Goal: Task Accomplishment & Management: Complete application form

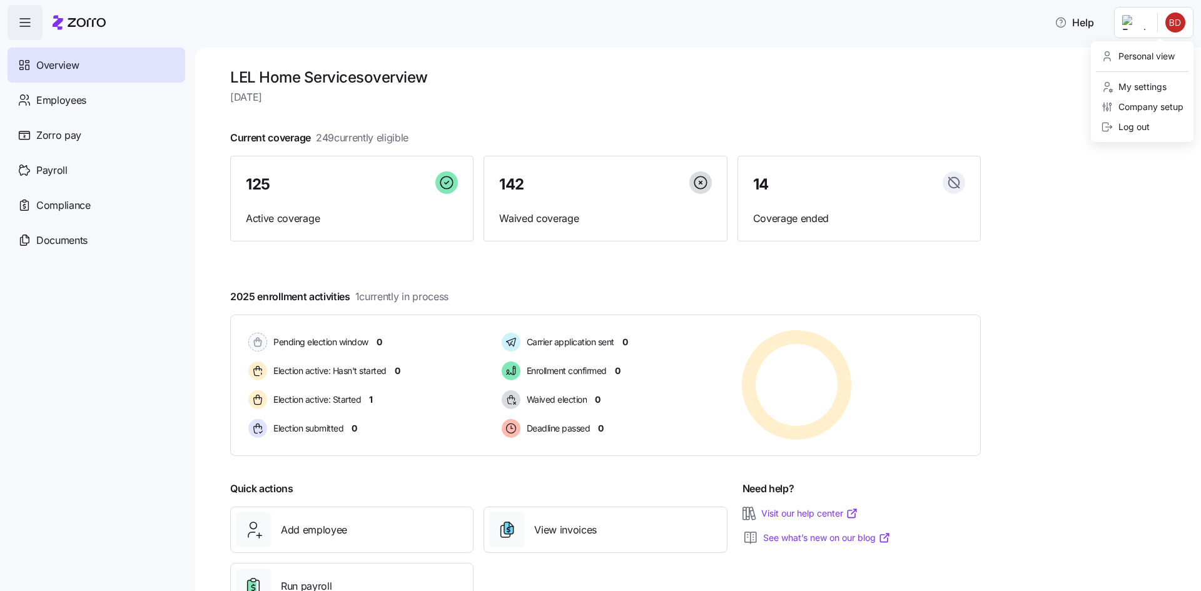
click at [1178, 21] on html "Help Overview Employees Zorro pay Payroll Compliance Documents LEL Home Service…" at bounding box center [600, 292] width 1201 height 584
click at [1155, 58] on div "Personal view" at bounding box center [1138, 56] width 74 height 14
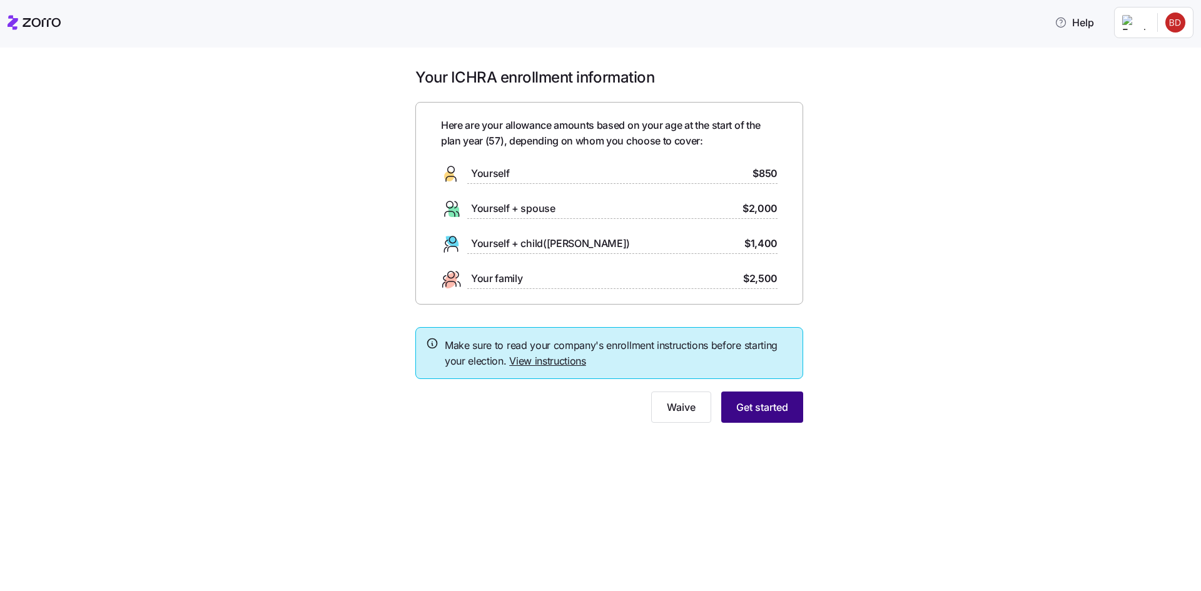
click at [763, 411] on span "Get started" at bounding box center [762, 407] width 52 height 15
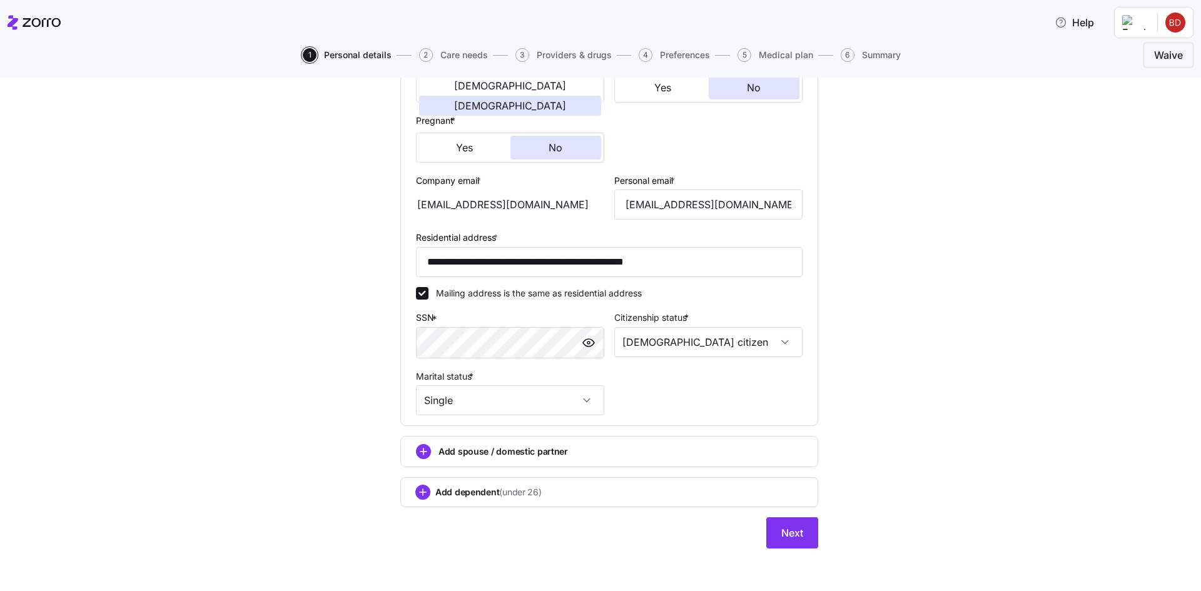
scroll to position [273, 0]
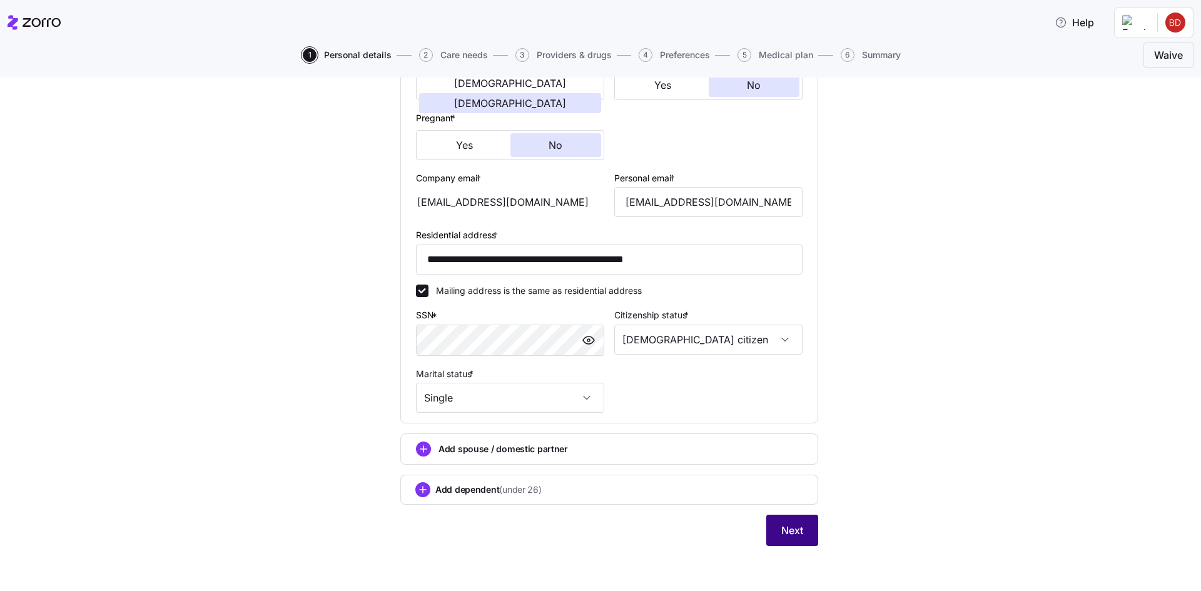
click at [801, 539] on button "Next" at bounding box center [793, 530] width 52 height 31
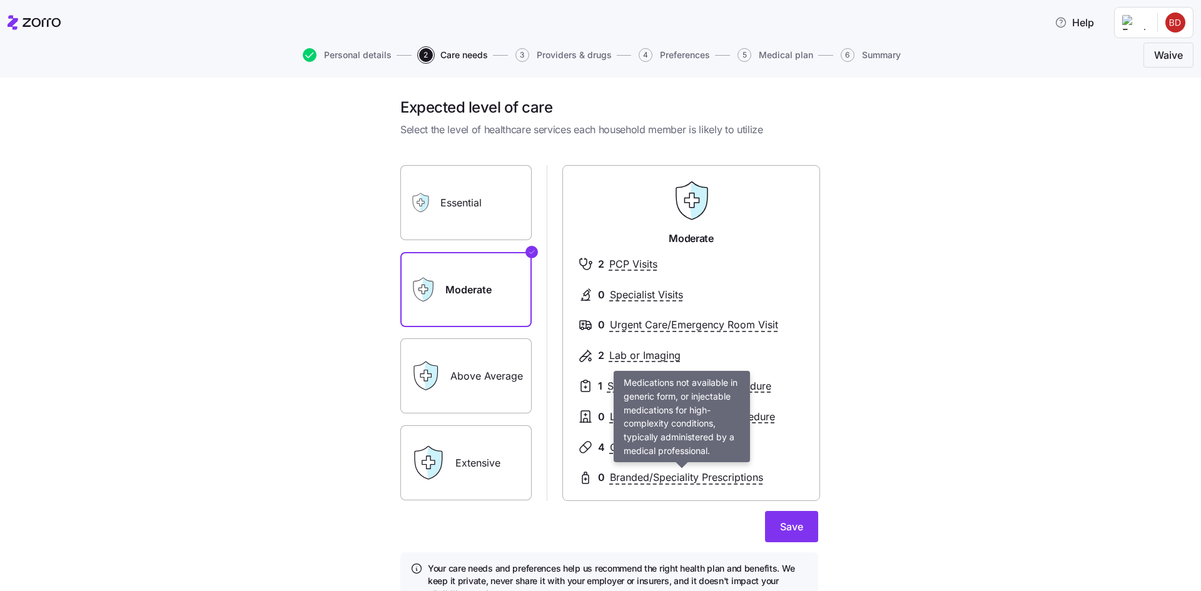
click at [666, 480] on span "Branded/Speciality Prescriptions" at bounding box center [686, 478] width 153 height 16
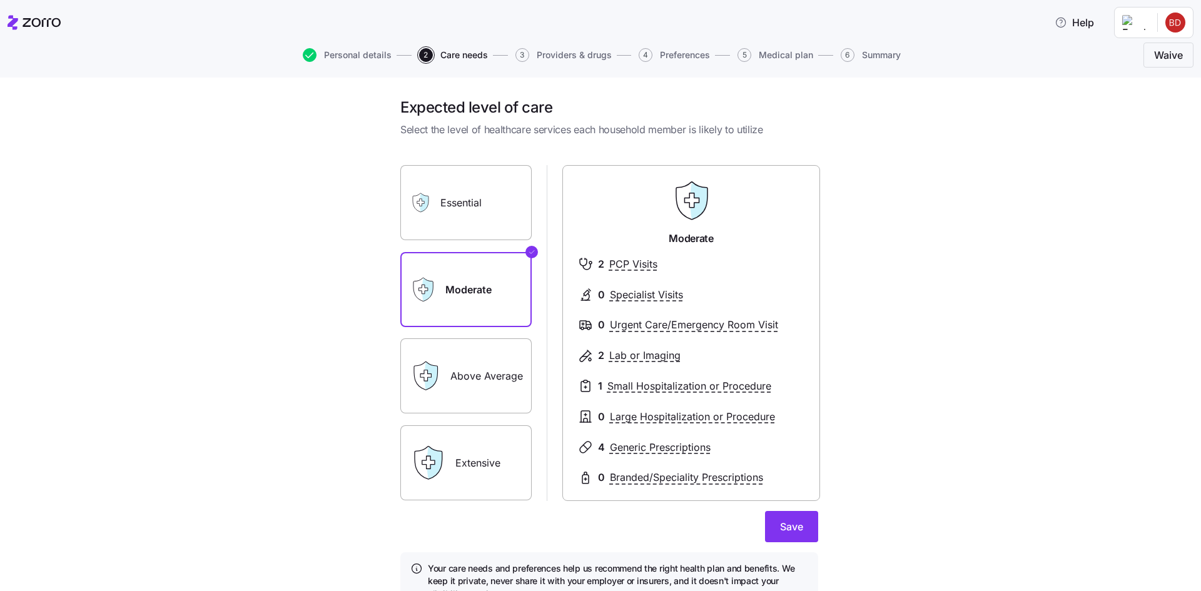
click at [579, 479] on icon at bounding box center [585, 478] width 15 height 15
click at [496, 373] on label "Above Average" at bounding box center [465, 376] width 131 height 75
click at [0, 0] on input "Above Average" at bounding box center [0, 0] width 0 height 0
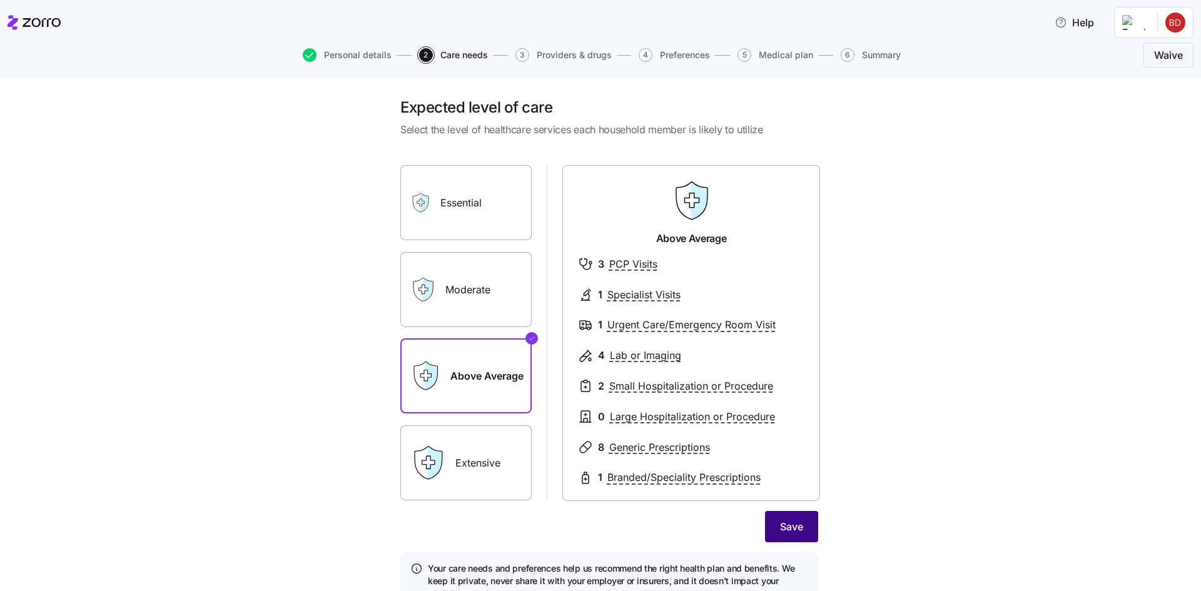
click at [780, 524] on span "Save" at bounding box center [791, 526] width 23 height 15
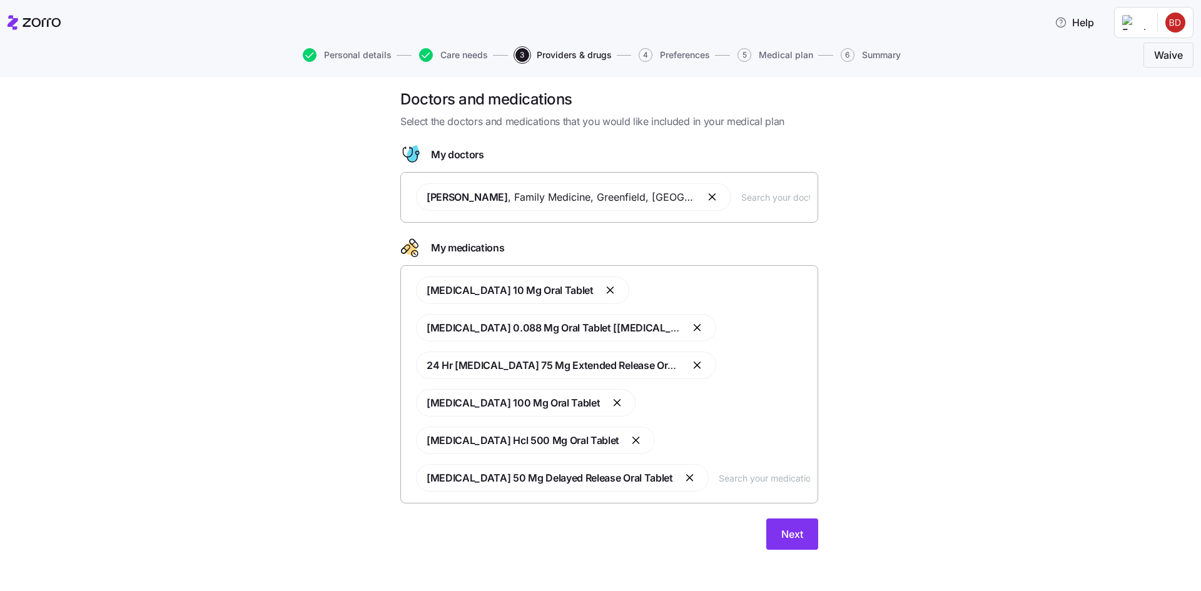
scroll to position [12, 0]
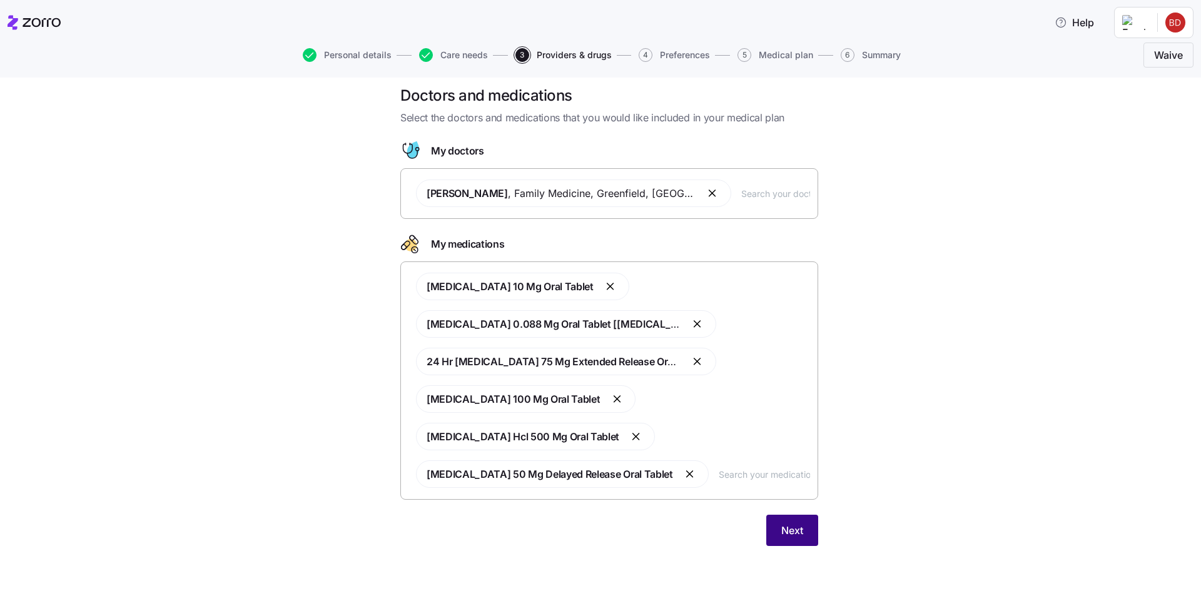
click at [785, 533] on span "Next" at bounding box center [793, 530] width 22 height 15
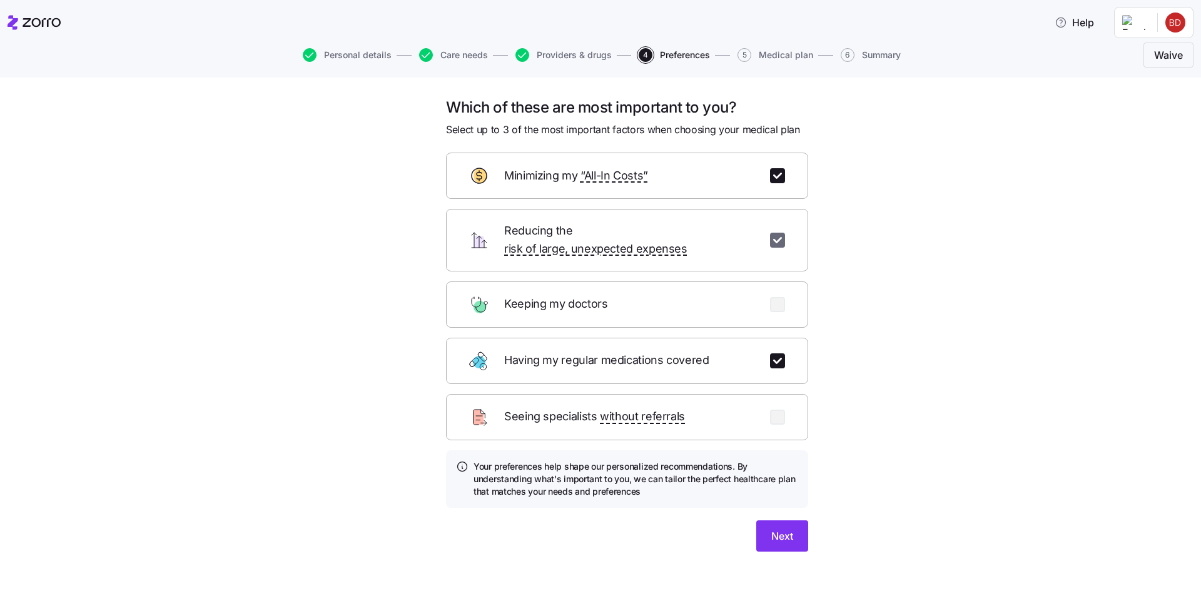
click at [770, 233] on input "checkbox" at bounding box center [777, 240] width 15 height 15
checkbox input "false"
click at [774, 297] on input "checkbox" at bounding box center [777, 304] width 15 height 15
drag, startPoint x: 771, startPoint y: 290, endPoint x: 772, endPoint y: 255, distance: 35.0
click at [770, 297] on input "checkbox" at bounding box center [777, 304] width 15 height 15
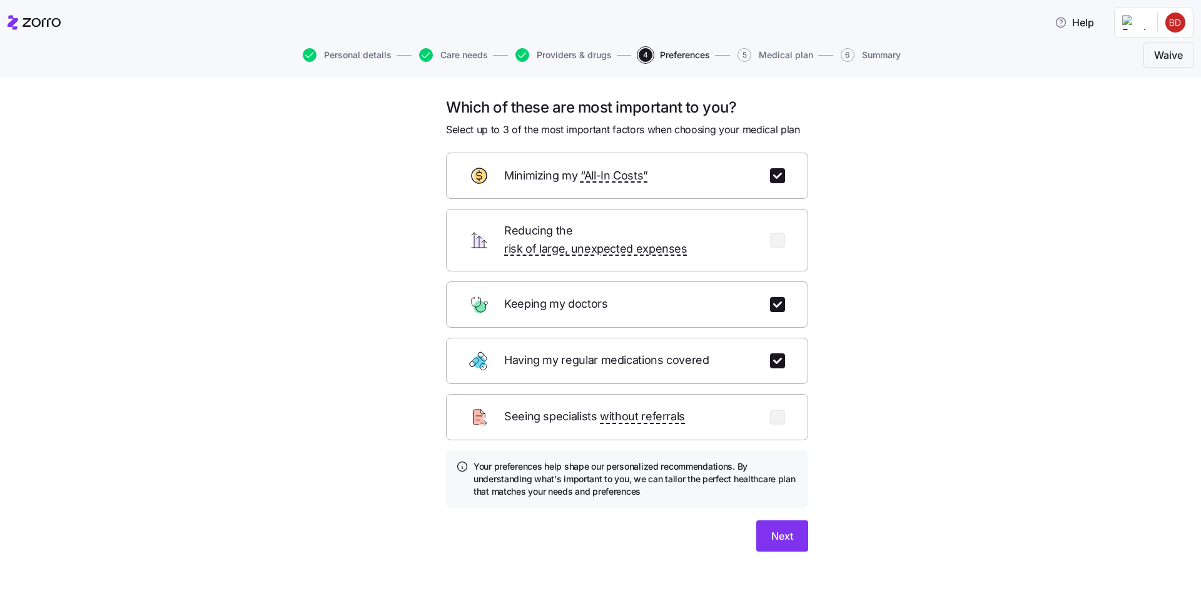
checkbox input "false"
click at [772, 235] on input "checkbox" at bounding box center [777, 240] width 15 height 15
drag, startPoint x: 775, startPoint y: 522, endPoint x: 883, endPoint y: 235, distance: 306.7
click at [906, 329] on div "Which of these are most important to you? Select up to 3 of the most important …" at bounding box center [609, 340] width 1149 height 484
click at [770, 233] on input "checkbox" at bounding box center [777, 240] width 15 height 15
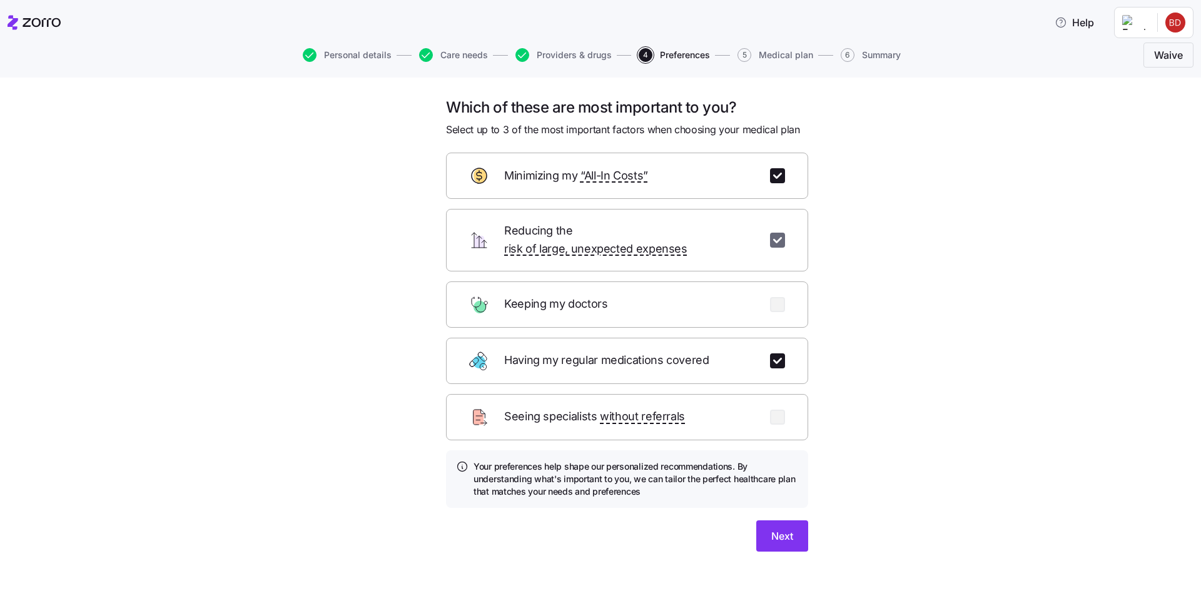
checkbox input "false"
click at [772, 410] on input "checkbox" at bounding box center [777, 417] width 15 height 15
checkbox input "true"
click at [772, 529] on span "Next" at bounding box center [783, 536] width 22 height 15
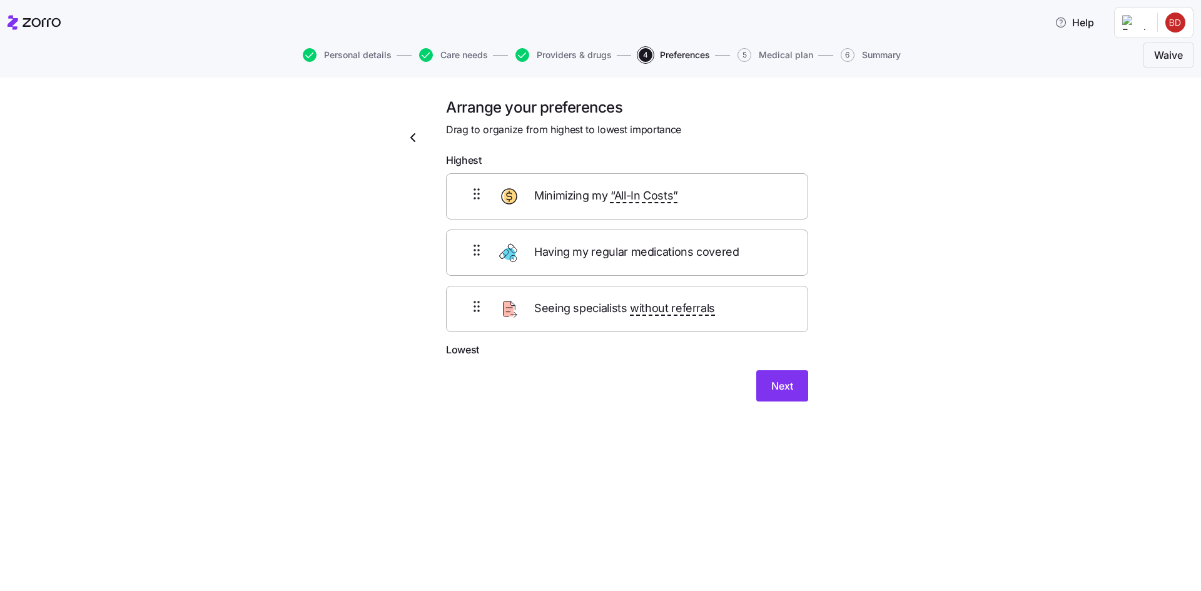
click at [414, 138] on icon "button" at bounding box center [412, 137] width 15 height 15
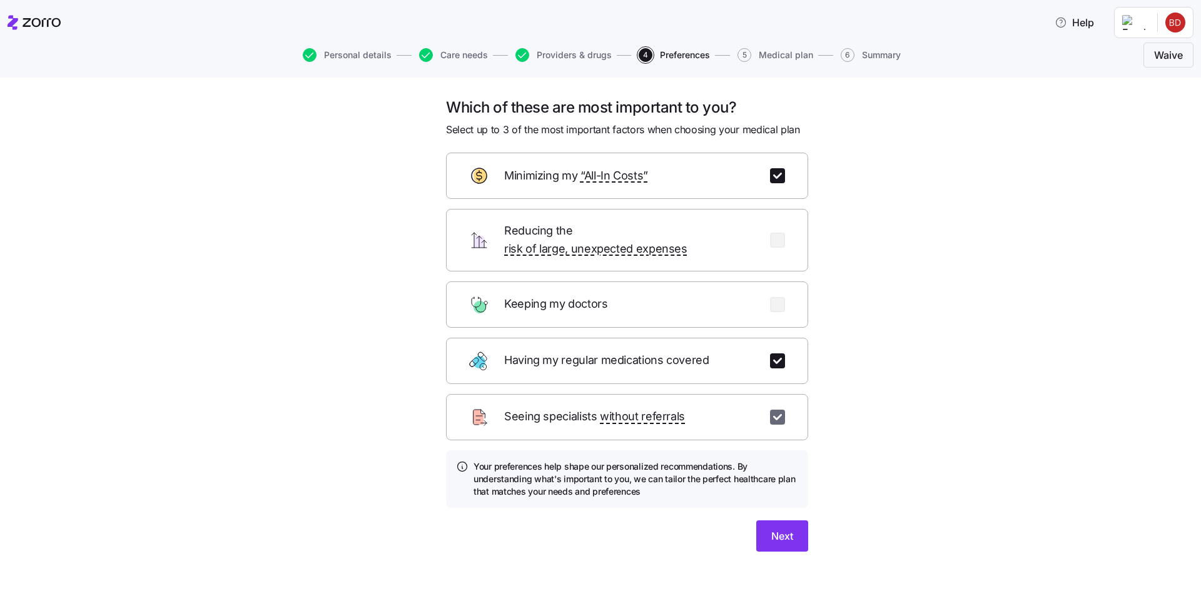
click at [773, 410] on input "checkbox" at bounding box center [777, 417] width 15 height 15
checkbox input "false"
click at [770, 297] on input "checkbox" at bounding box center [777, 304] width 15 height 15
checkbox input "true"
click at [777, 529] on span "Next" at bounding box center [783, 536] width 22 height 15
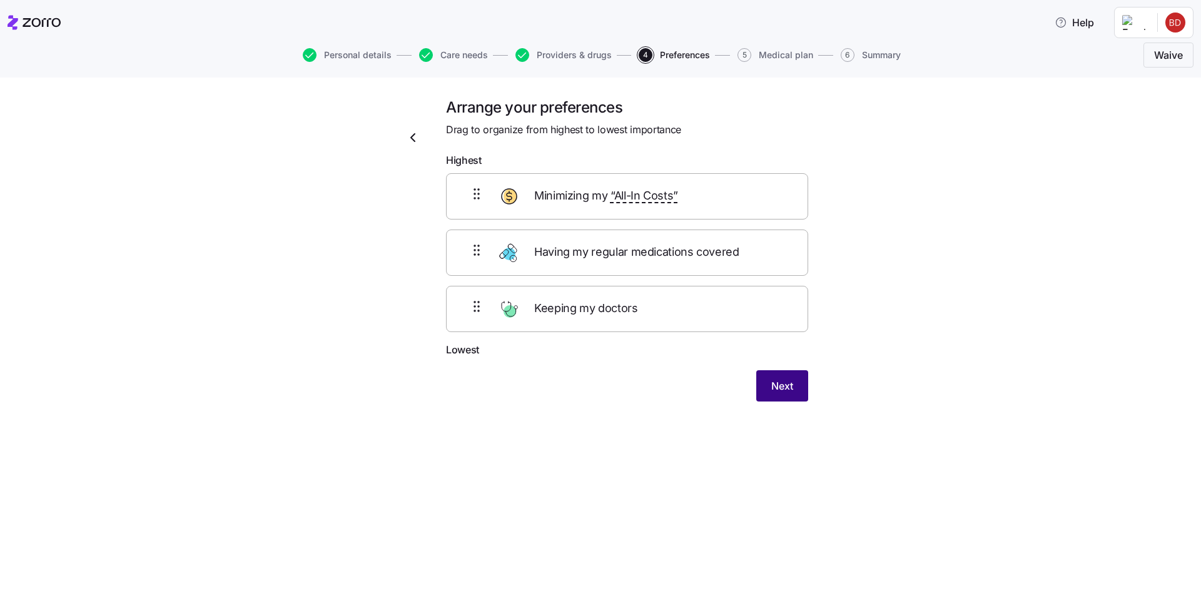
click at [792, 388] on span "Next" at bounding box center [783, 386] width 22 height 15
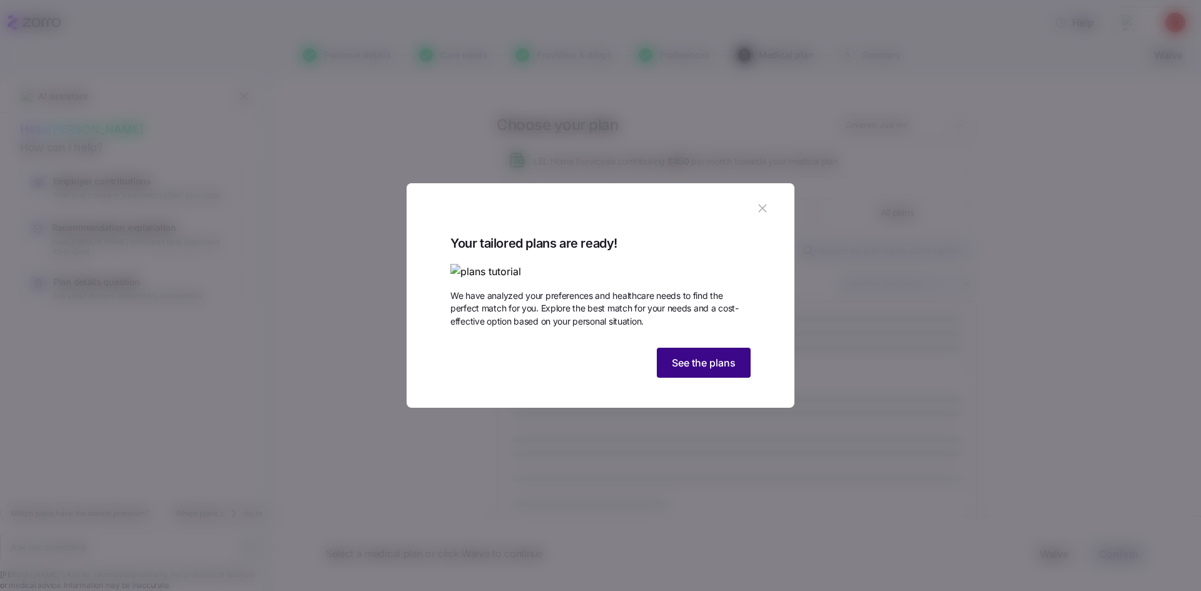
click at [695, 370] on span "See the plans" at bounding box center [704, 362] width 64 height 15
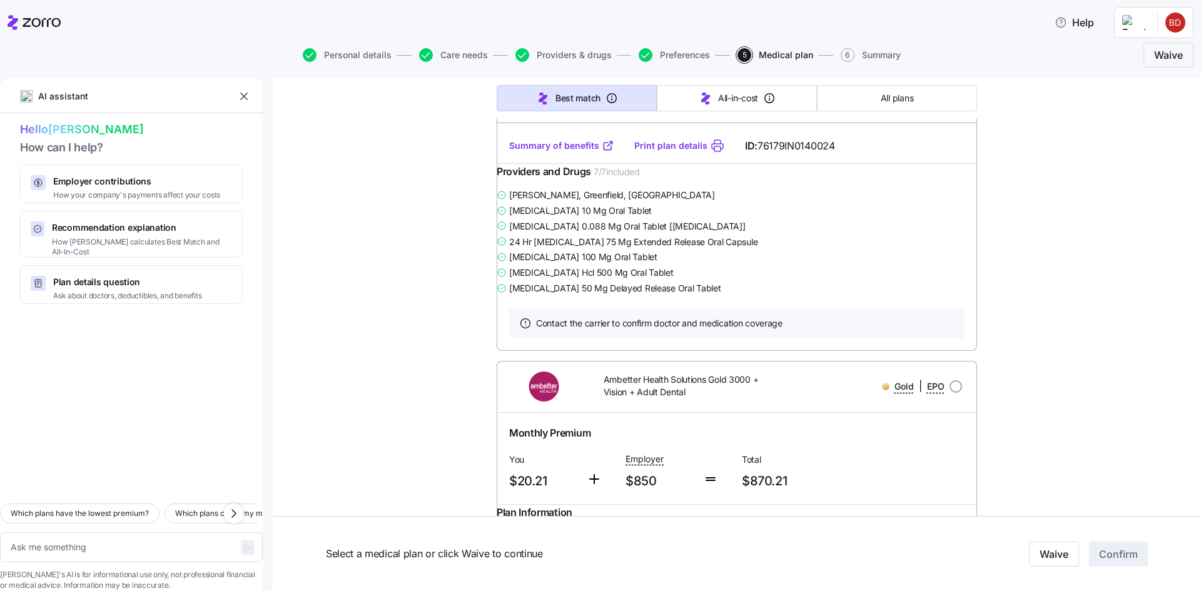
scroll to position [813, 0]
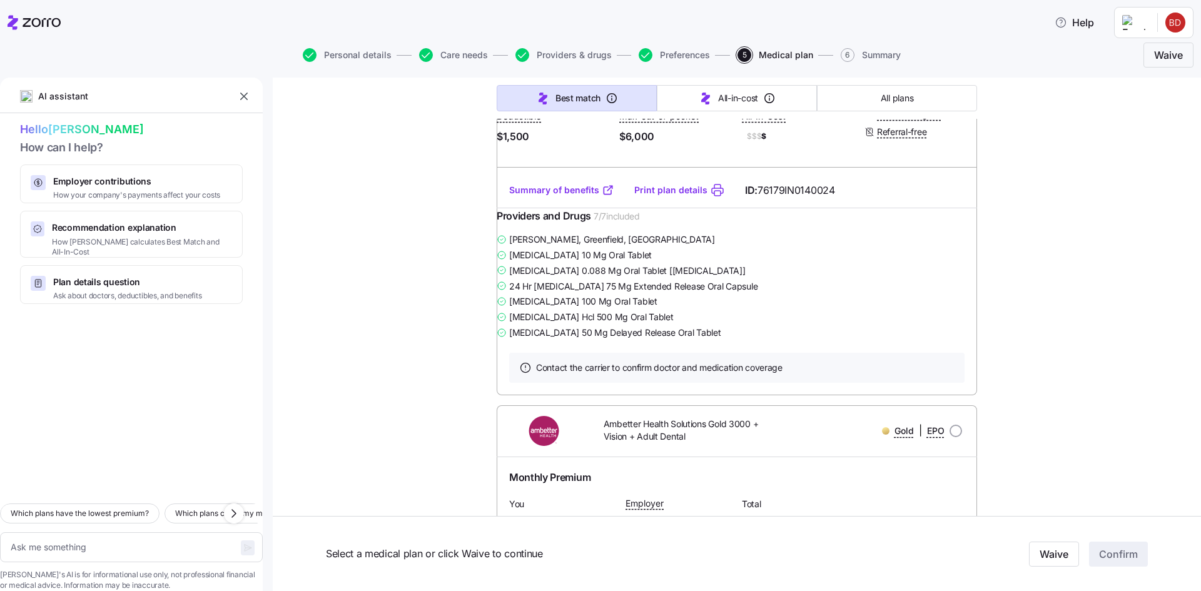
click at [522, 196] on link "Summary of benefits" at bounding box center [561, 190] width 105 height 13
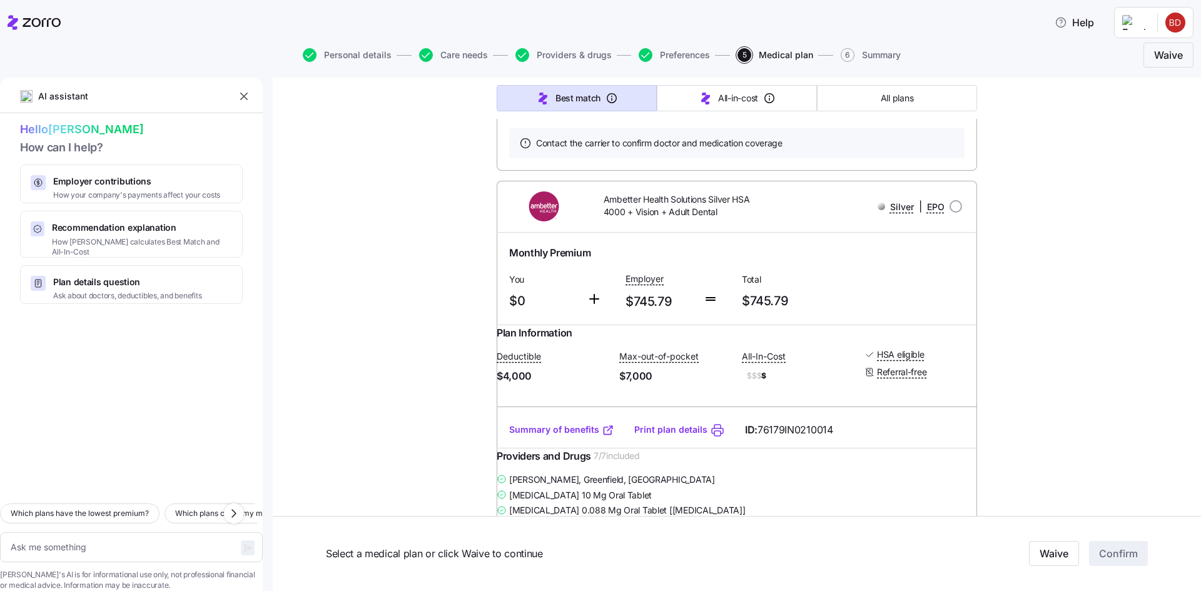
scroll to position [3817, 0]
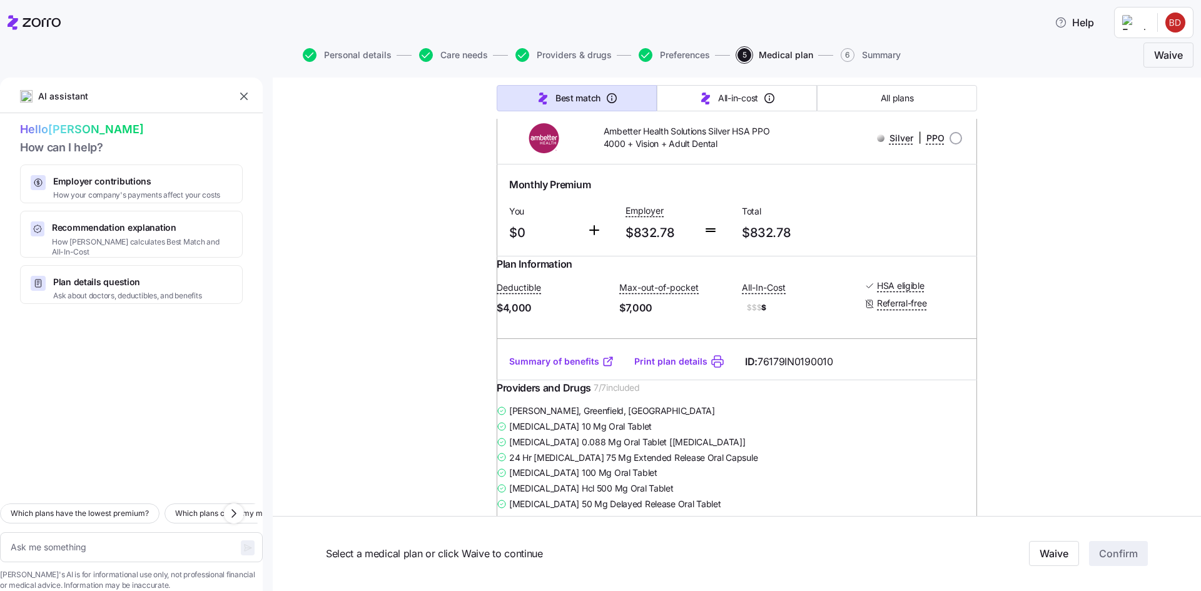
scroll to position [4818, 0]
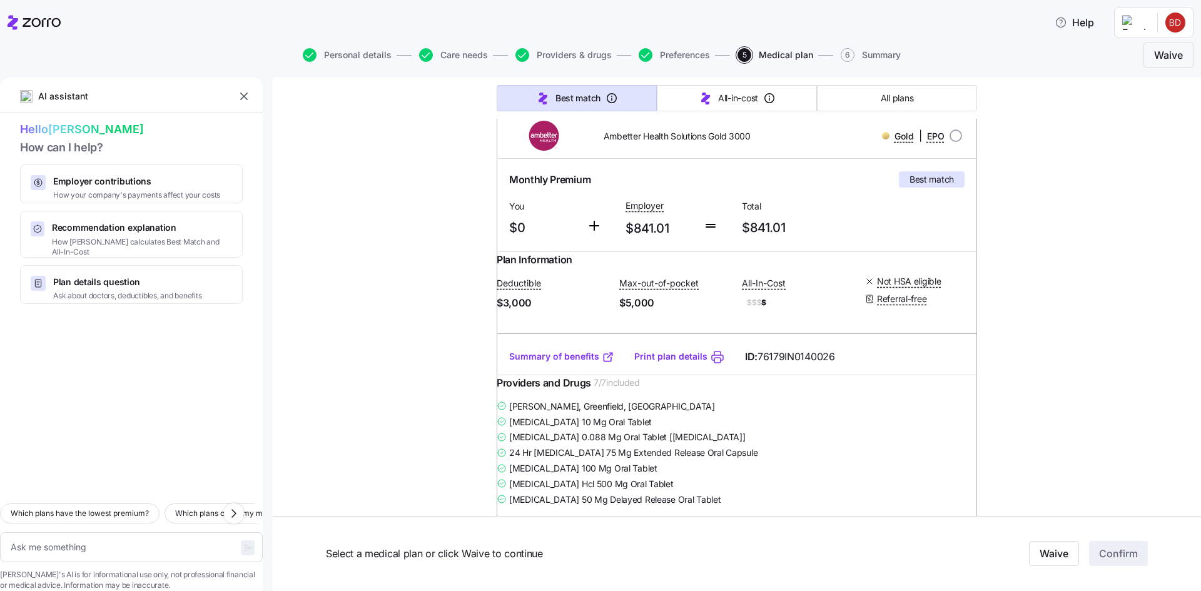
scroll to position [250, 0]
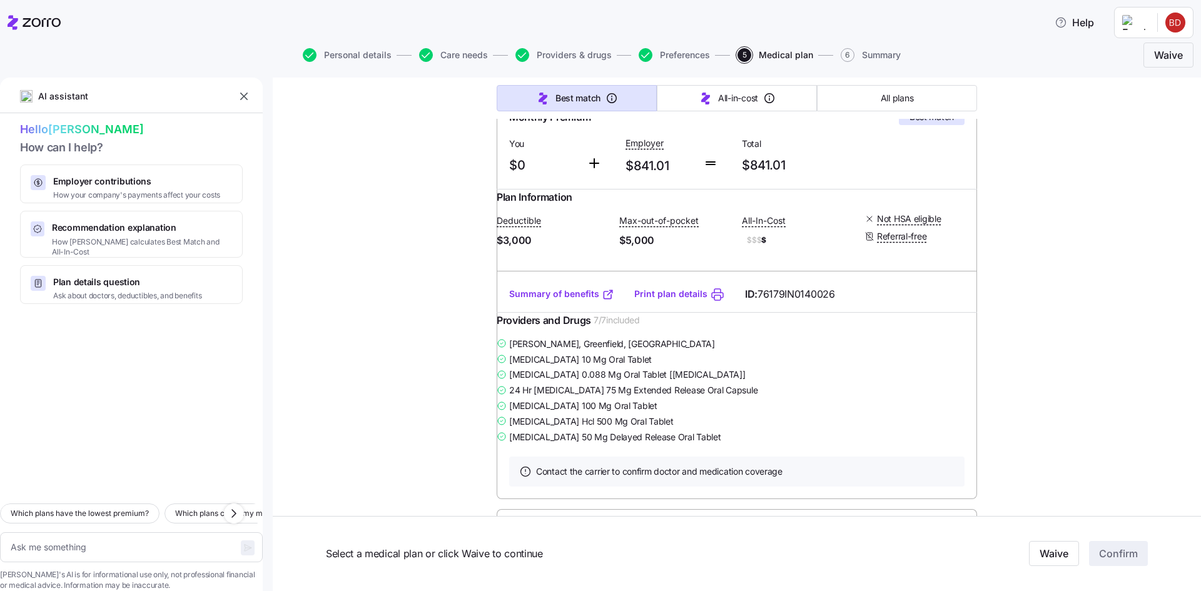
click at [539, 300] on link "Summary of benefits" at bounding box center [561, 294] width 105 height 13
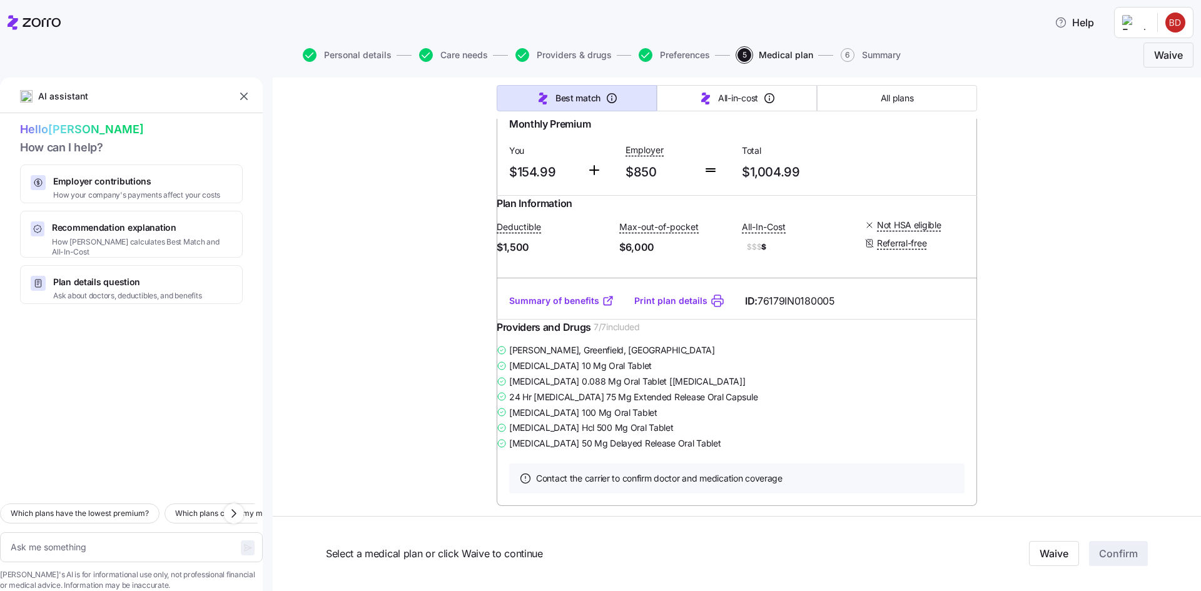
scroll to position [5319, 0]
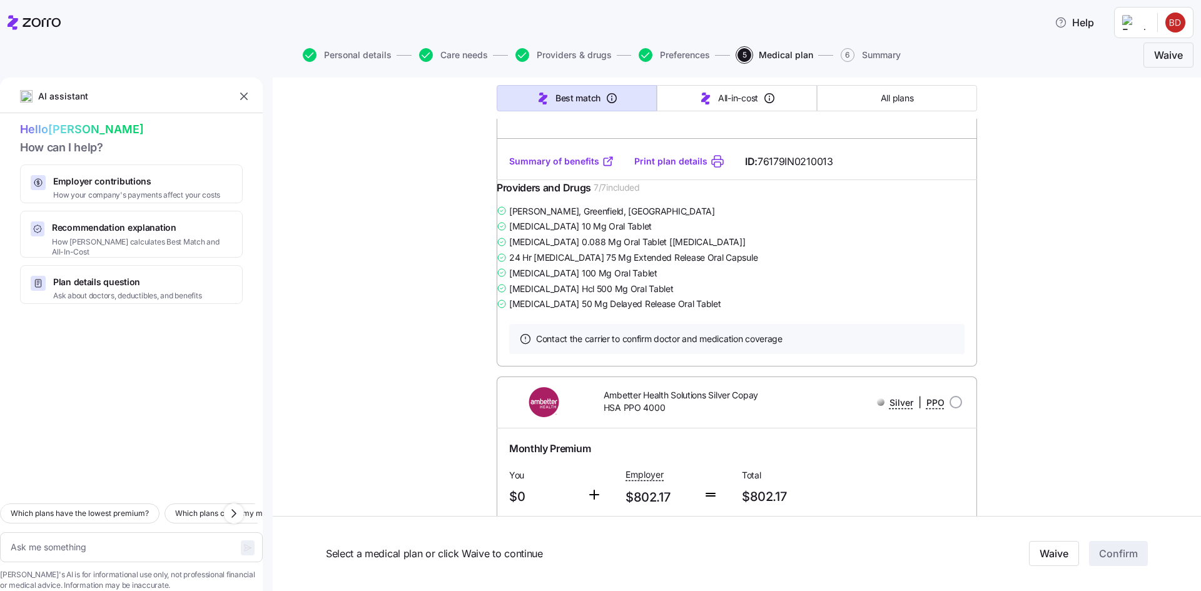
scroll to position [7759, 0]
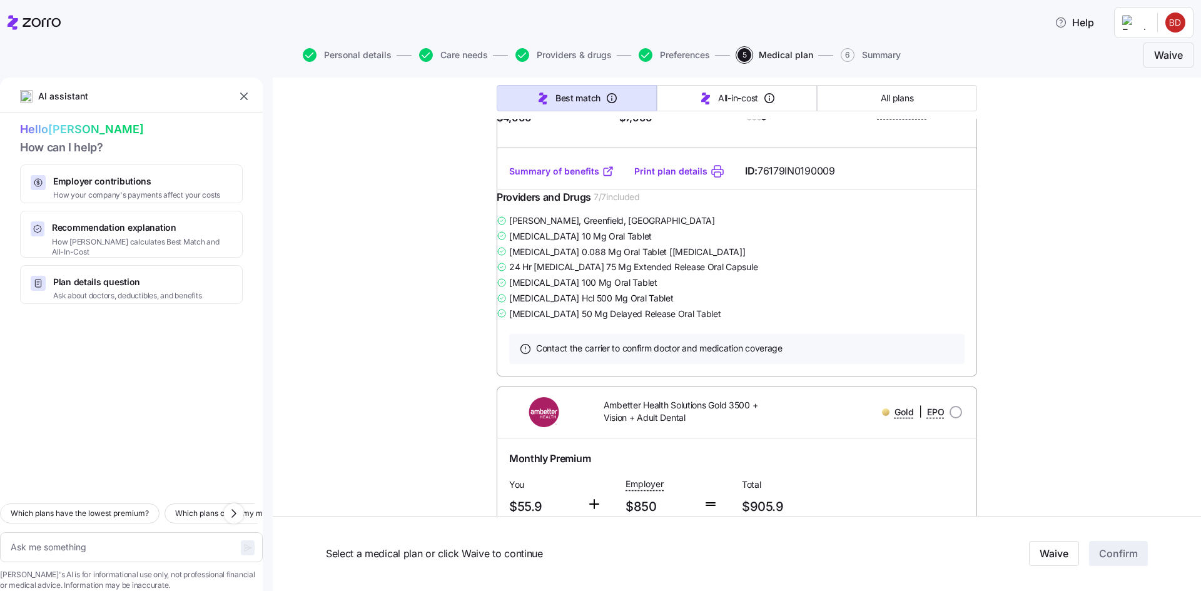
scroll to position [8698, 0]
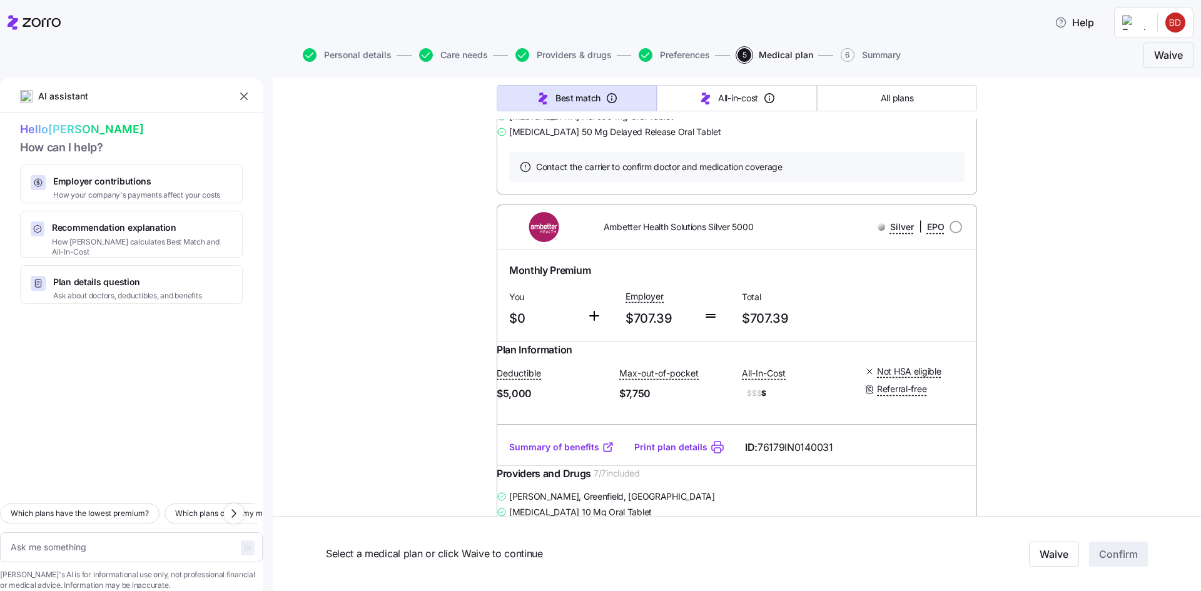
scroll to position [11263, 0]
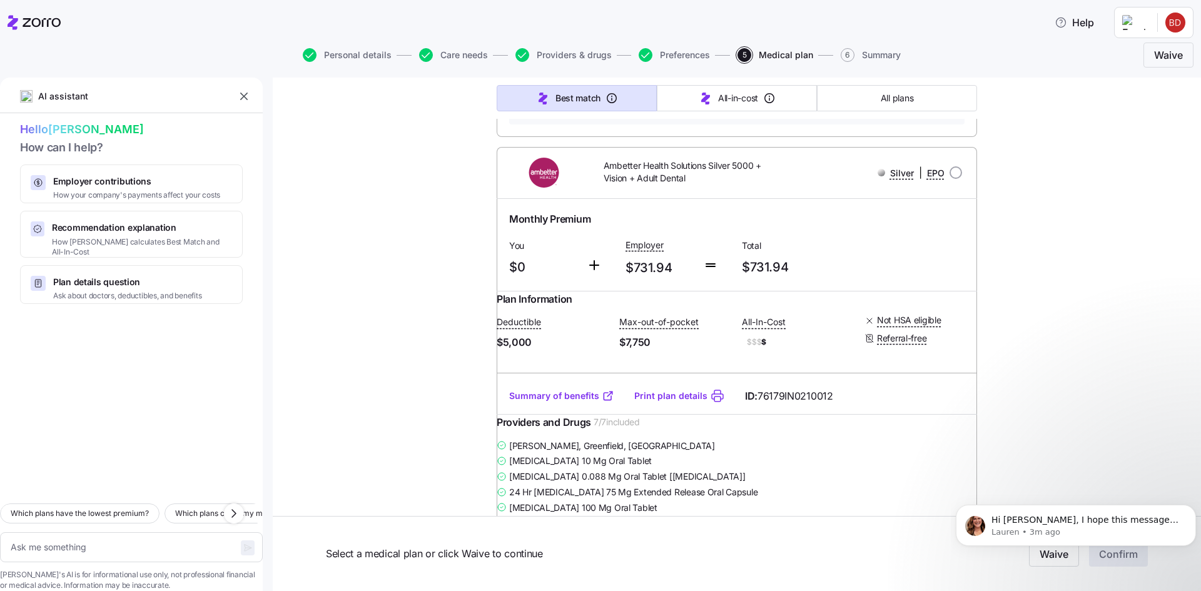
scroll to position [11764, 0]
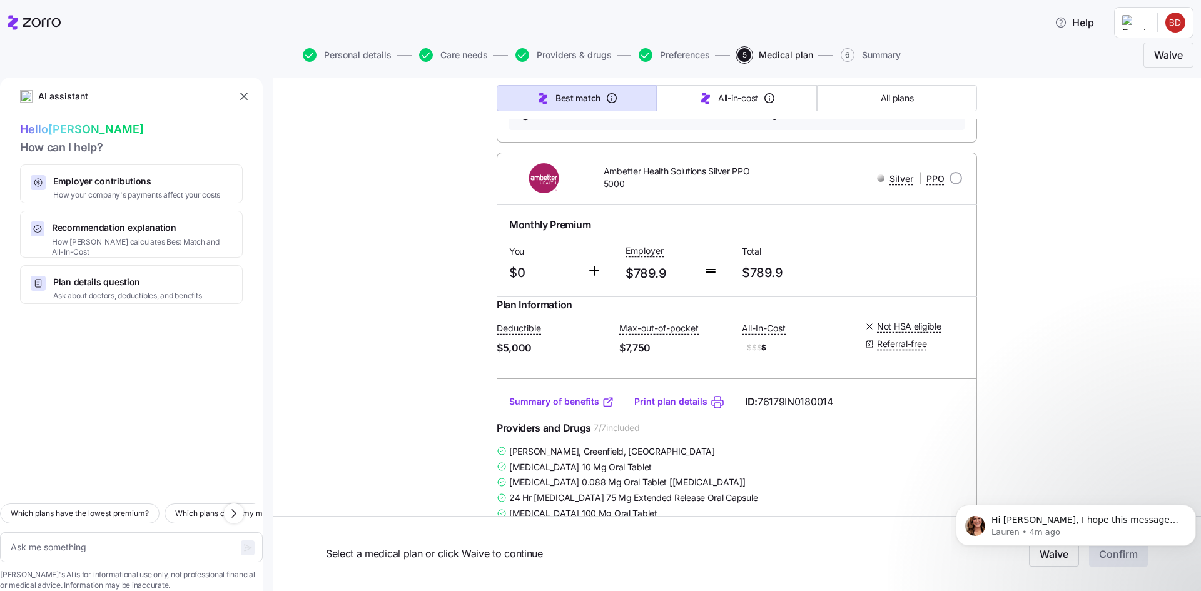
scroll to position [12264, 0]
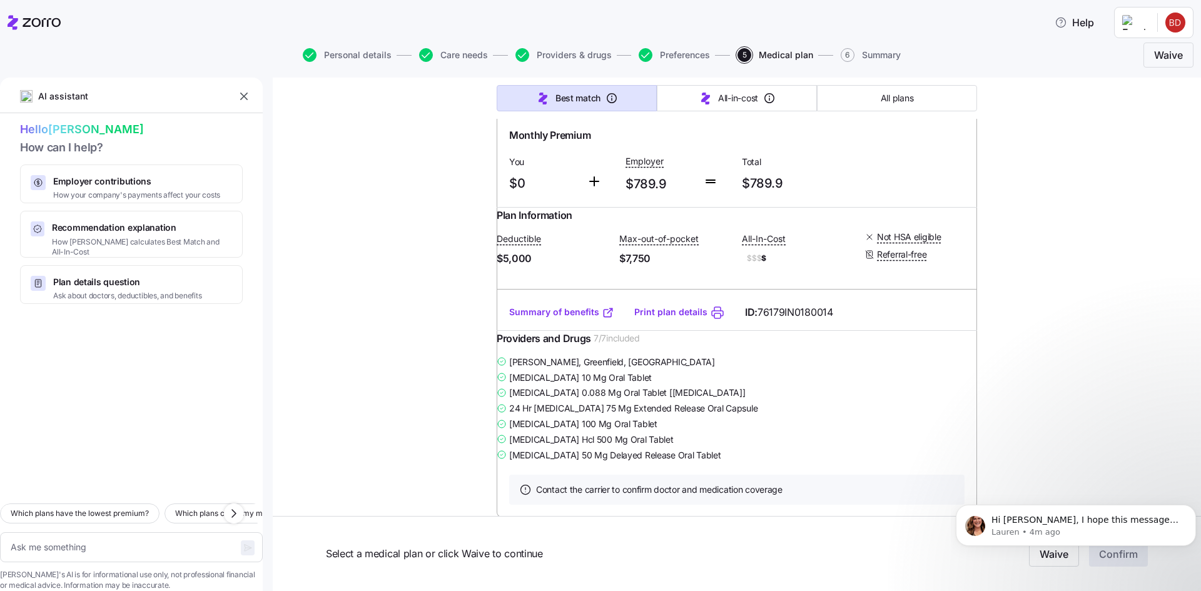
drag, startPoint x: 457, startPoint y: 179, endPoint x: 892, endPoint y: 329, distance: 460.7
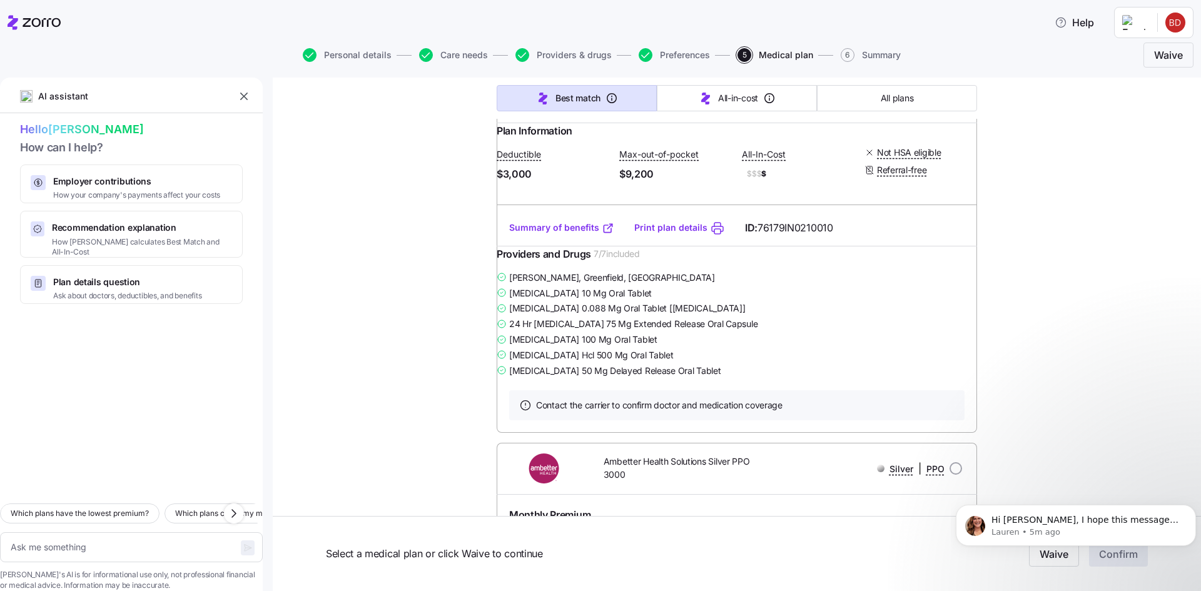
scroll to position [14204, 0]
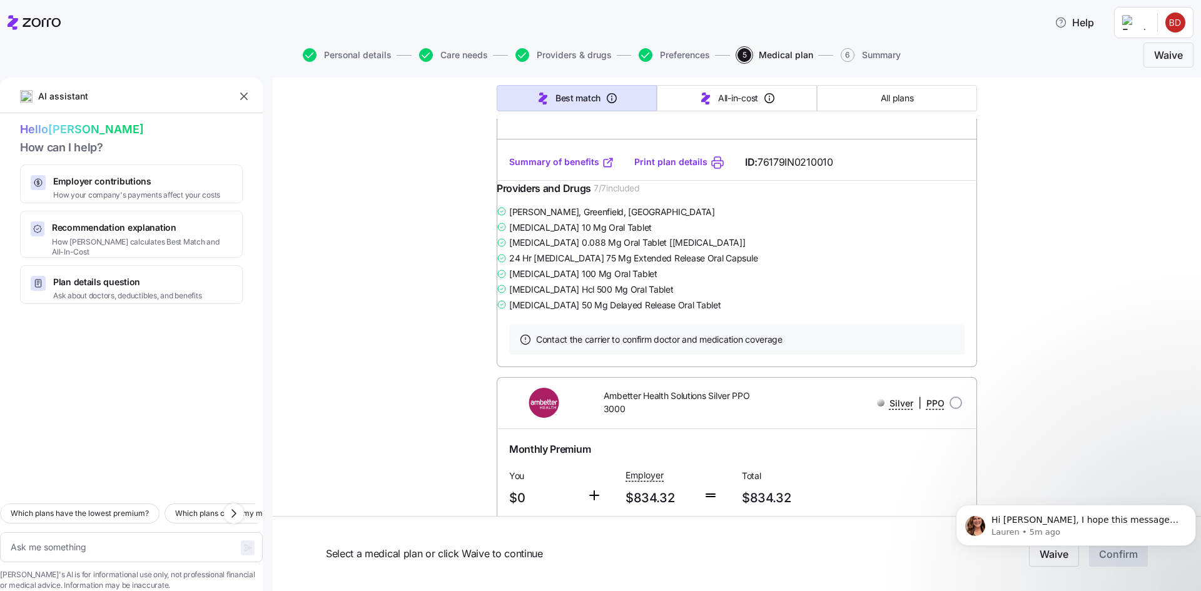
type textarea "x"
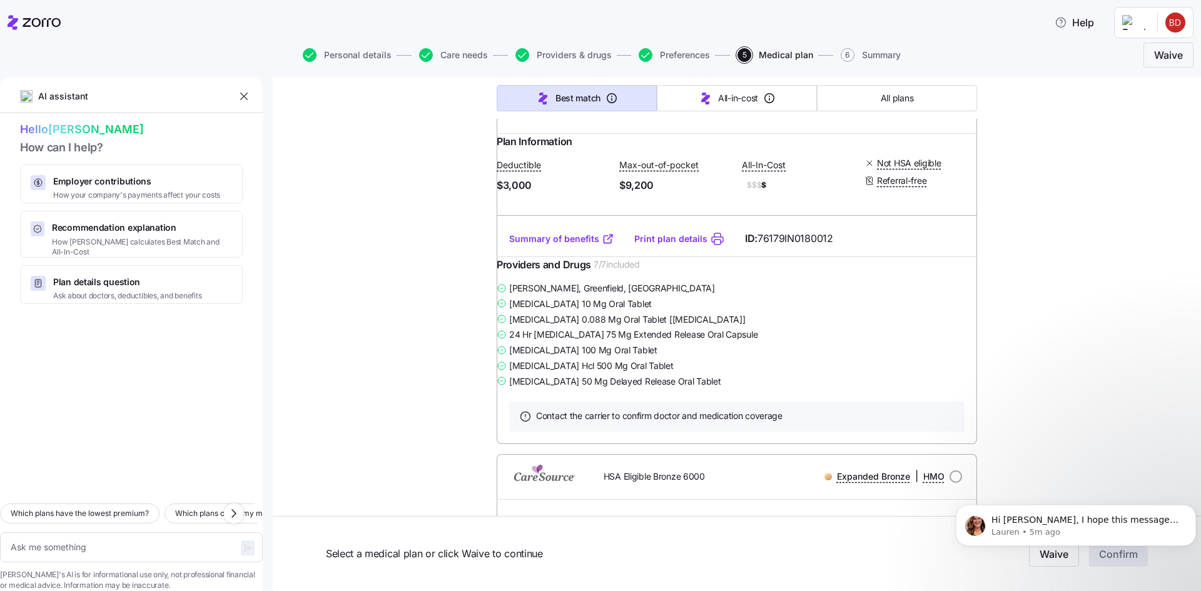
scroll to position [14642, 0]
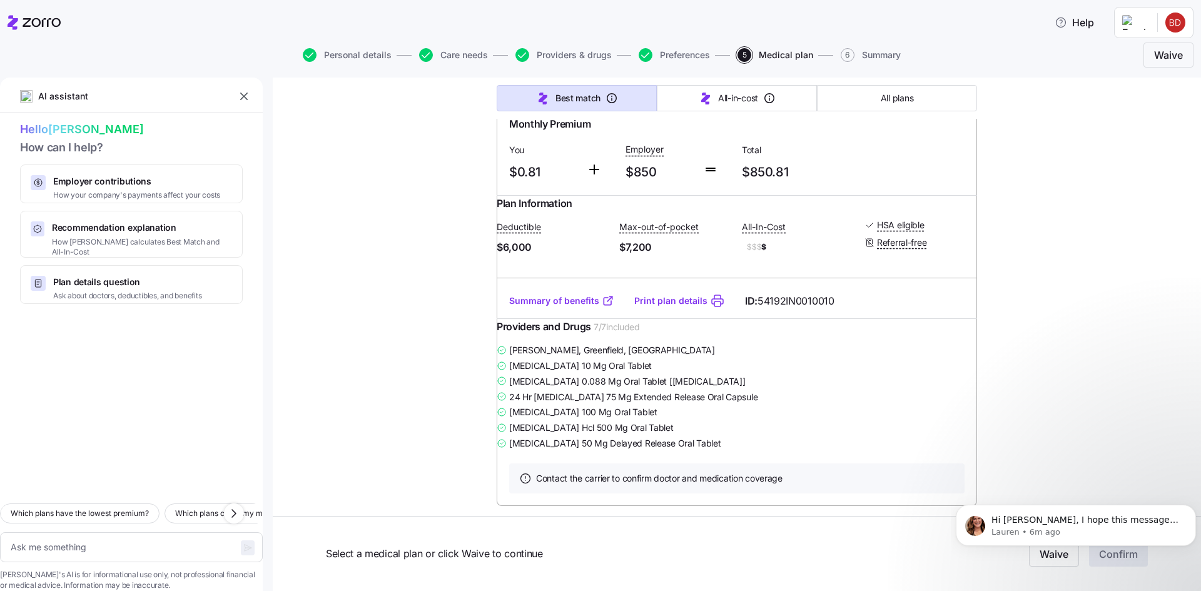
scroll to position [15268, 0]
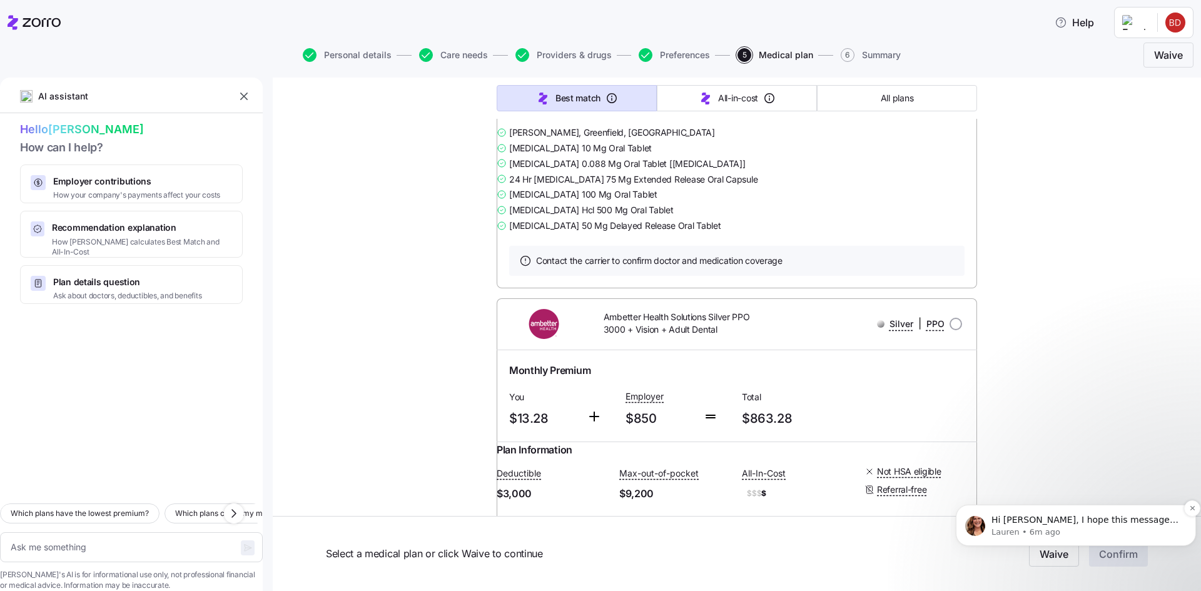
click at [1099, 522] on p "Hi [PERSON_NAME], I hope this message finds you well. Just a friendly reminder …" at bounding box center [1086, 520] width 189 height 13
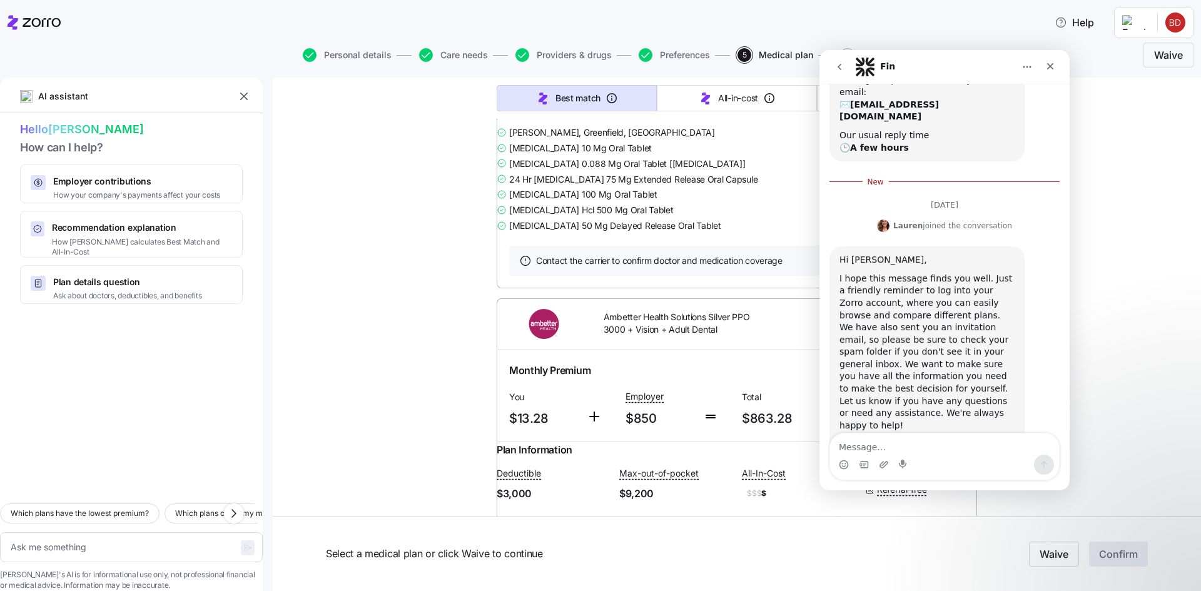
scroll to position [263, 0]
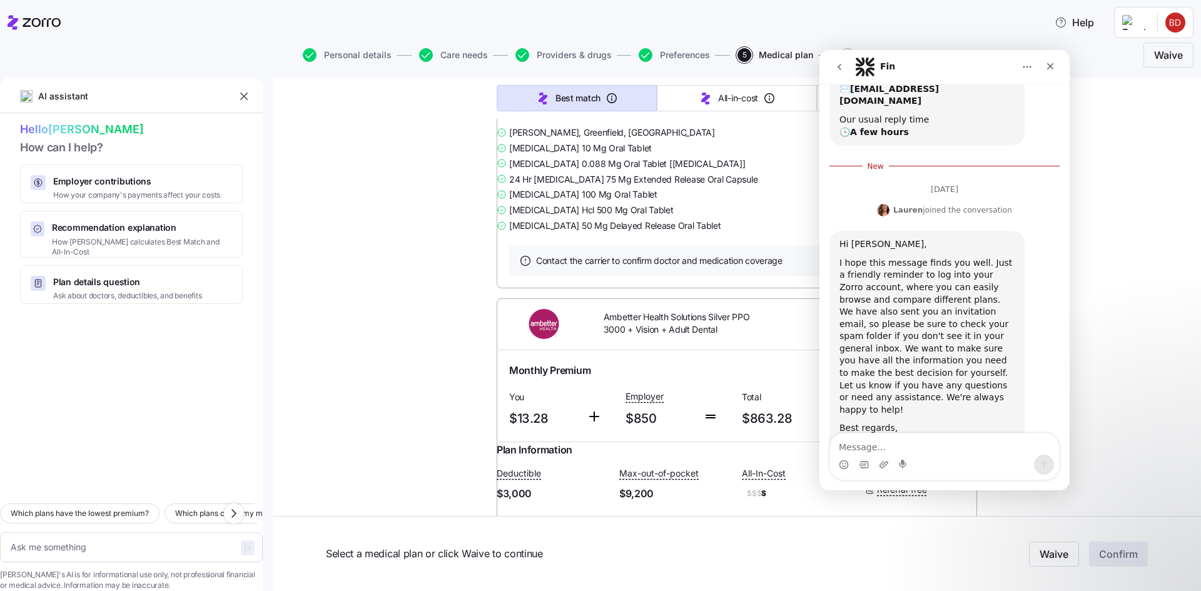
click at [909, 449] on textarea "Message…" at bounding box center [944, 444] width 229 height 21
type textarea "Thanks"
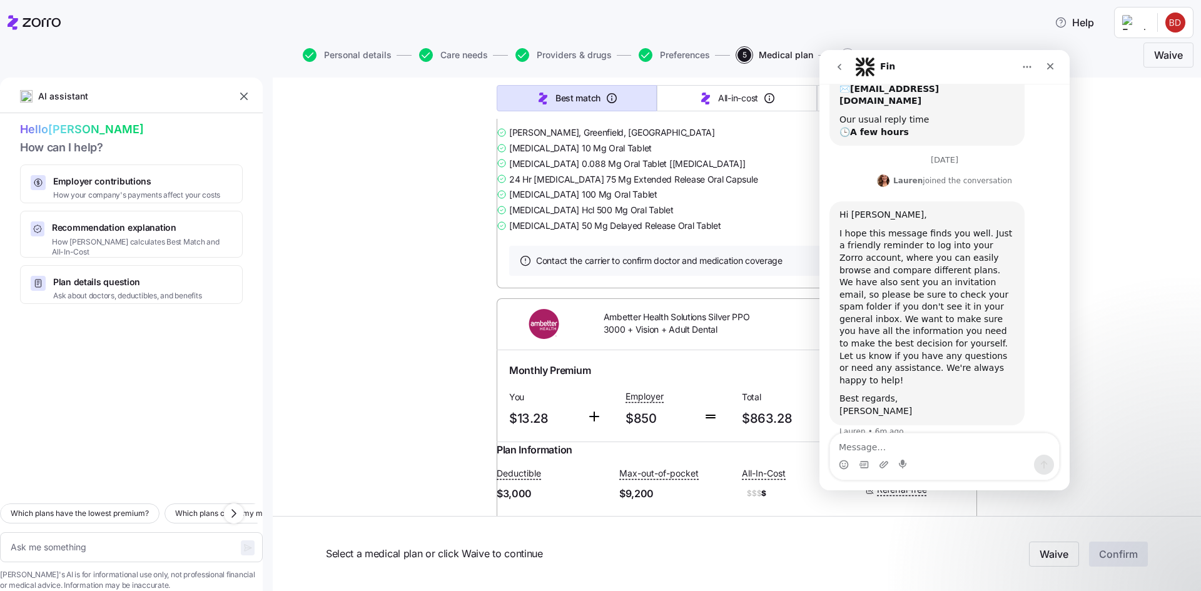
scroll to position [271, 0]
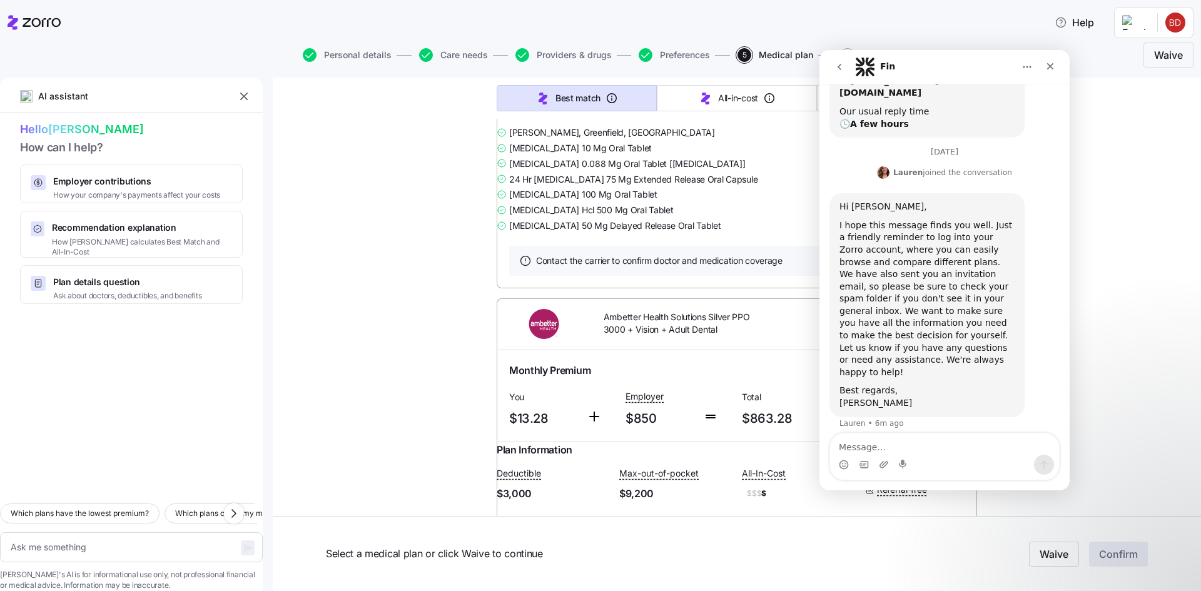
click at [814, 550] on span "Select a medical plan or click Waive to continue" at bounding box center [598, 554] width 545 height 16
click at [1046, 66] on icon "Close" at bounding box center [1051, 66] width 10 height 10
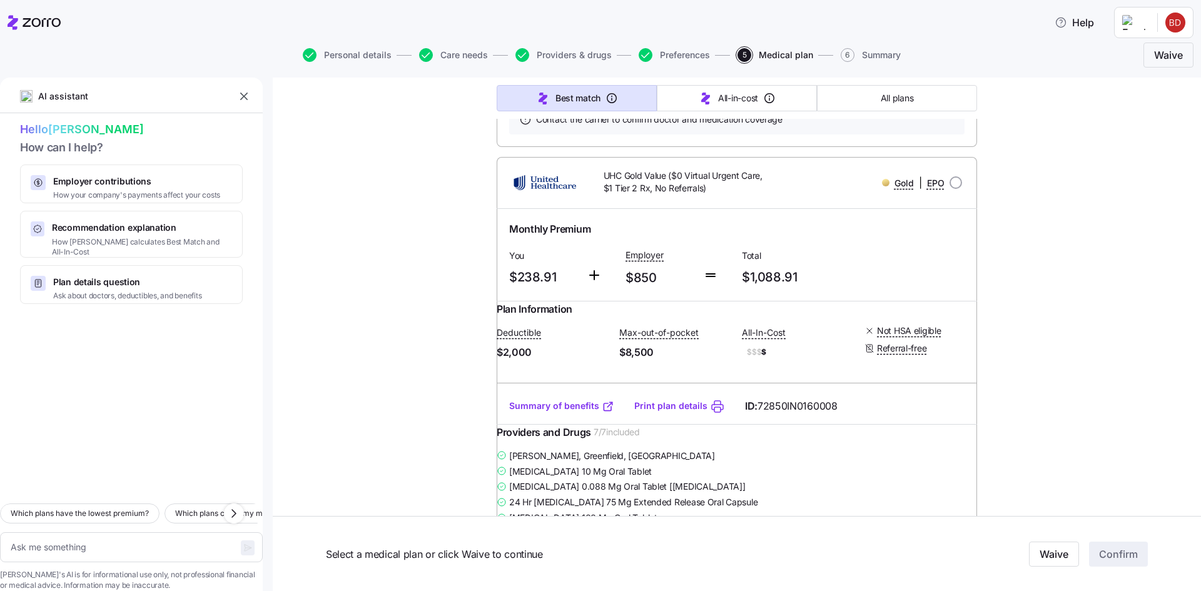
scroll to position [16394, 0]
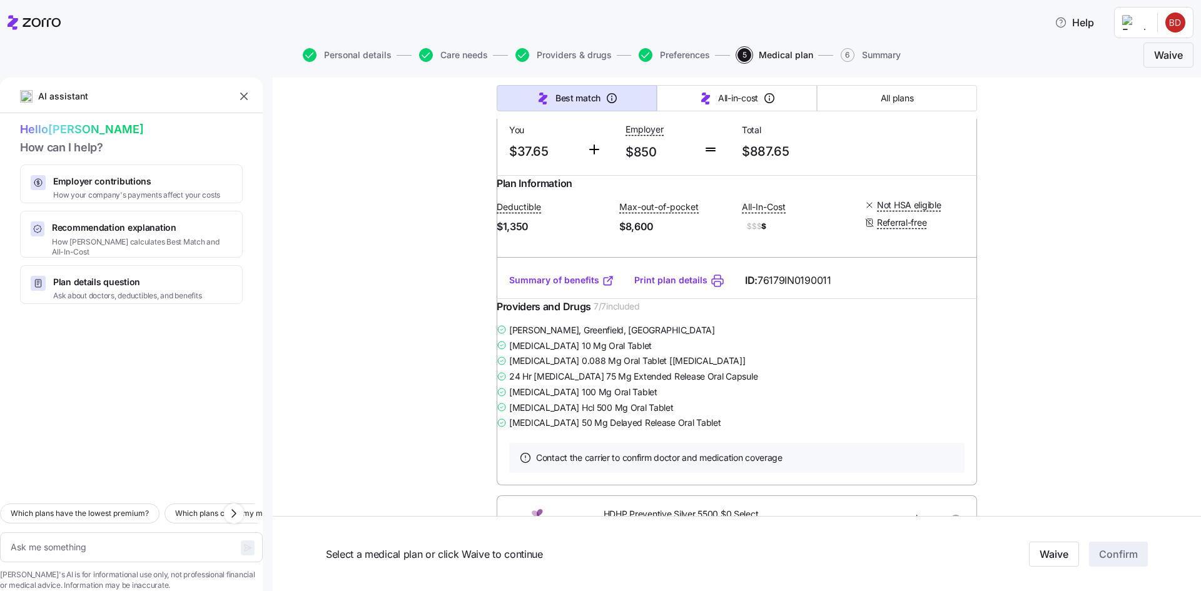
scroll to position [18334, 0]
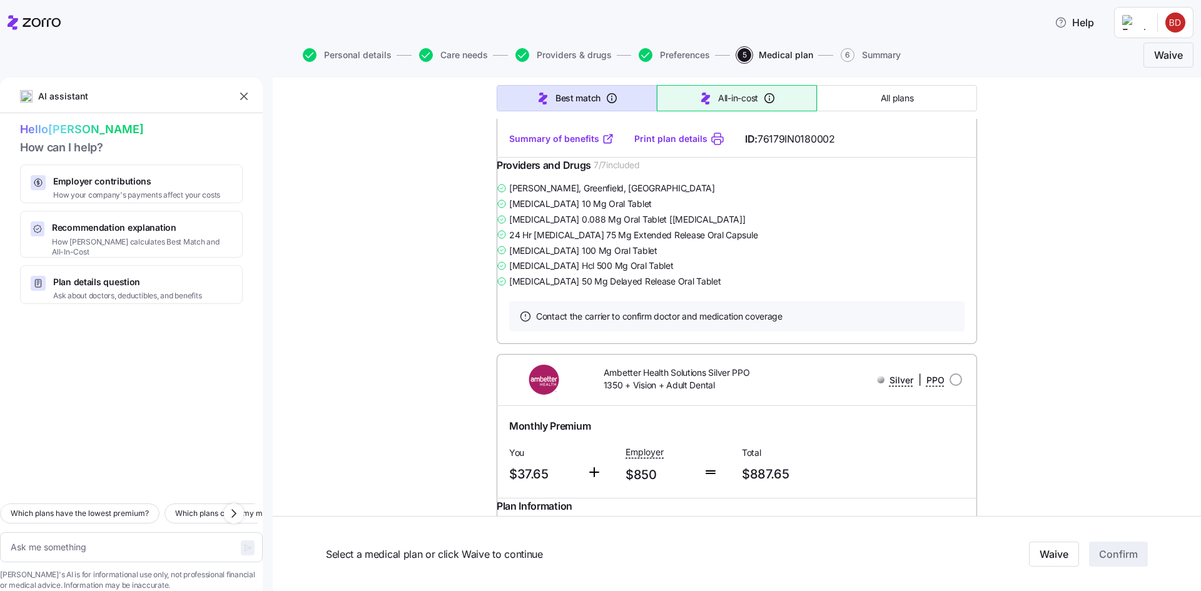
scroll to position [17959, 0]
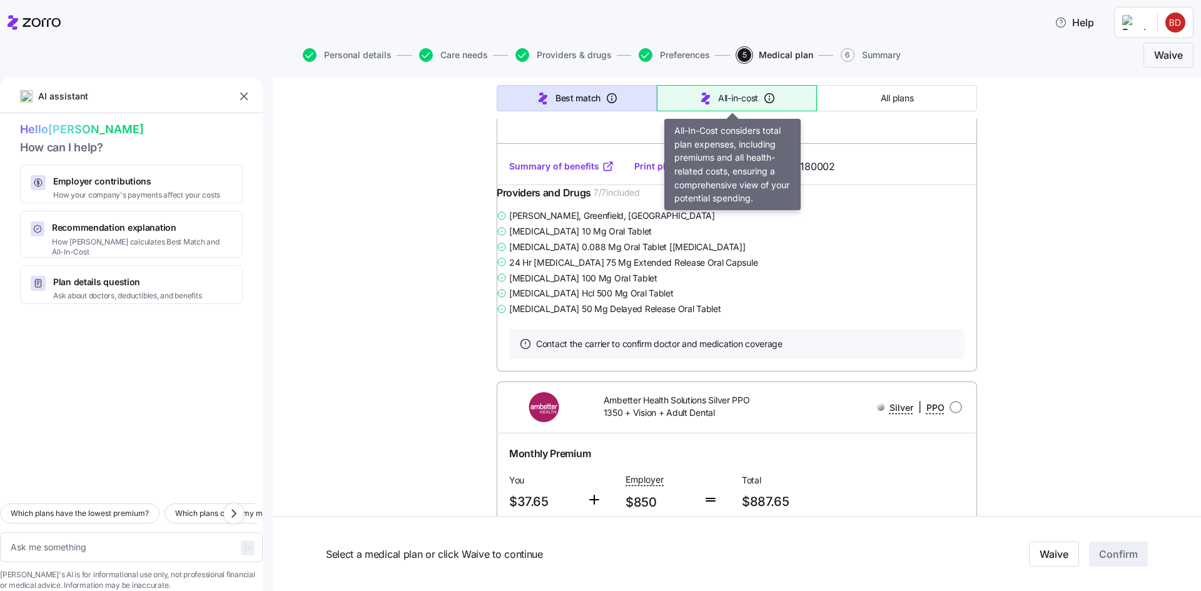
click at [729, 104] on span "All-in-cost" at bounding box center [738, 98] width 40 height 13
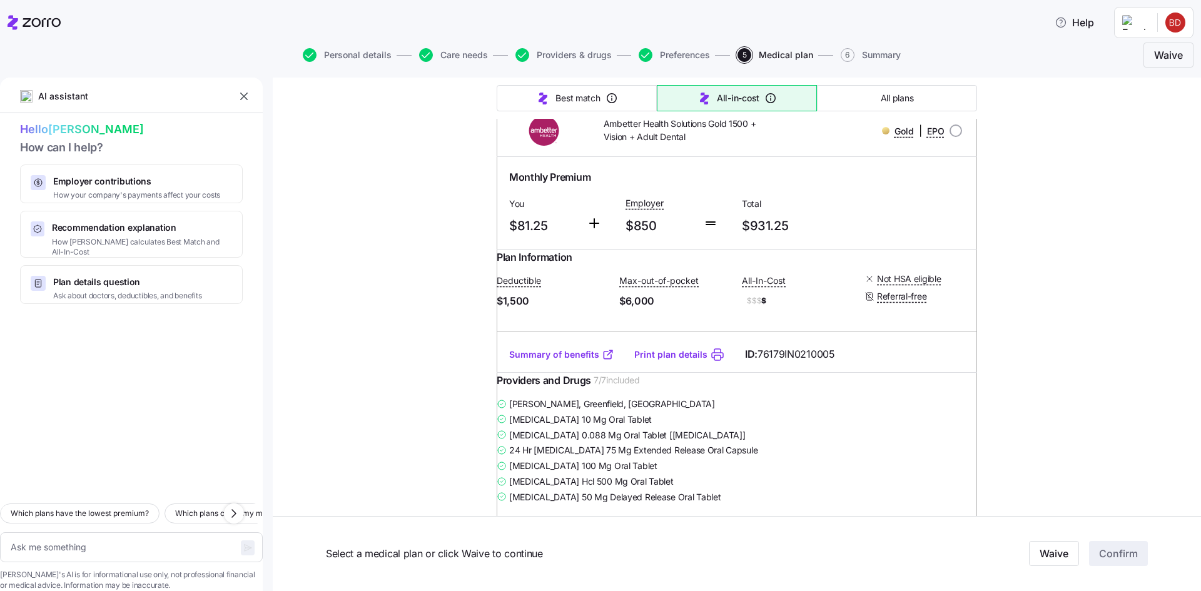
type textarea "x"
type input "Sorted by: All-in-cost"
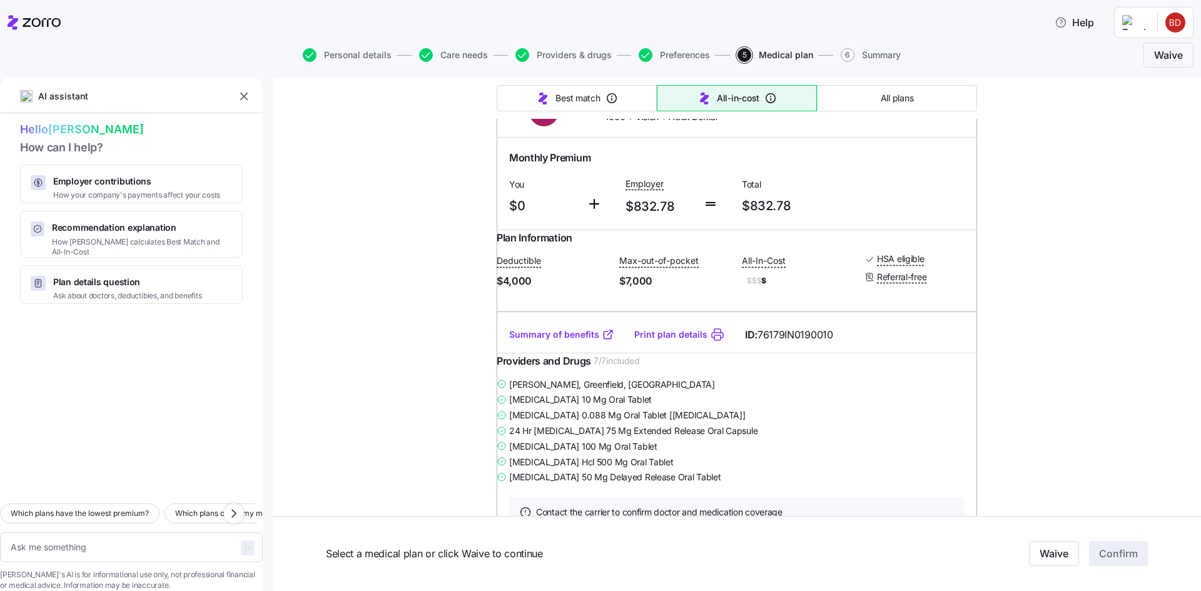
scroll to position [5786, 0]
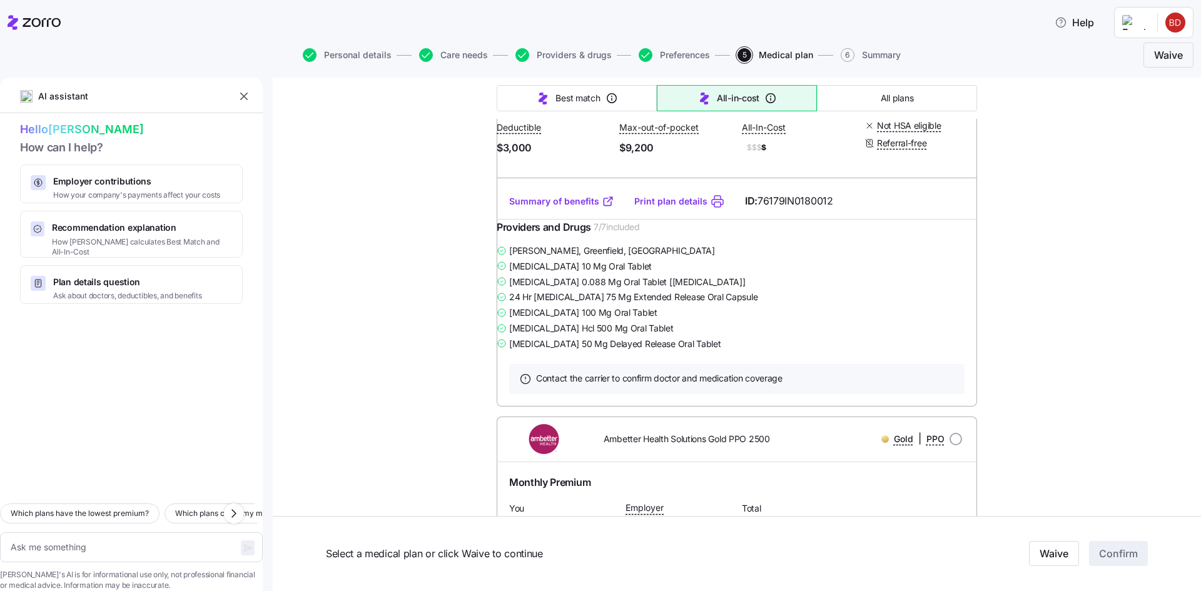
scroll to position [8665, 0]
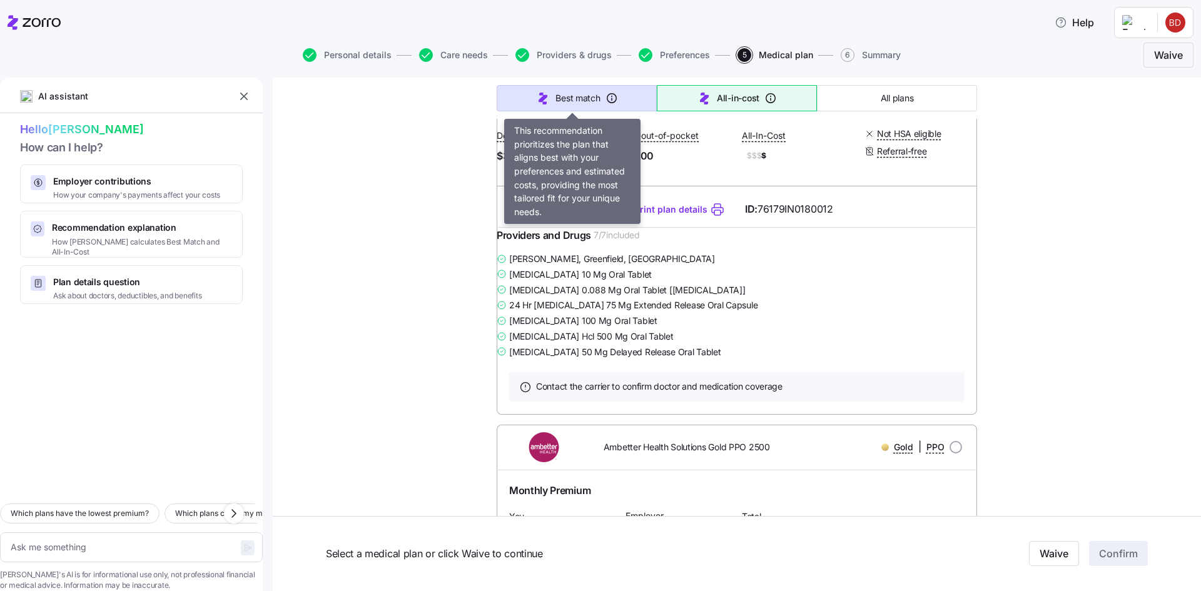
click at [583, 97] on span "Best match" at bounding box center [578, 98] width 44 height 13
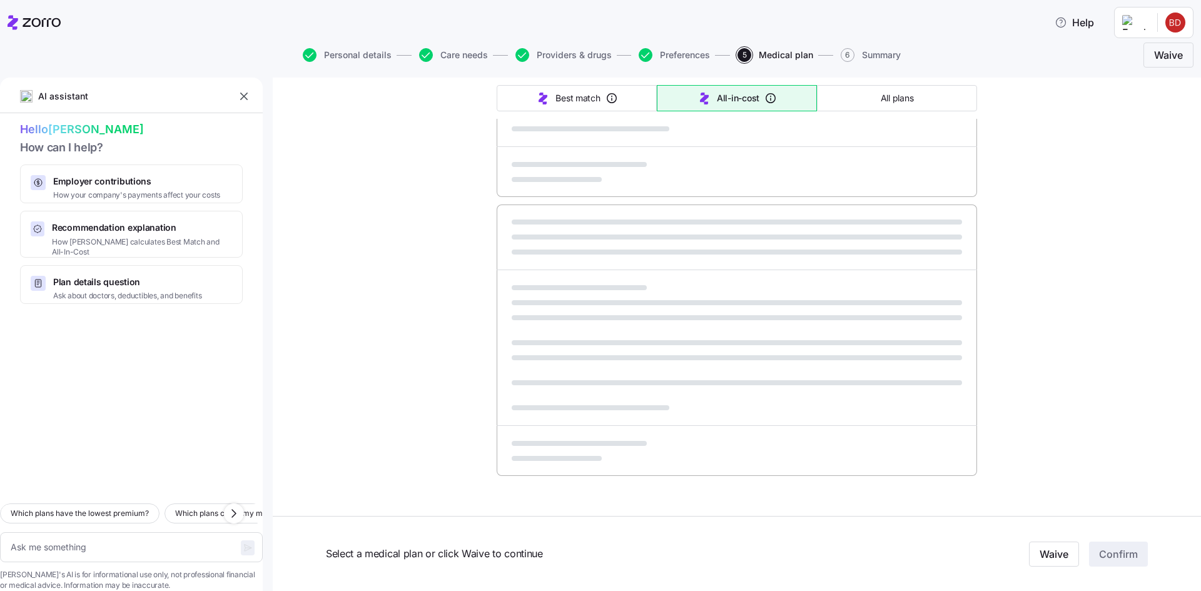
type textarea "x"
type input "Sorted by: Best match"
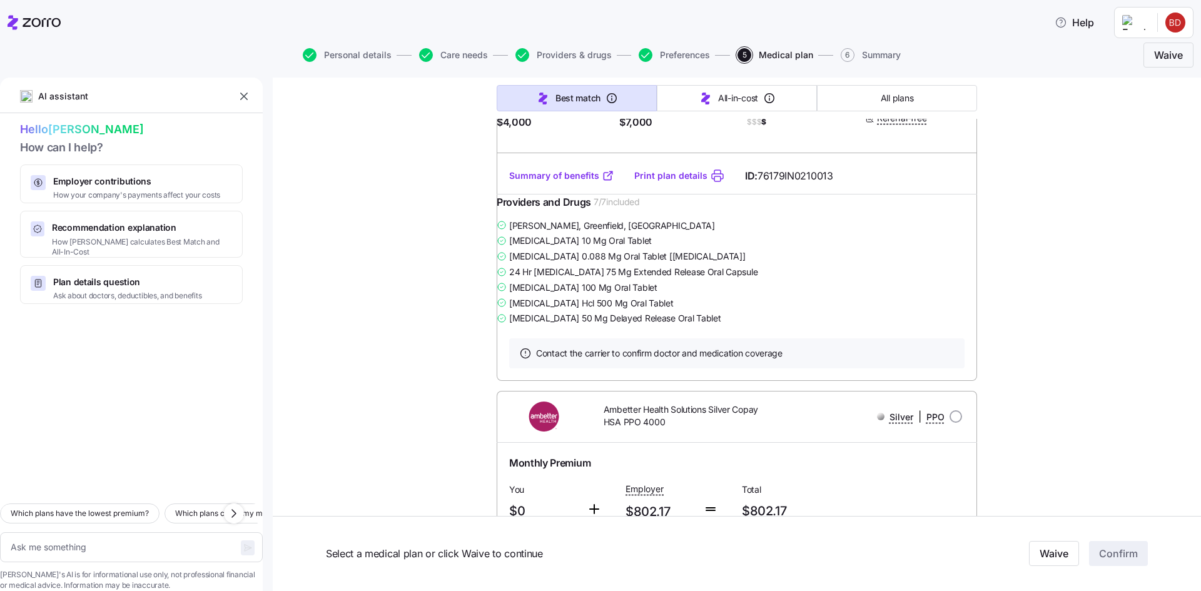
scroll to position [7775, 0]
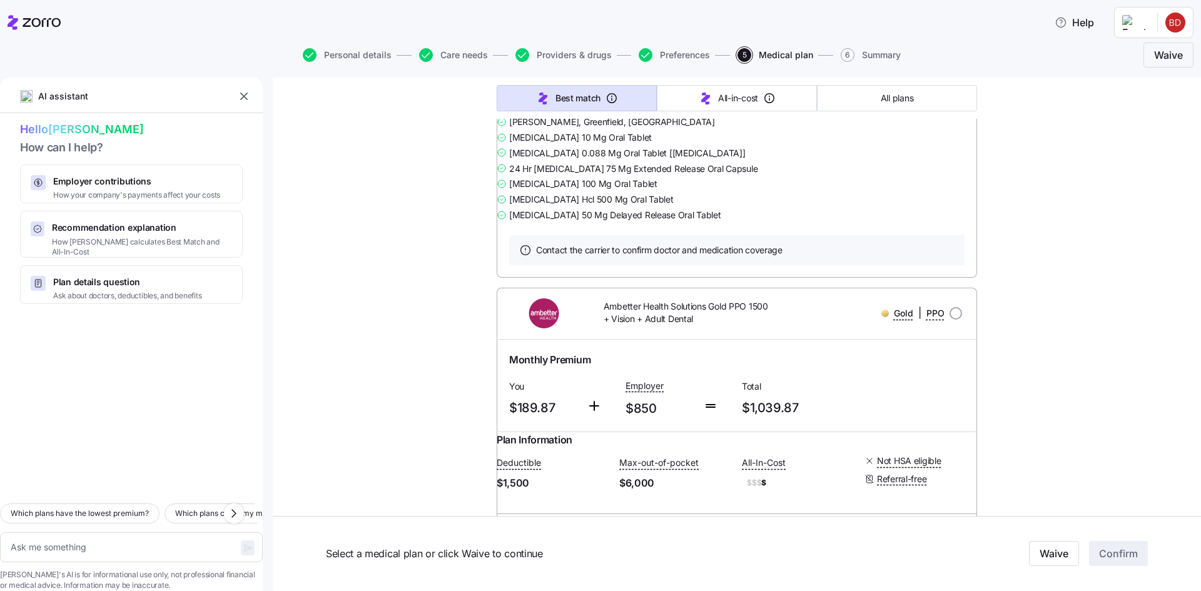
scroll to position [9277, 0]
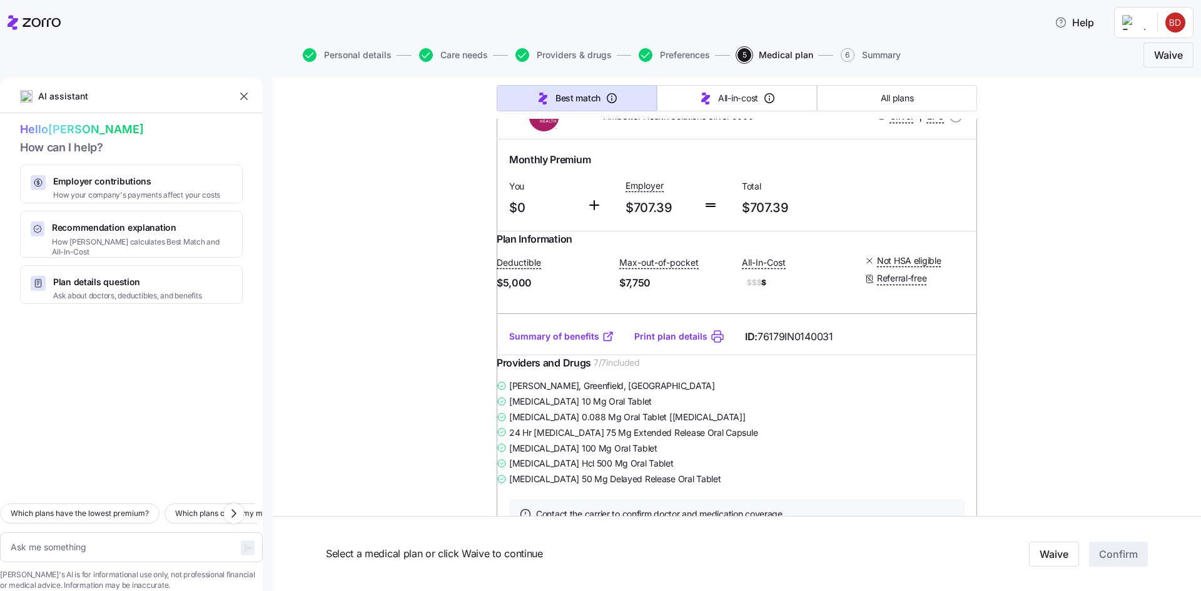
scroll to position [11342, 0]
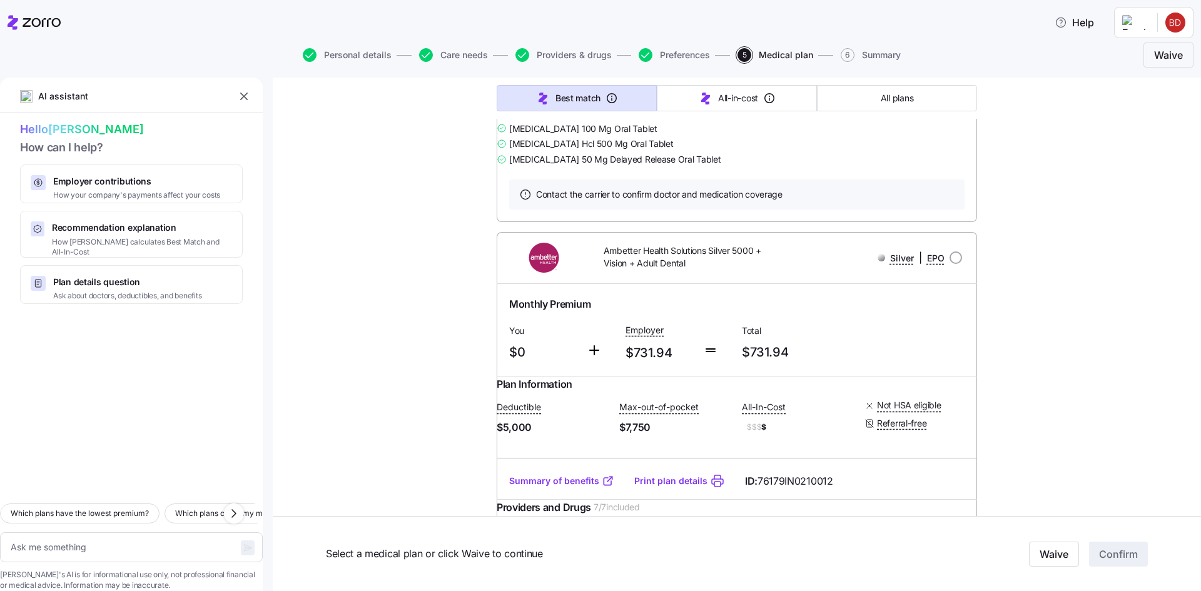
scroll to position [11655, 0]
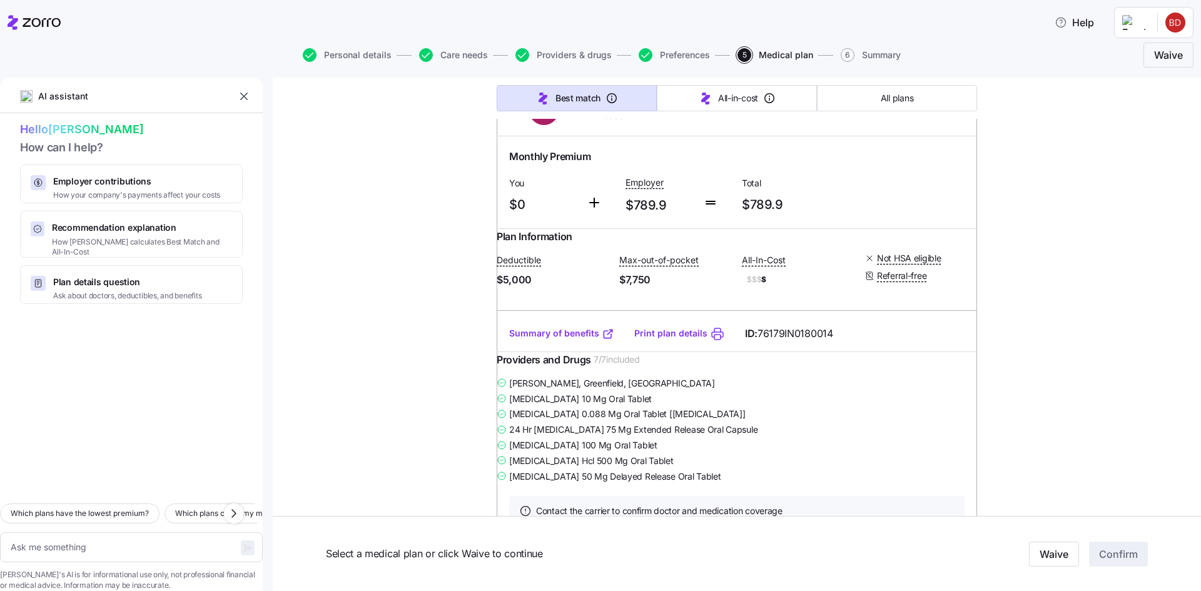
scroll to position [12218, 0]
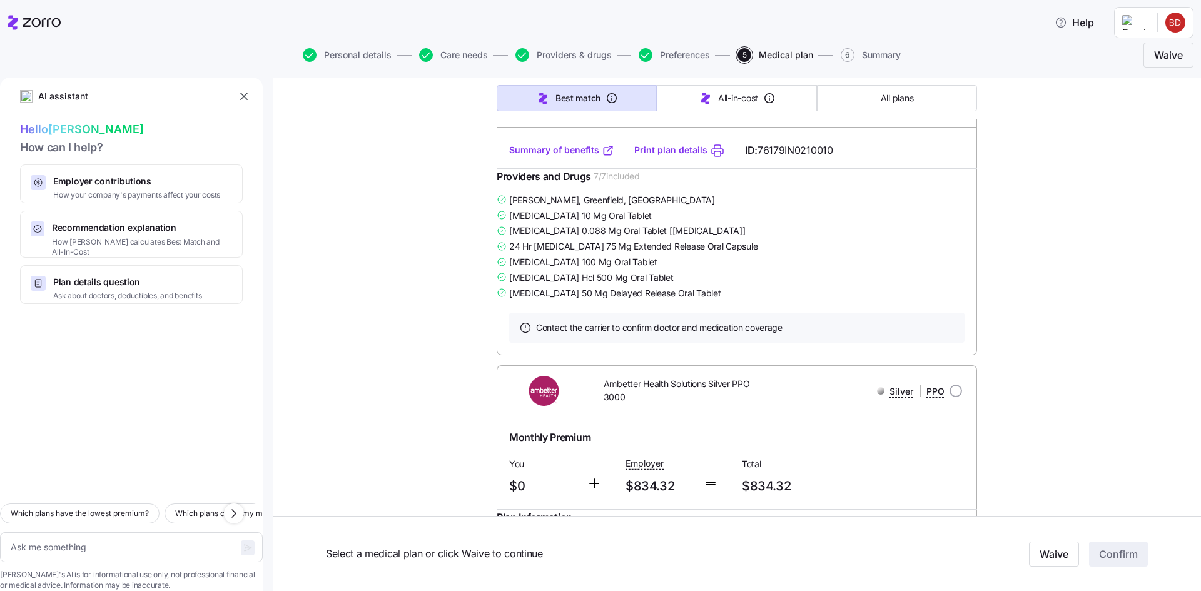
scroll to position [14221, 0]
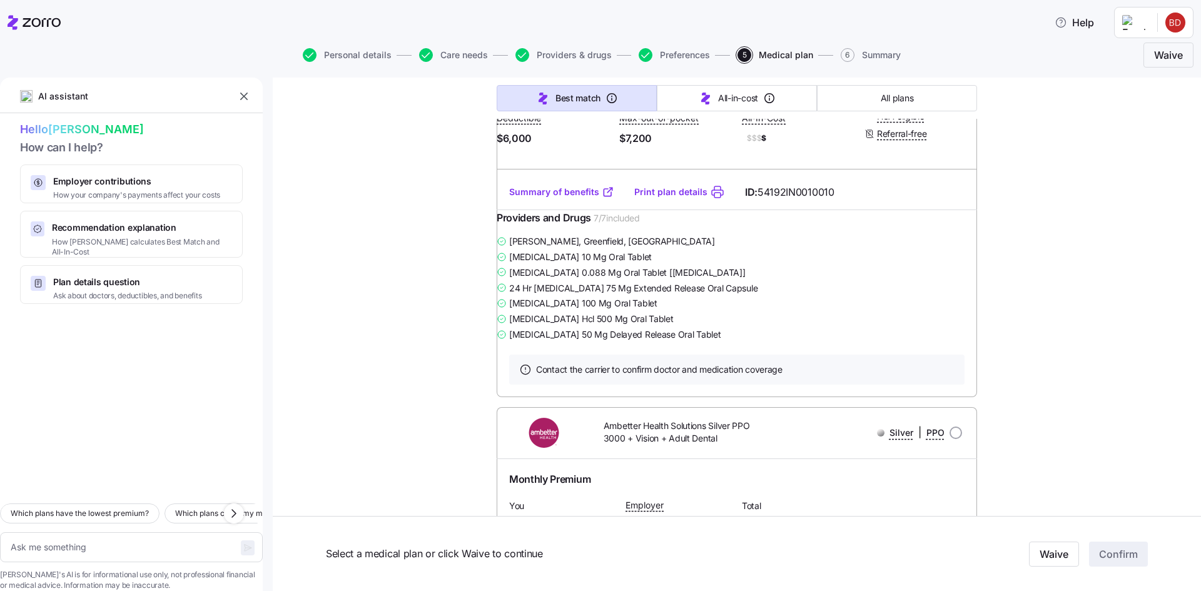
scroll to position [15222, 0]
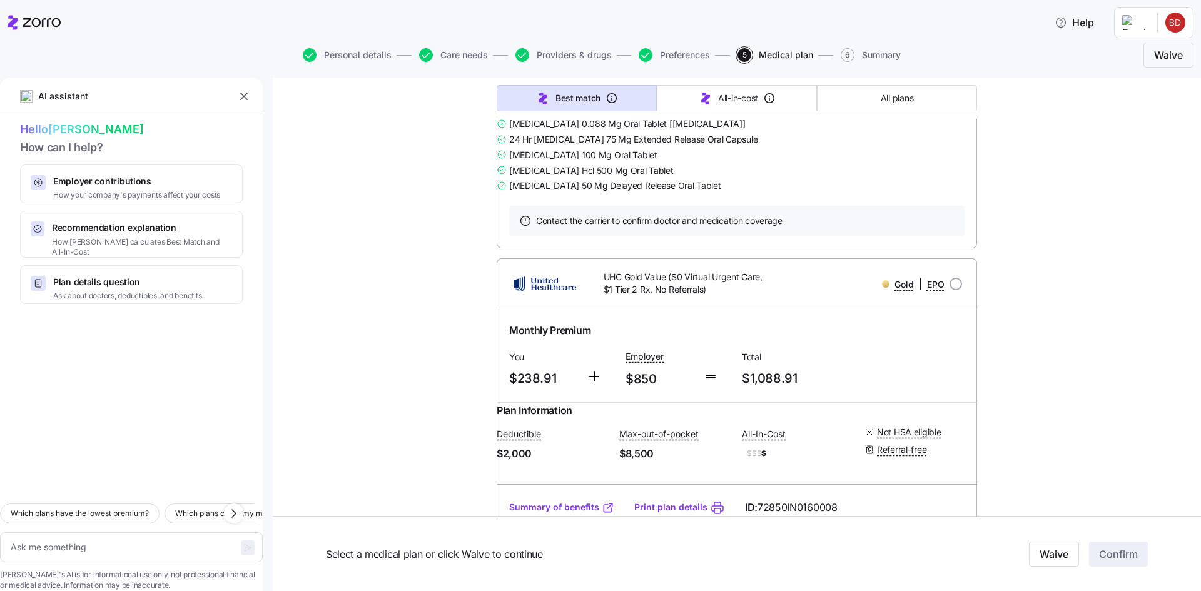
scroll to position [16223, 0]
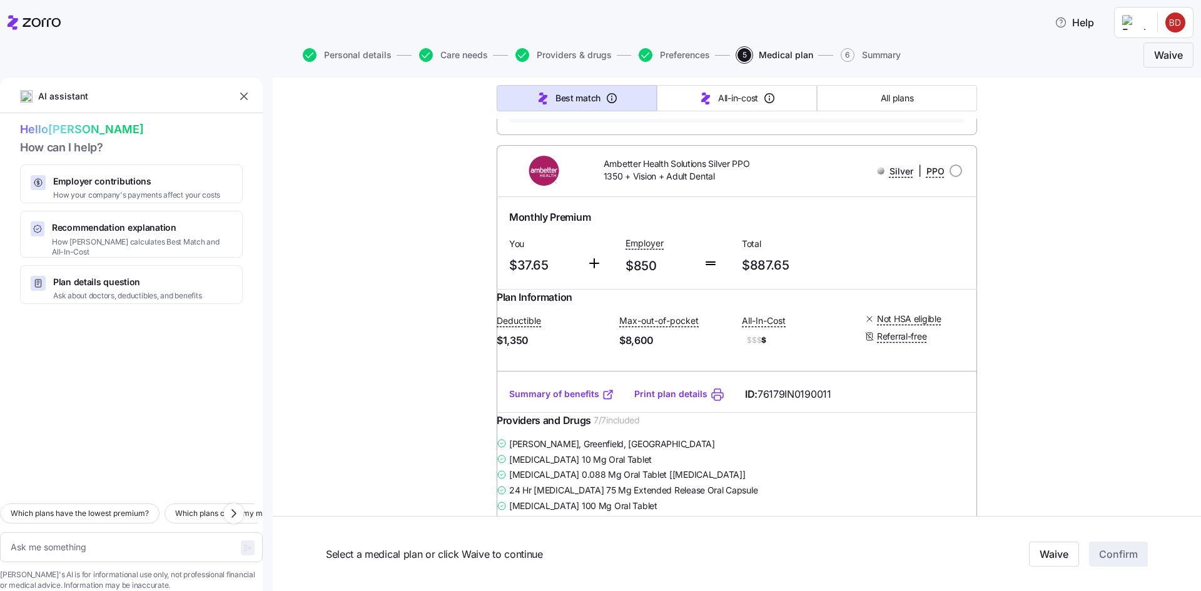
scroll to position [18288, 0]
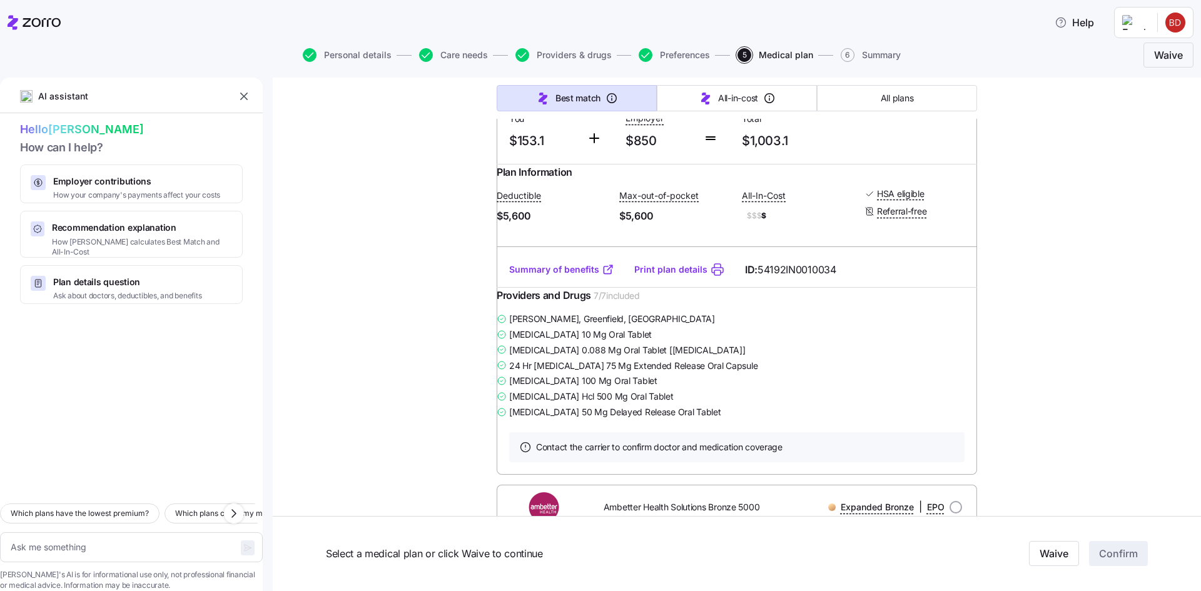
scroll to position [19289, 0]
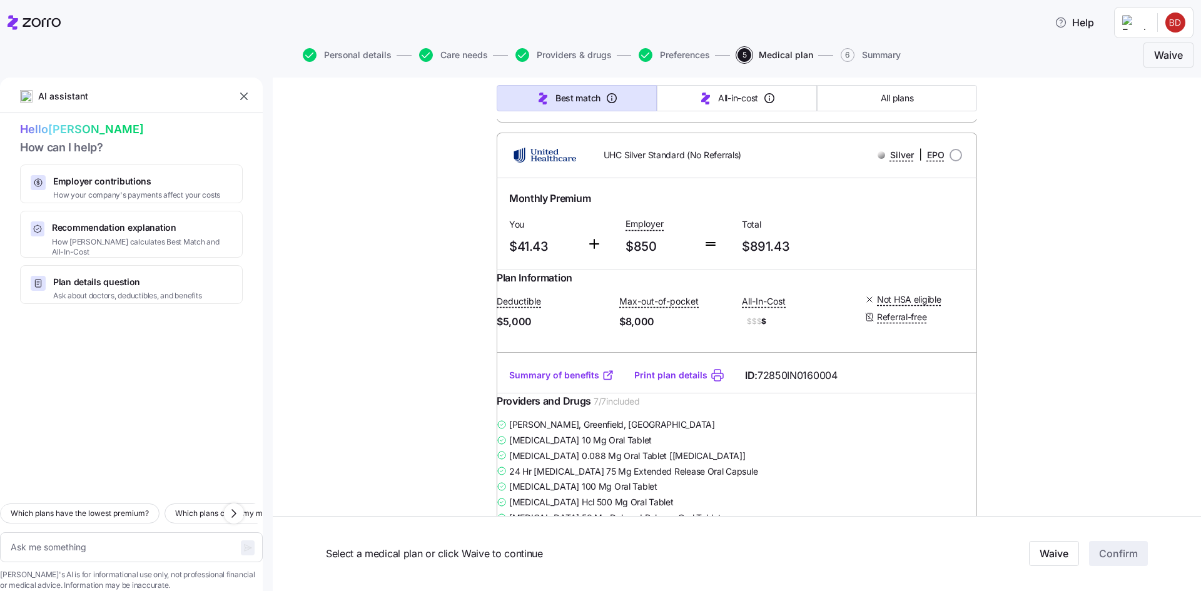
scroll to position [28425, 0]
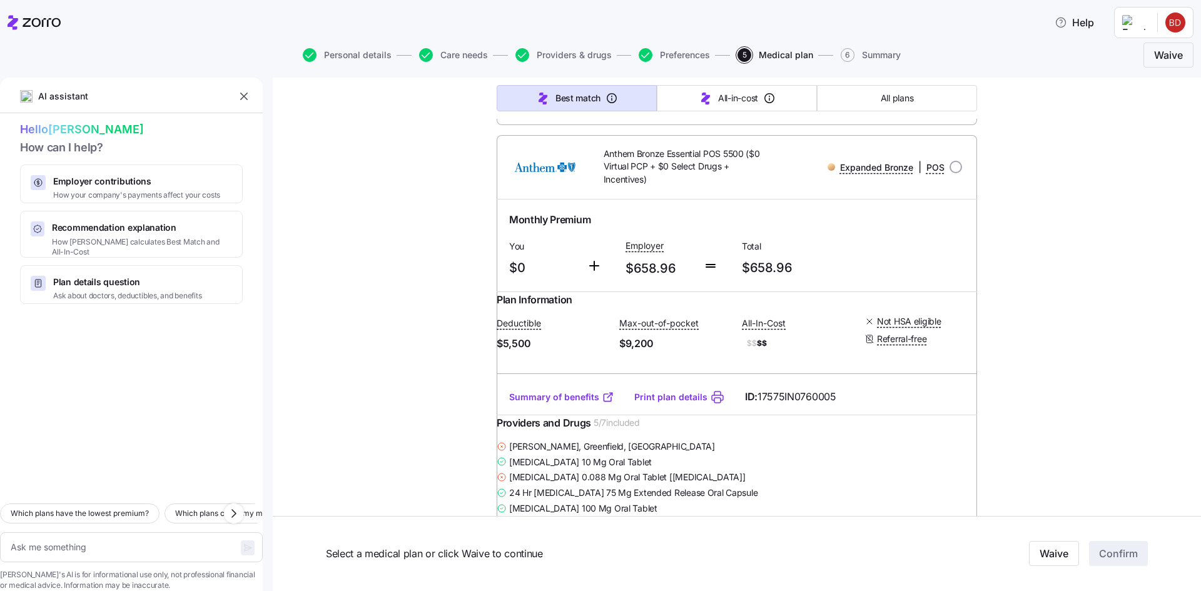
scroll to position [53642, 0]
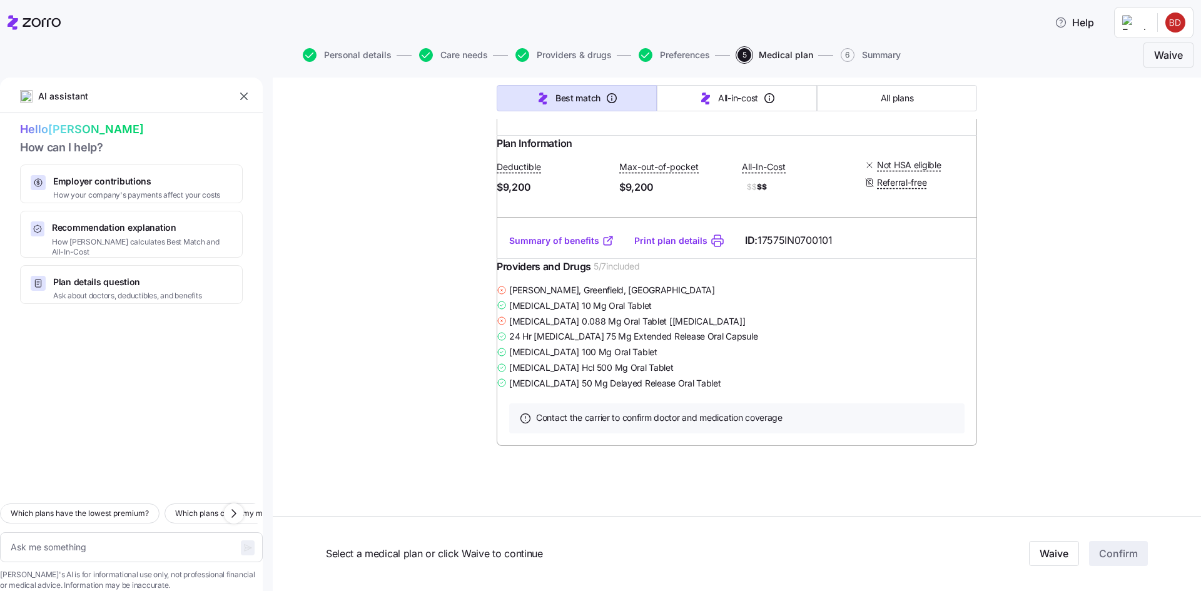
scroll to position [59425, 0]
click at [704, 98] on icon "button" at bounding box center [705, 99] width 9 height 12
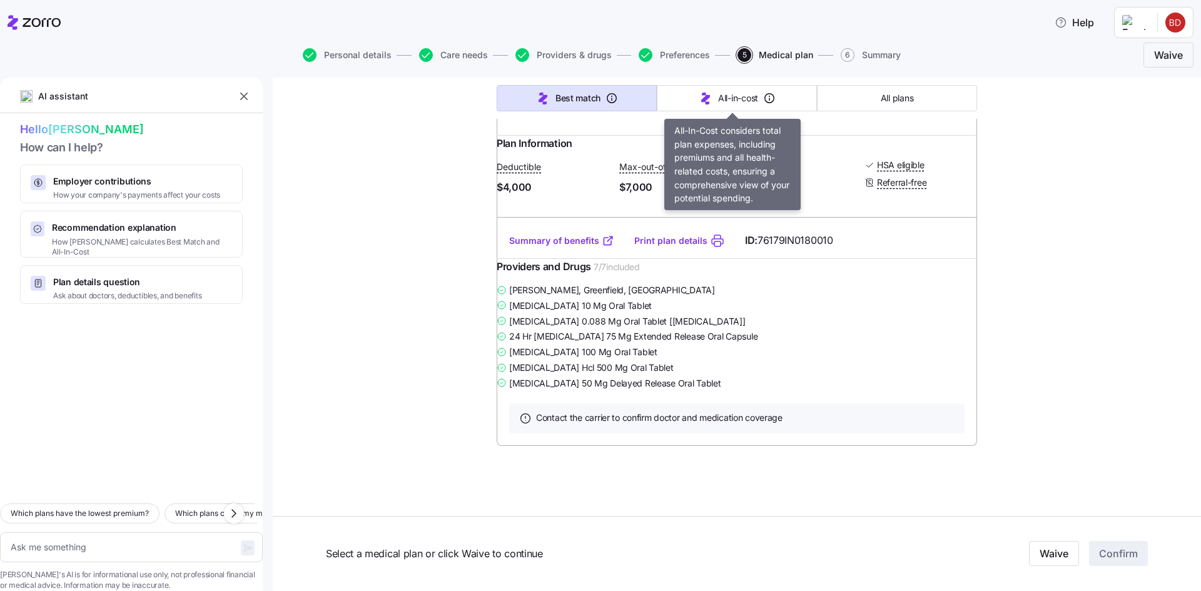
scroll to position [154, 0]
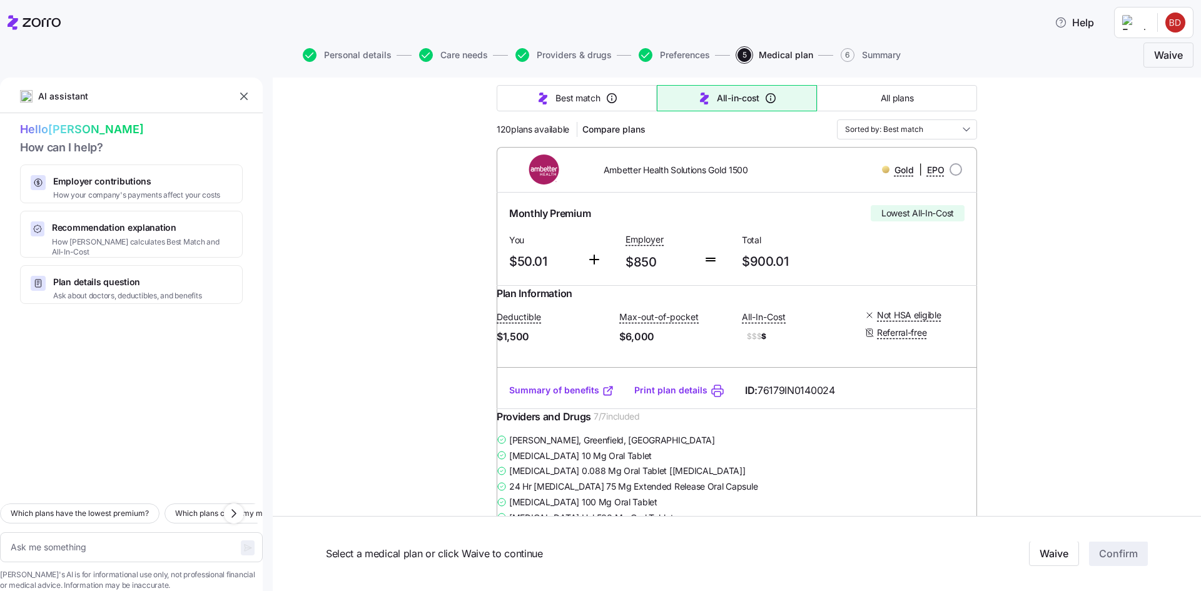
type textarea "x"
type input "Sorted by: All-in-cost"
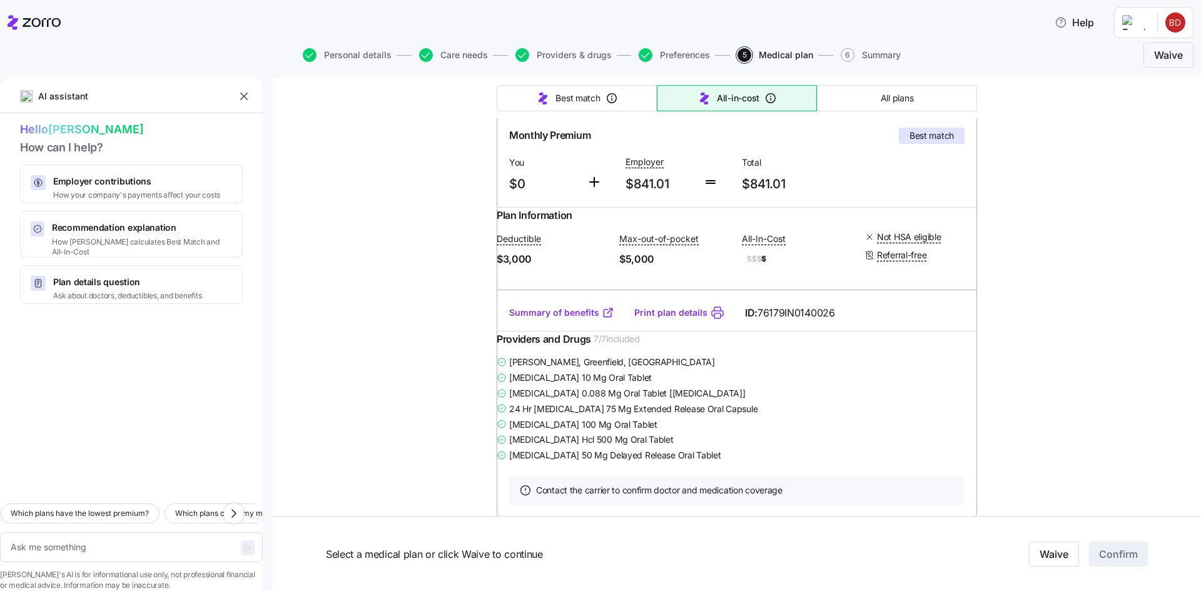
scroll to position [1218, 0]
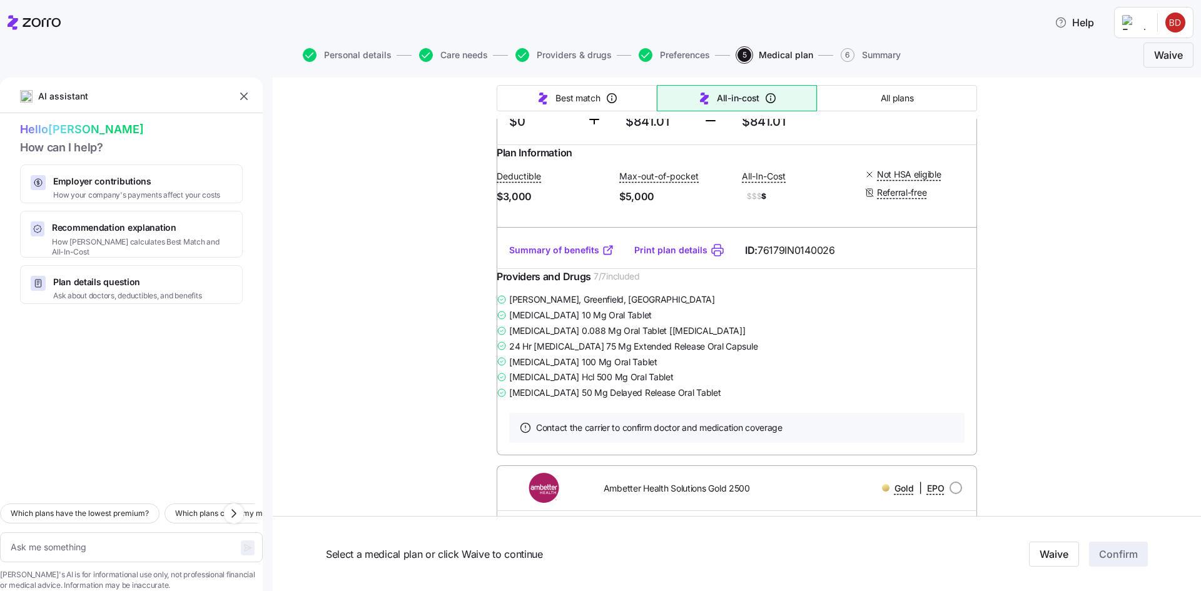
click at [570, 257] on link "Summary of benefits" at bounding box center [561, 250] width 105 height 13
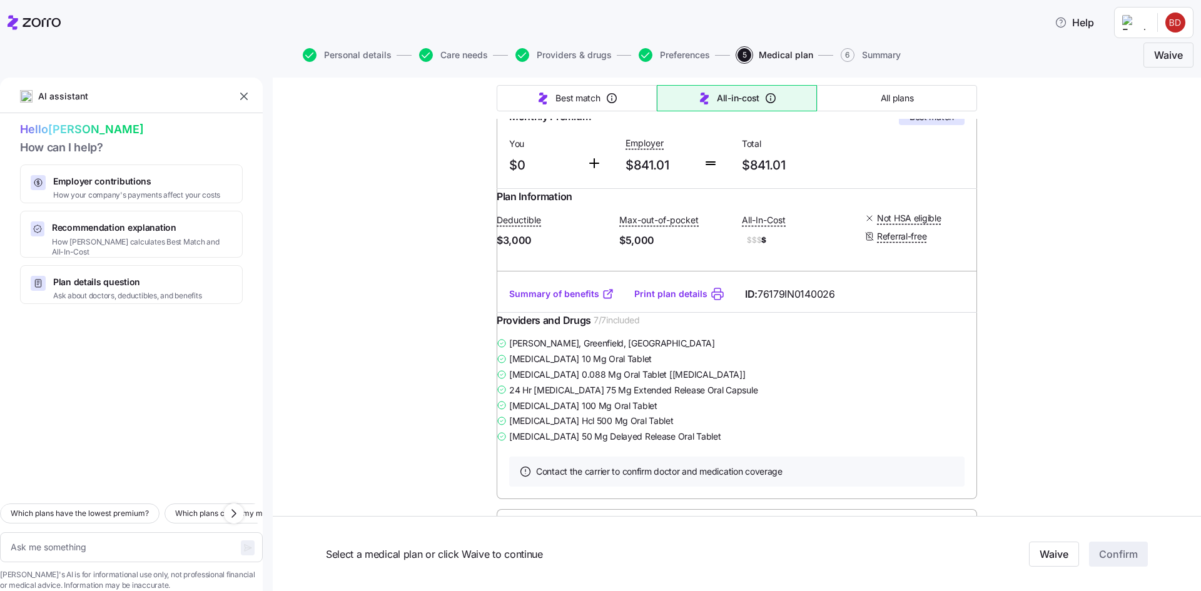
scroll to position [1155, 0]
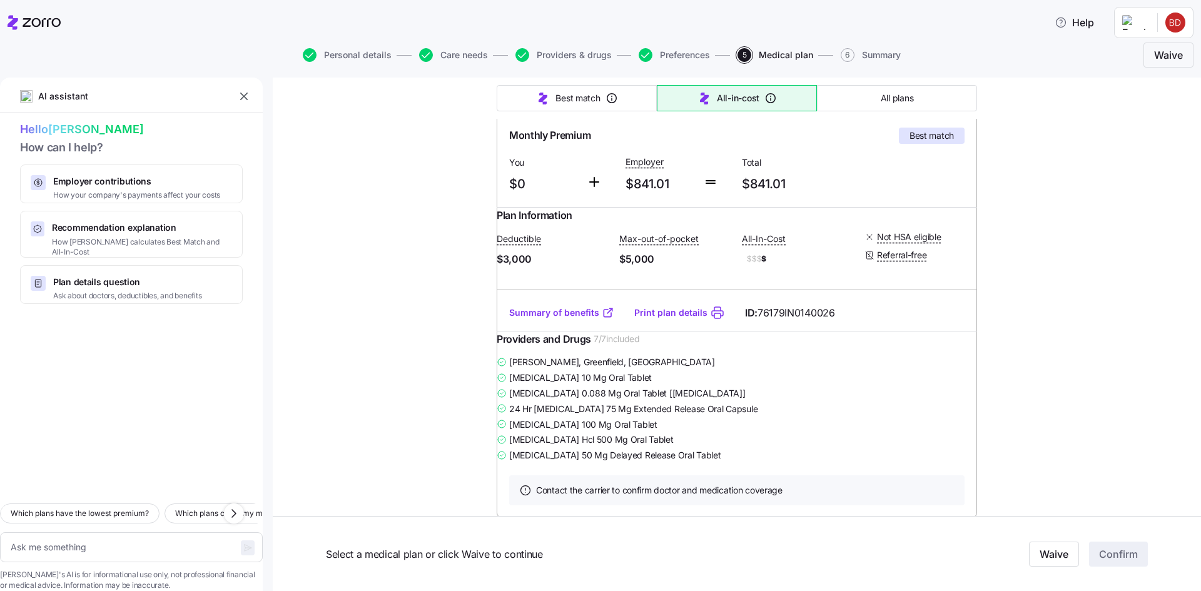
click at [564, 319] on link "Summary of benefits" at bounding box center [561, 313] width 105 height 13
type textarea "x"
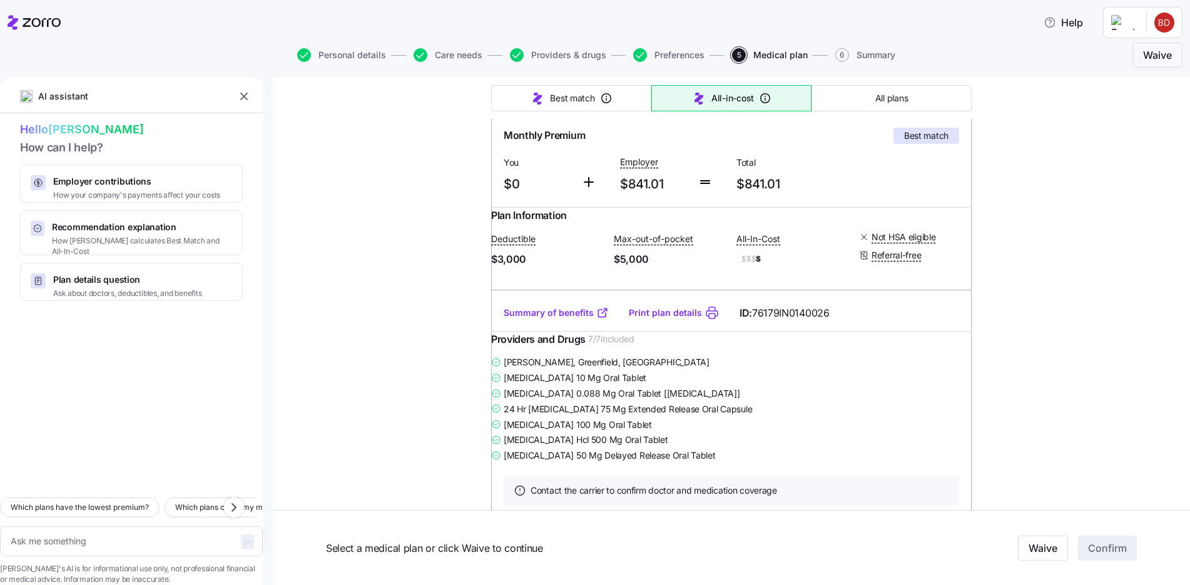
click at [946, 98] on input "radio" at bounding box center [950, 92] width 13 height 13
radio input "true"
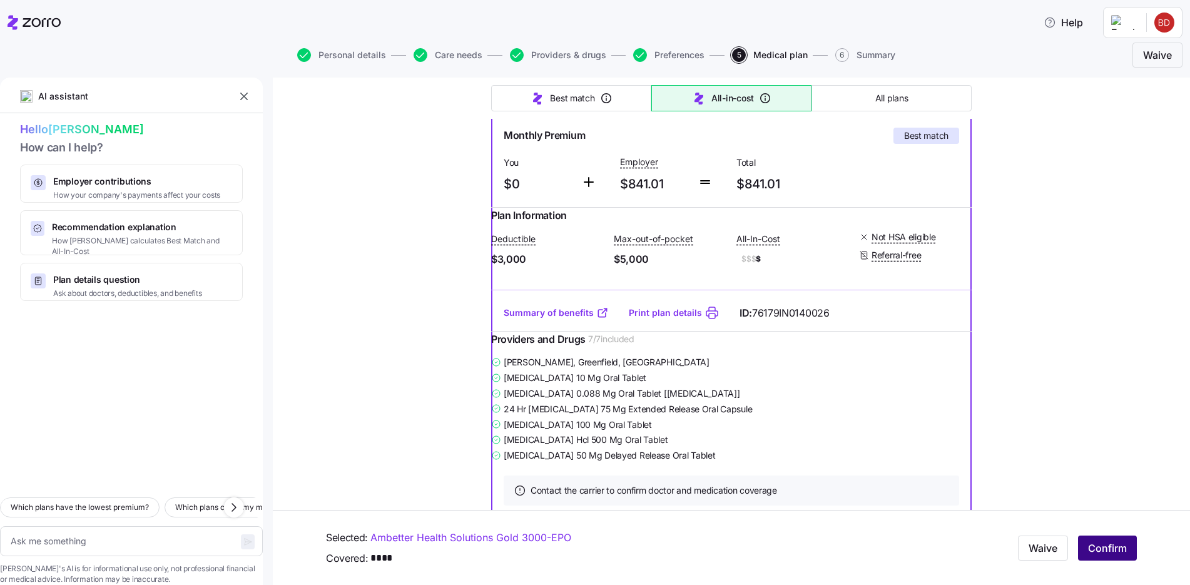
click at [1118, 548] on button "Confirm" at bounding box center [1107, 548] width 59 height 25
type textarea "x"
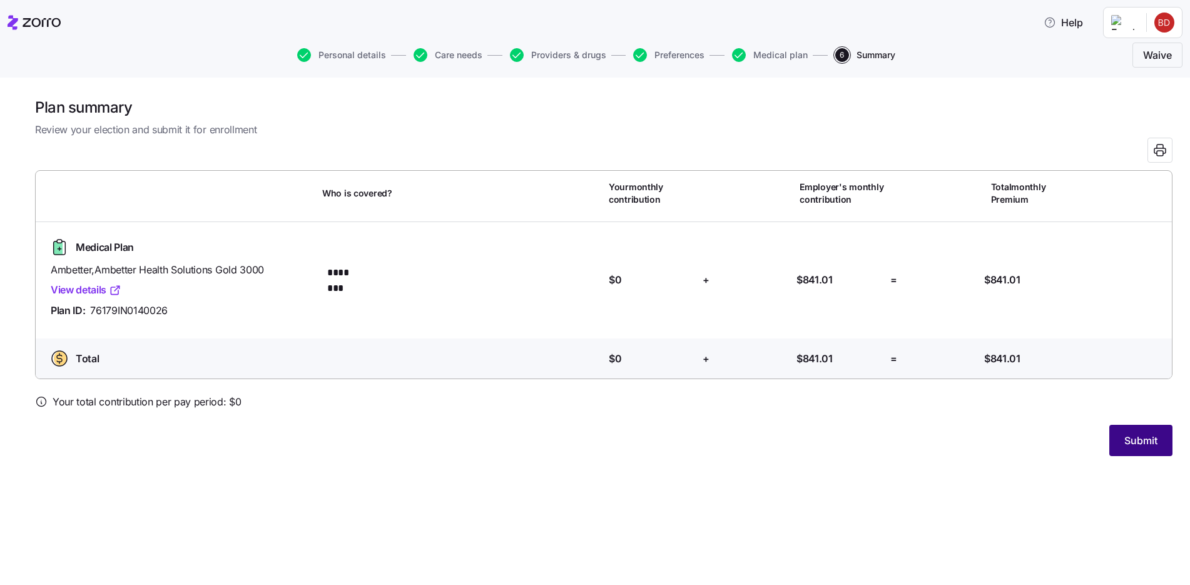
click at [1149, 437] on span "Submit" at bounding box center [1140, 440] width 33 height 15
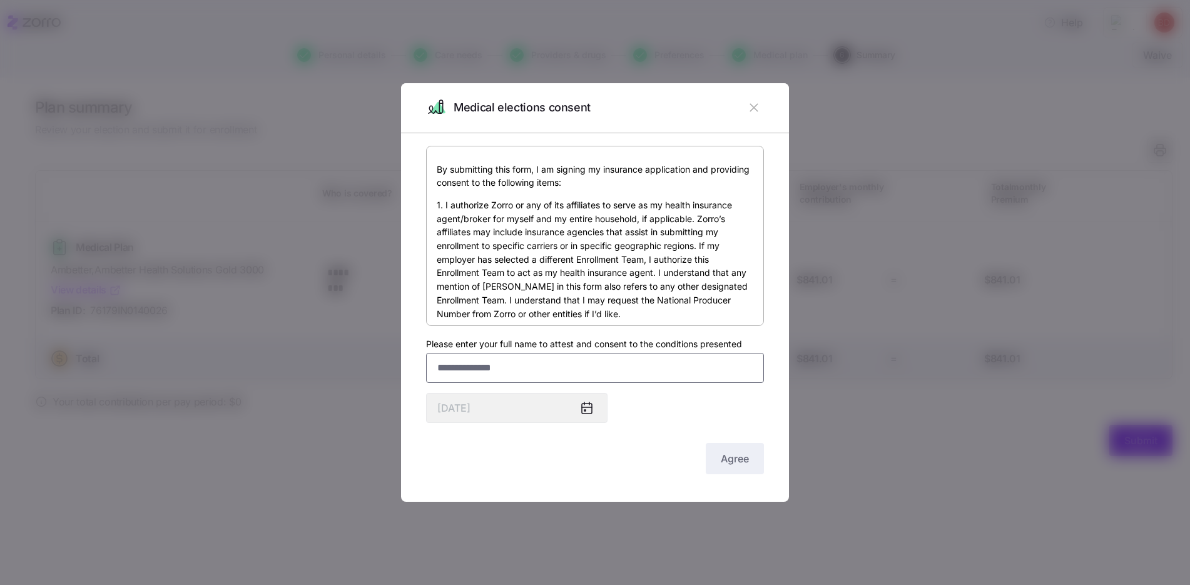
click at [465, 365] on input "Please enter your full name to attest and consent to the conditions presented" at bounding box center [595, 368] width 338 height 30
type input "**********"
click at [750, 459] on button "Agree" at bounding box center [735, 458] width 58 height 31
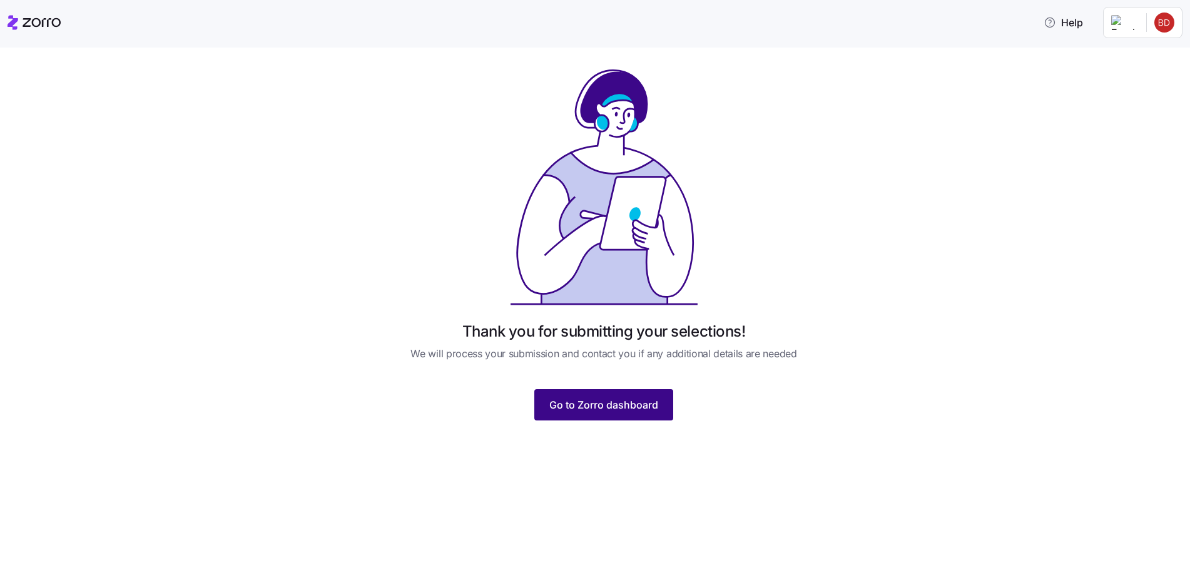
click at [589, 406] on span "Go to Zorro dashboard" at bounding box center [603, 404] width 109 height 15
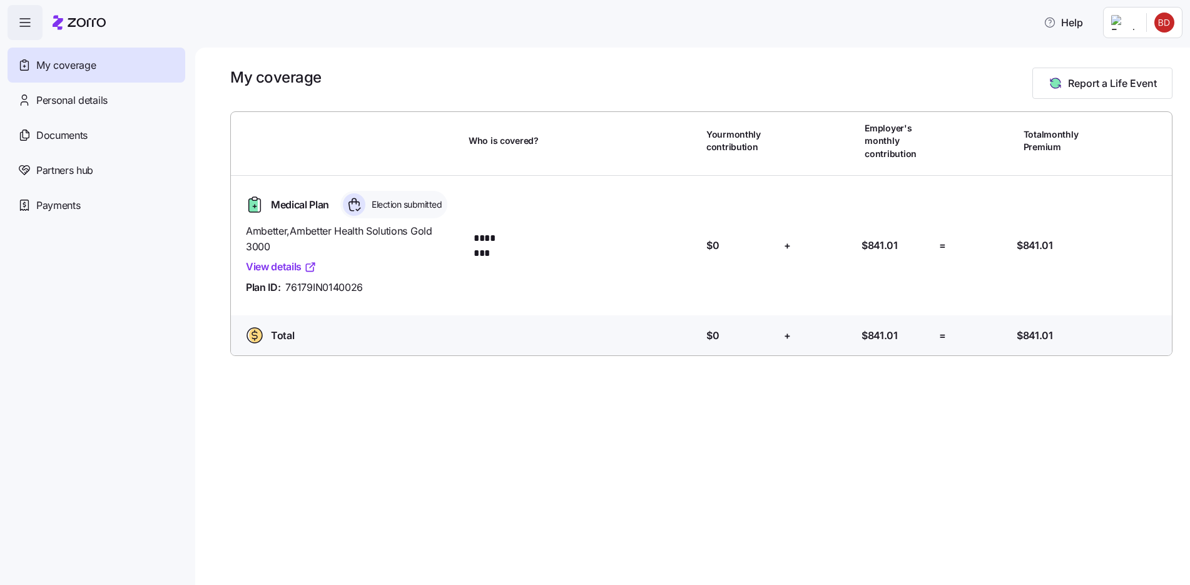
click at [281, 269] on link "View details" at bounding box center [281, 267] width 71 height 16
click at [549, 422] on div "My coverage Report a Life Event Who is covered? Your monthly contribution Emplo…" at bounding box center [692, 317] width 995 height 538
click at [655, 438] on div "My coverage Report a Life Event Who is covered? Your monthly contribution Emplo…" at bounding box center [692, 317] width 995 height 538
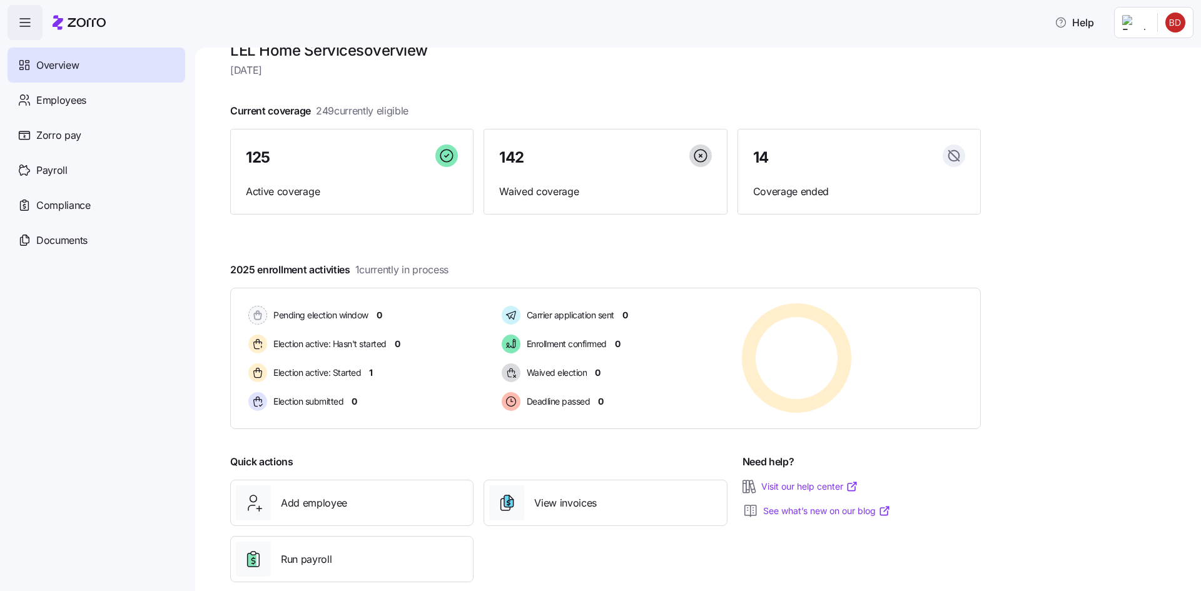
scroll to position [48, 0]
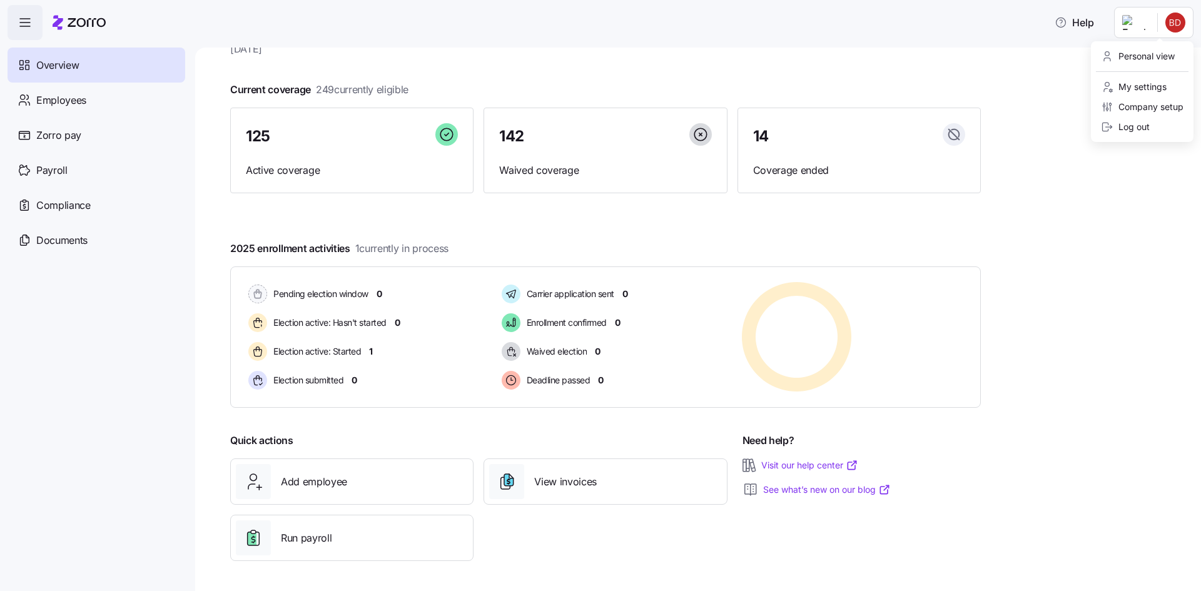
click at [1175, 25] on html "Help Overview Employees Zorro pay Payroll Compliance Documents LEL Home Service…" at bounding box center [600, 292] width 1201 height 584
click at [1155, 54] on div "Personal view" at bounding box center [1138, 56] width 74 height 14
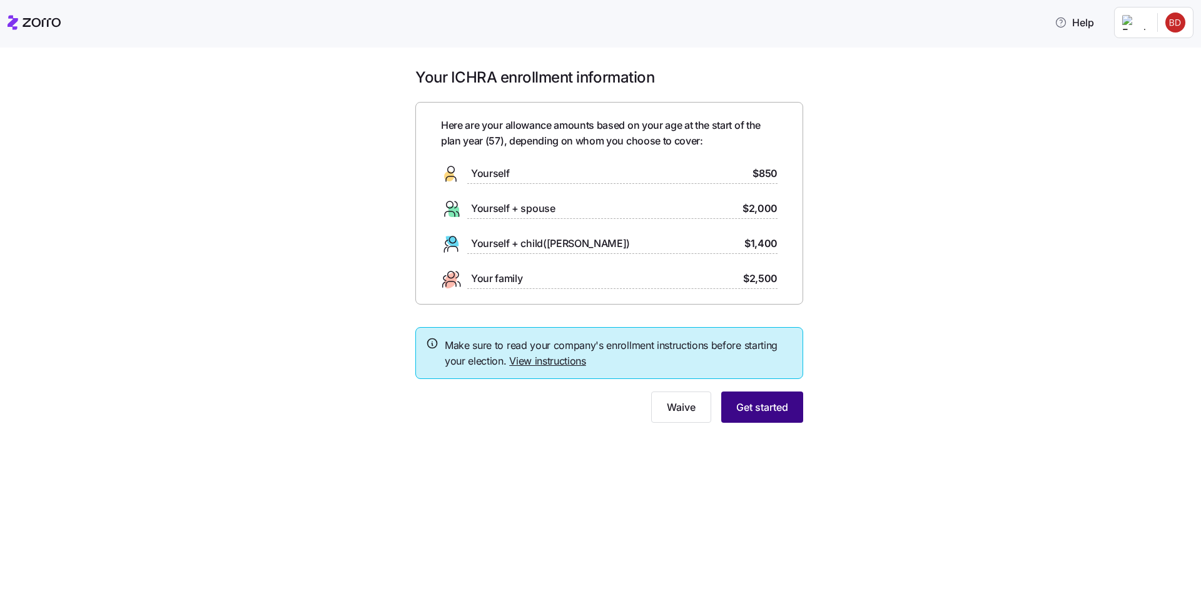
click at [753, 414] on span "Get started" at bounding box center [762, 407] width 52 height 15
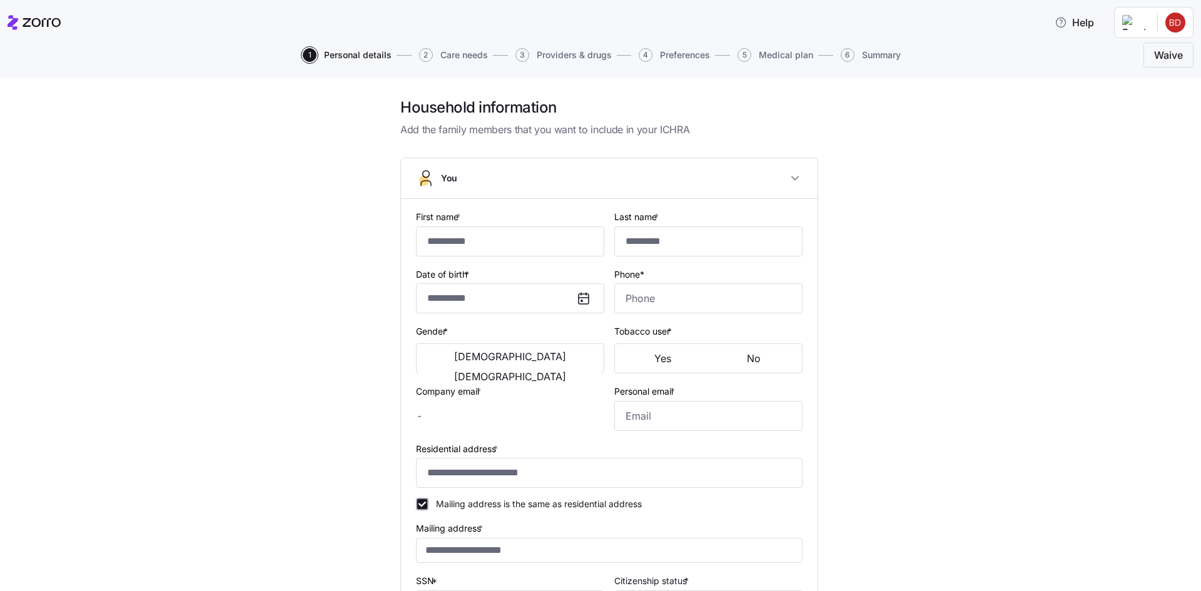
type input "********"
type input "***"
type input "[EMAIL_ADDRESS][DOMAIN_NAME]"
type input "**********"
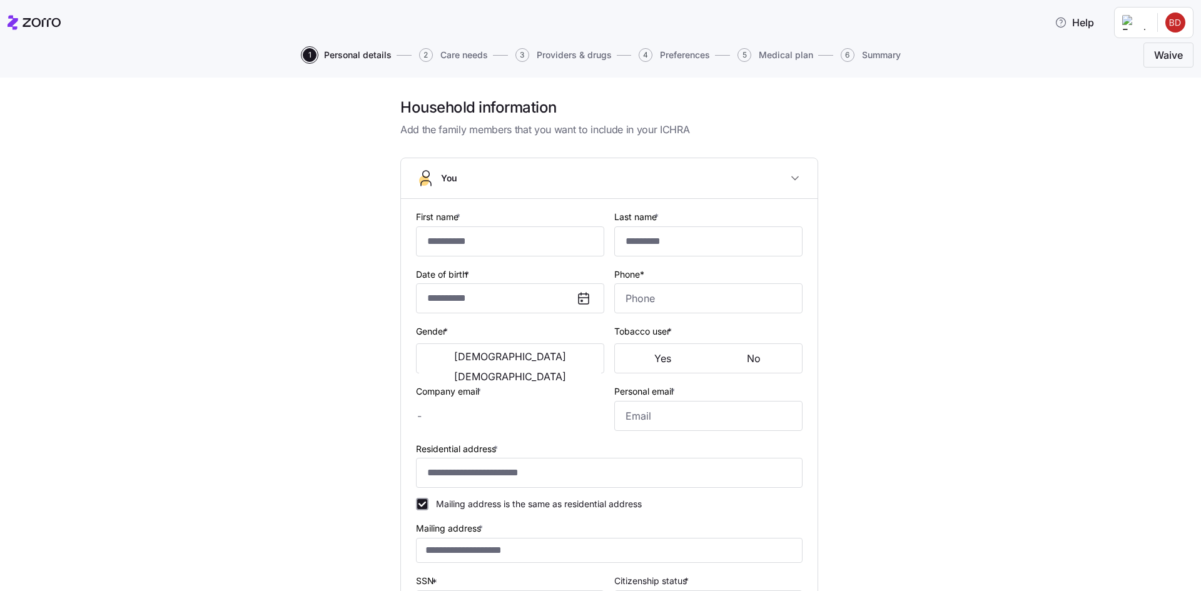
checkbox input "true"
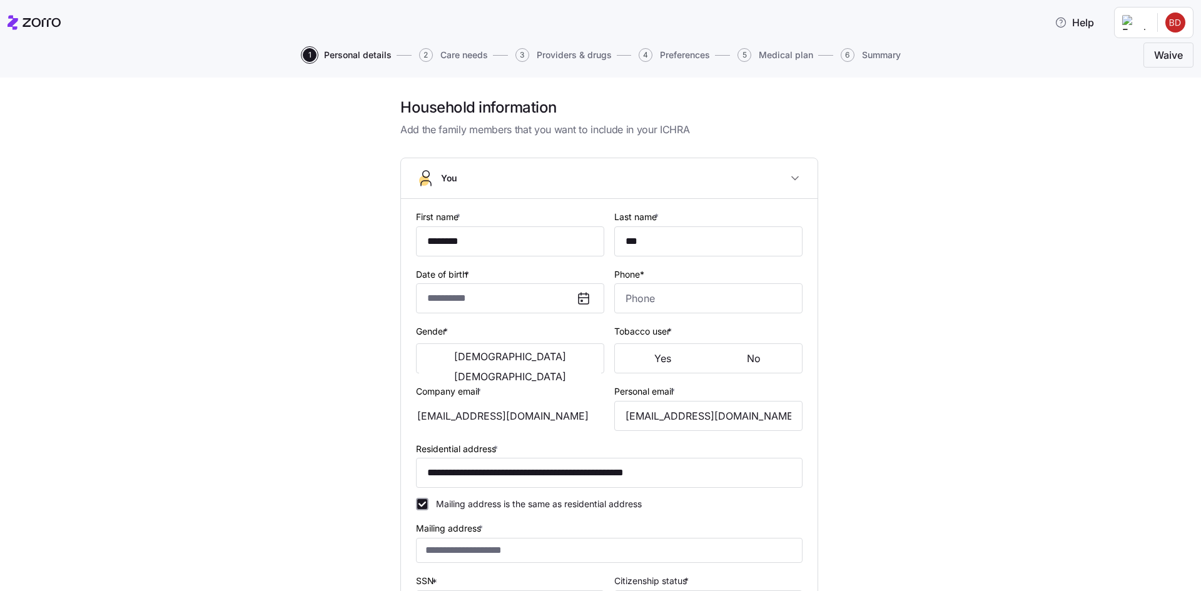
type input "**********"
type input "[PHONE_NUMBER]"
type input "[DEMOGRAPHIC_DATA] citizen"
type input "Single"
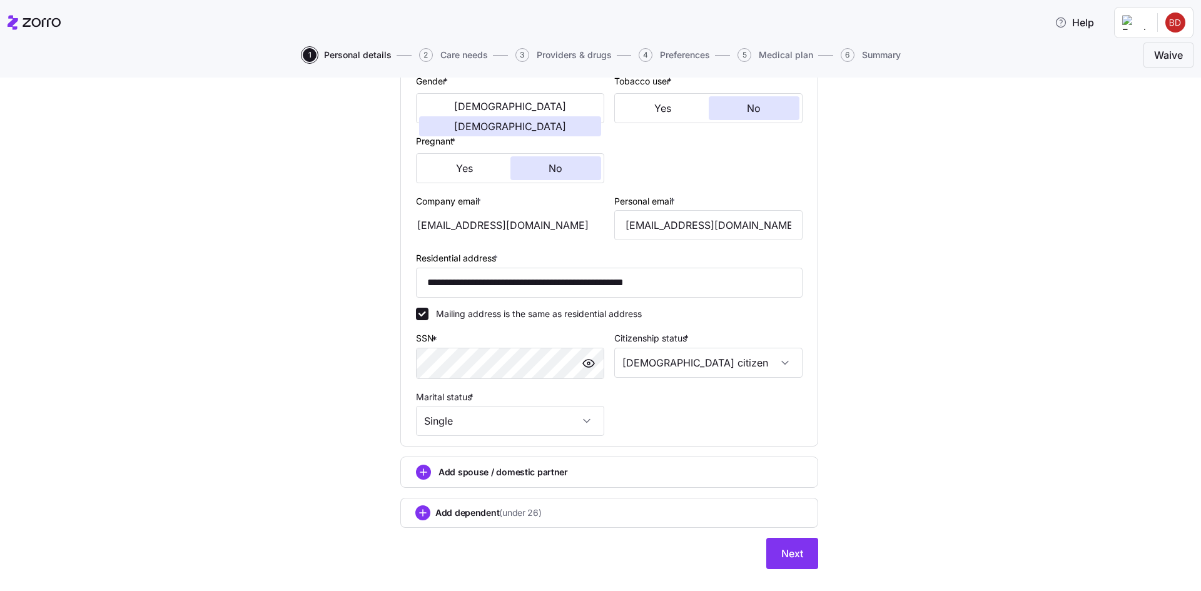
scroll to position [273, 0]
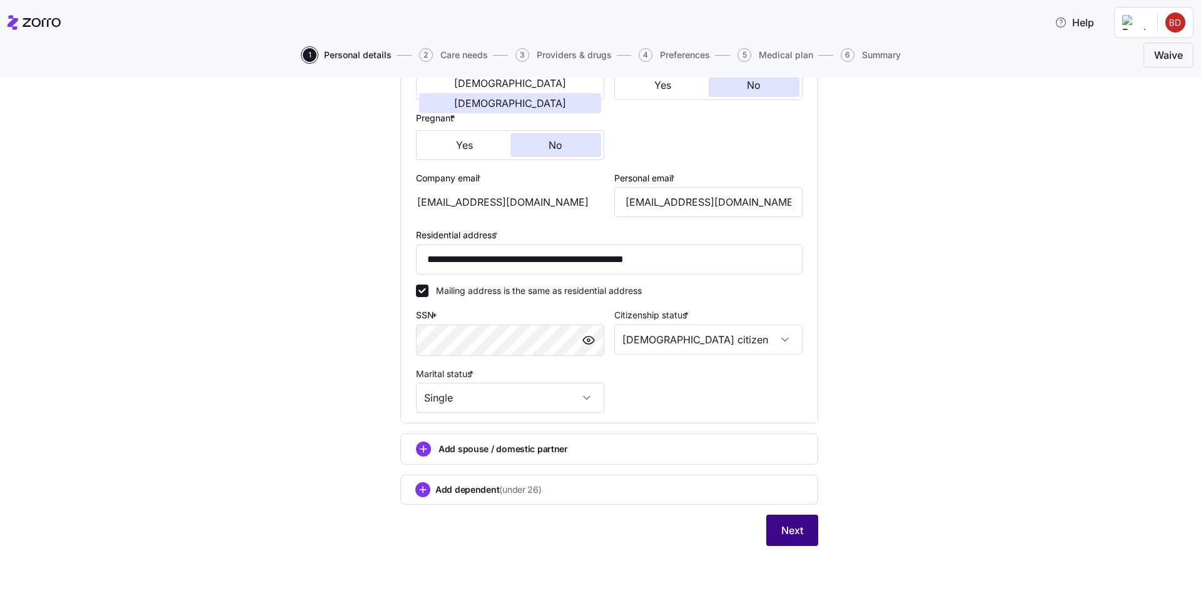
click at [793, 531] on span "Next" at bounding box center [793, 530] width 22 height 15
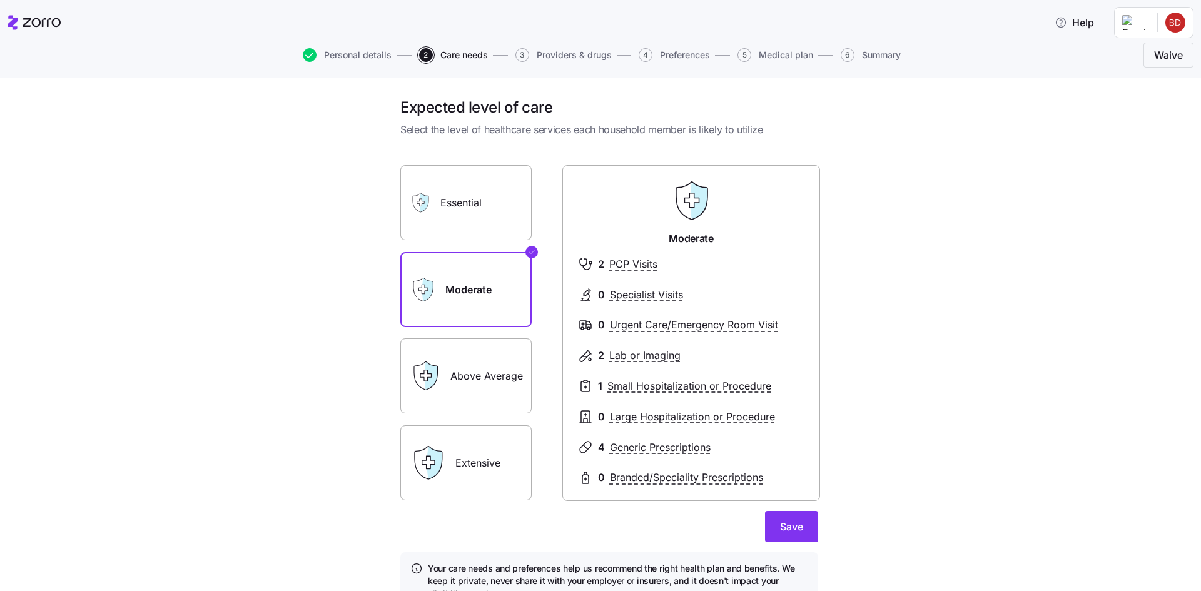
click at [501, 375] on label "Above Average" at bounding box center [465, 376] width 131 height 75
click at [0, 0] on input "Above Average" at bounding box center [0, 0] width 0 height 0
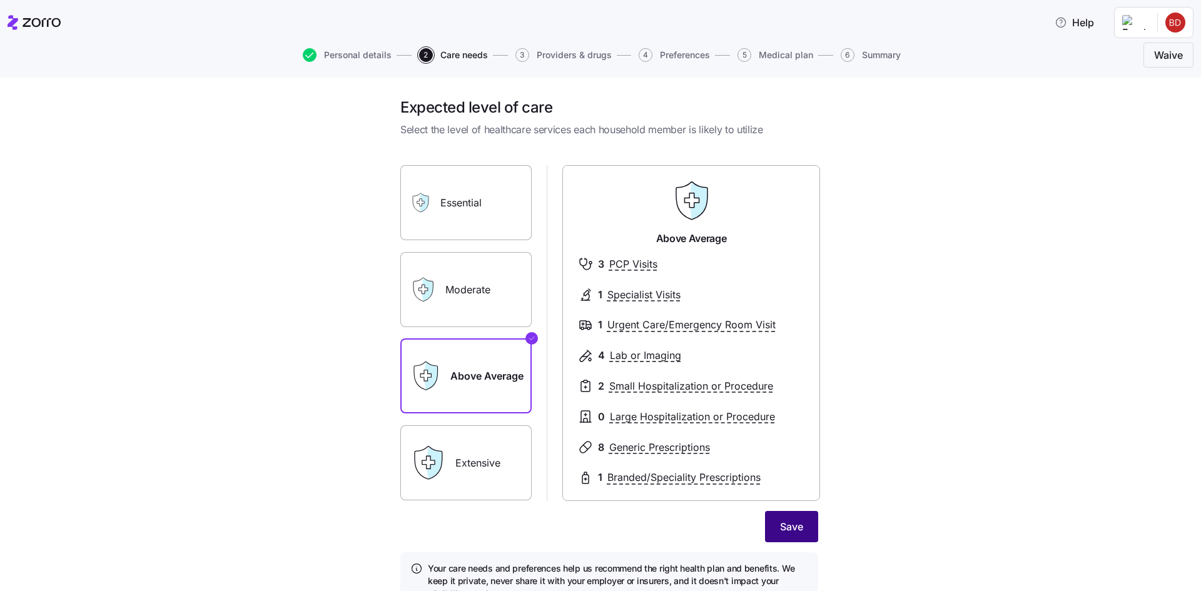
click at [795, 526] on span "Save" at bounding box center [791, 526] width 23 height 15
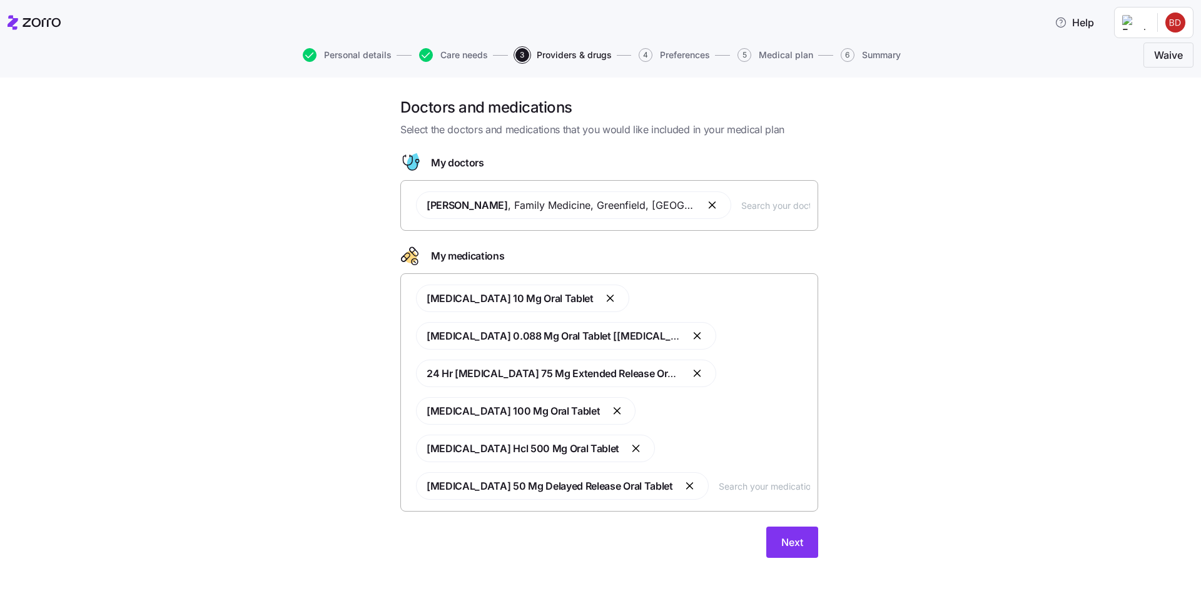
scroll to position [12, 0]
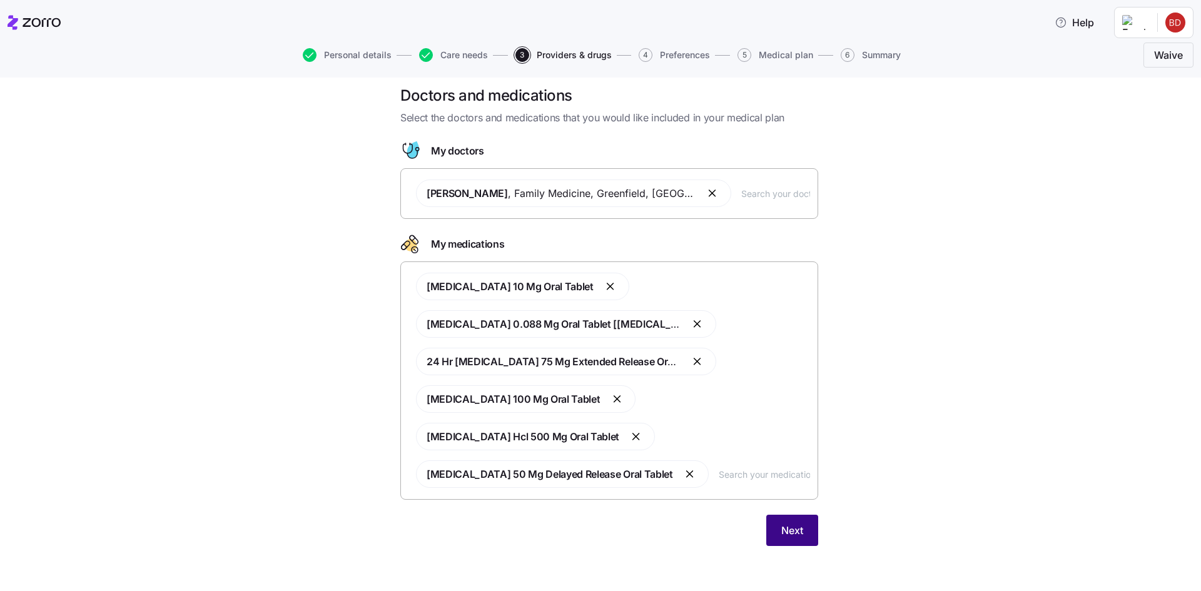
click at [790, 526] on span "Next" at bounding box center [793, 530] width 22 height 15
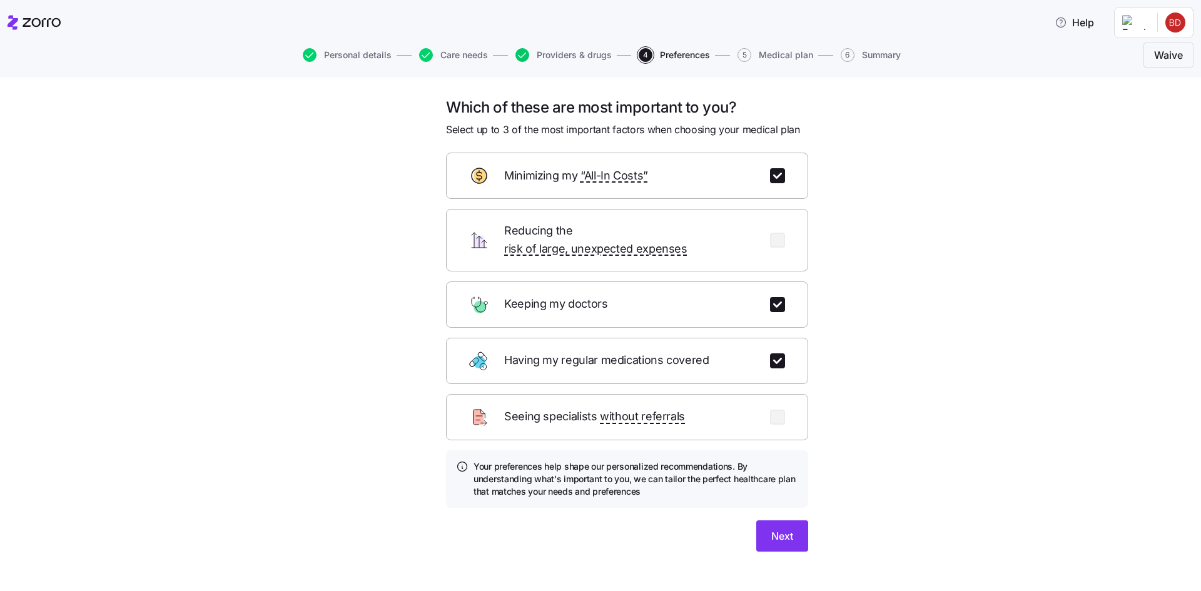
click at [520, 55] on icon "button" at bounding box center [523, 55] width 14 height 14
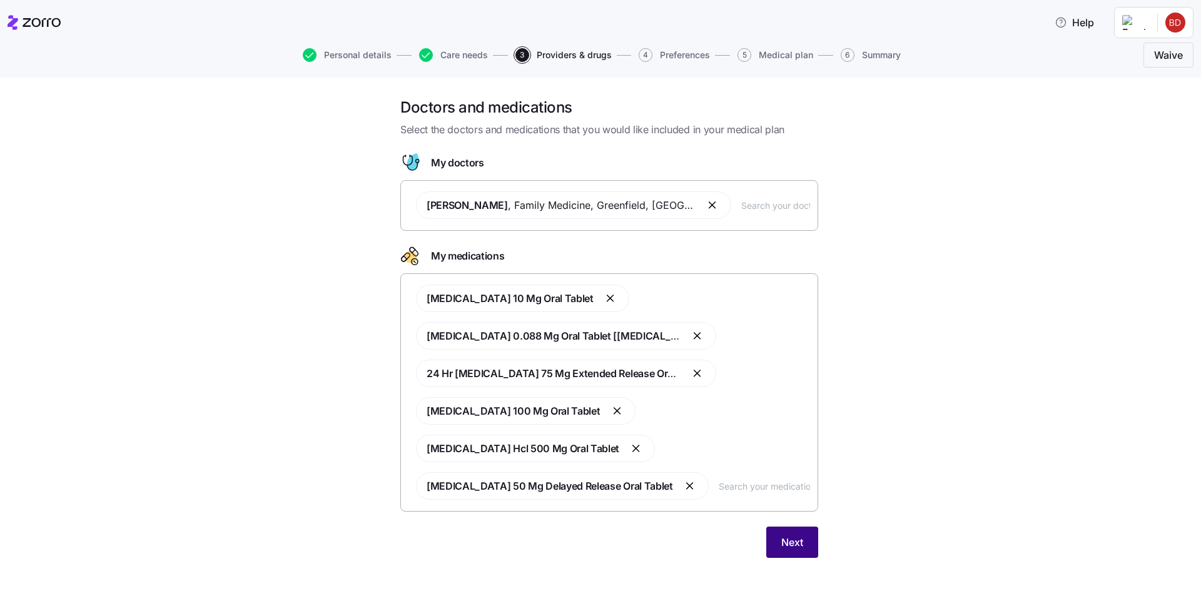
click at [782, 537] on span "Next" at bounding box center [793, 542] width 22 height 15
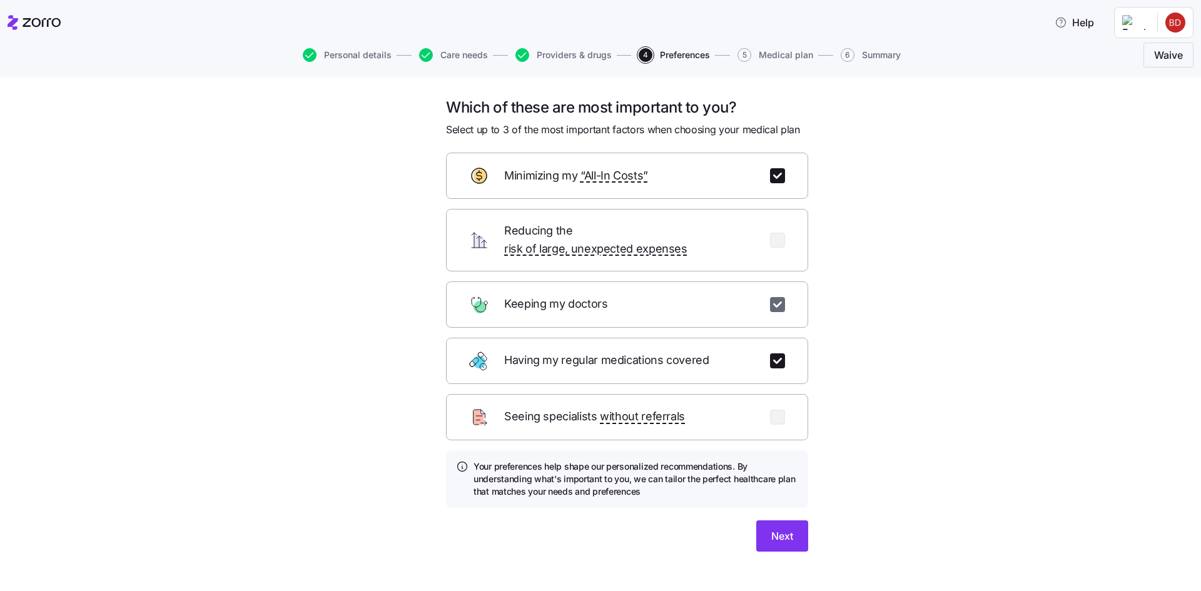
click at [772, 297] on input "checkbox" at bounding box center [777, 304] width 15 height 15
checkbox input "false"
click at [778, 233] on input "checkbox" at bounding box center [777, 240] width 15 height 15
click at [770, 296] on div "Keeping my doctors" at bounding box center [627, 305] width 362 height 46
click at [776, 233] on input "checkbox" at bounding box center [777, 240] width 15 height 15
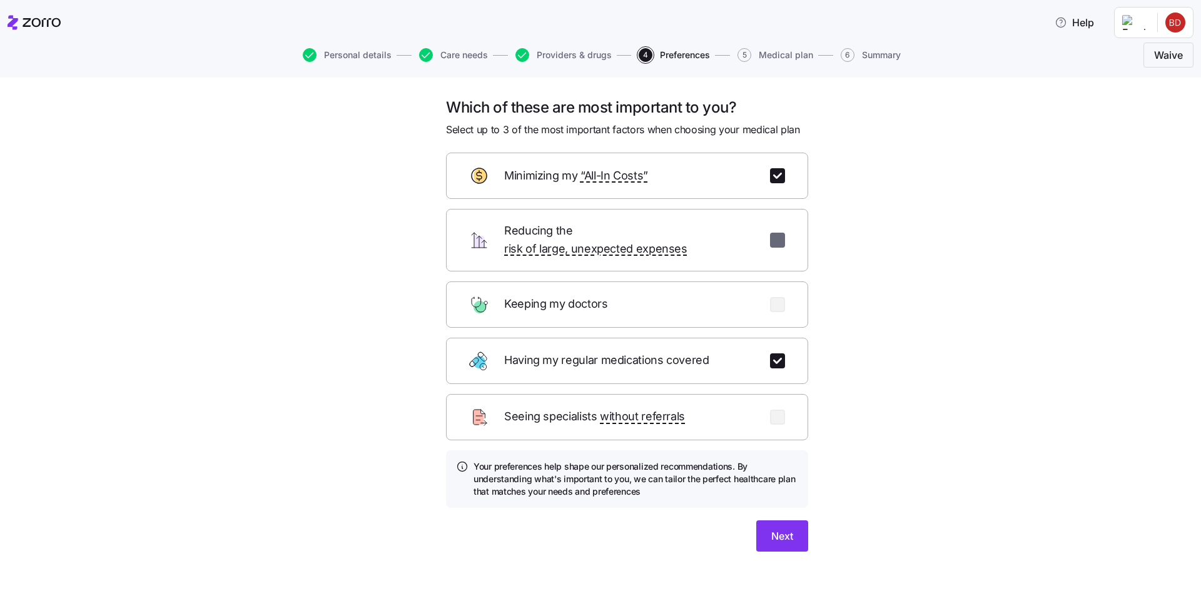
checkbox input "false"
drag, startPoint x: 767, startPoint y: 291, endPoint x: 770, endPoint y: 297, distance: 7.0
click at [770, 297] on input "checkbox" at bounding box center [777, 304] width 15 height 15
checkbox input "true"
drag, startPoint x: 782, startPoint y: 524, endPoint x: 787, endPoint y: 515, distance: 10.6
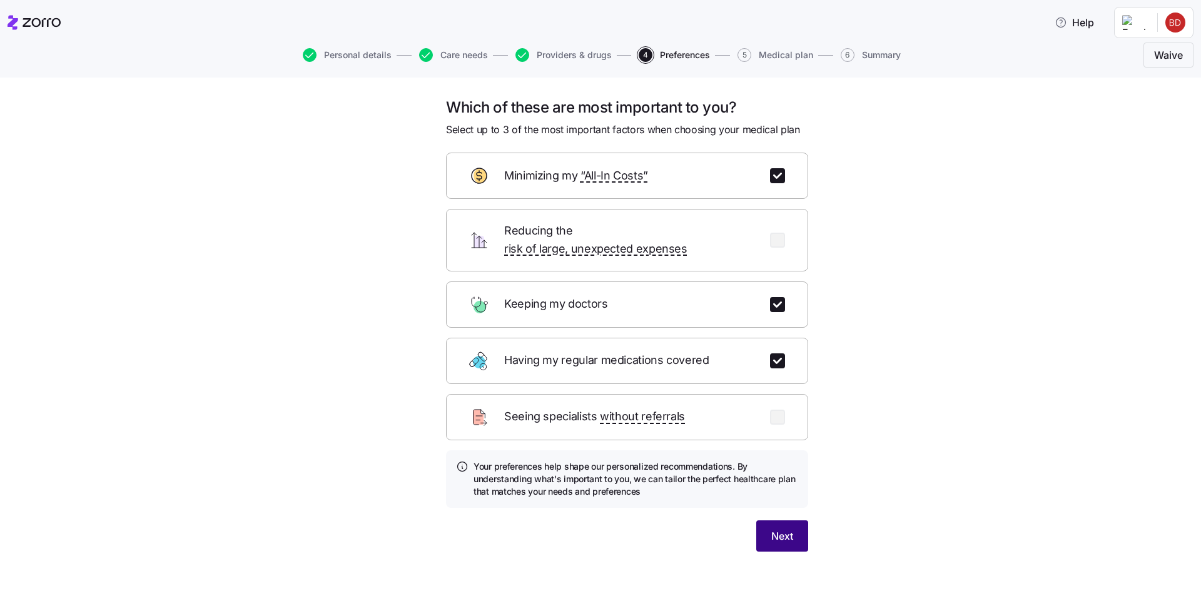
click at [783, 529] on span "Next" at bounding box center [783, 536] width 22 height 15
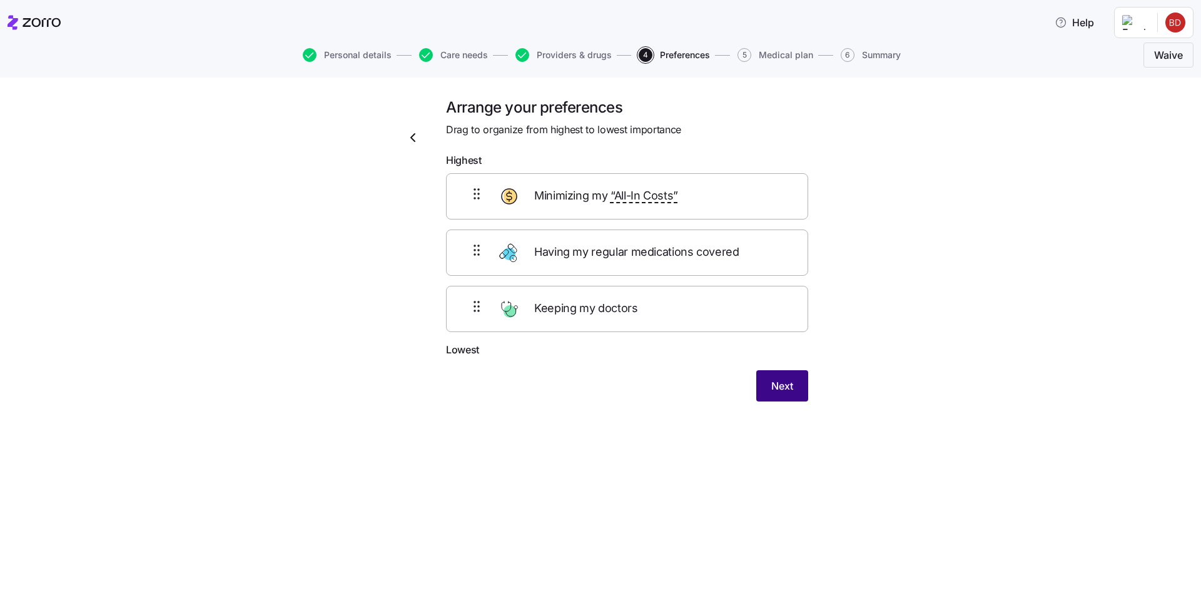
click at [785, 383] on span "Next" at bounding box center [783, 386] width 22 height 15
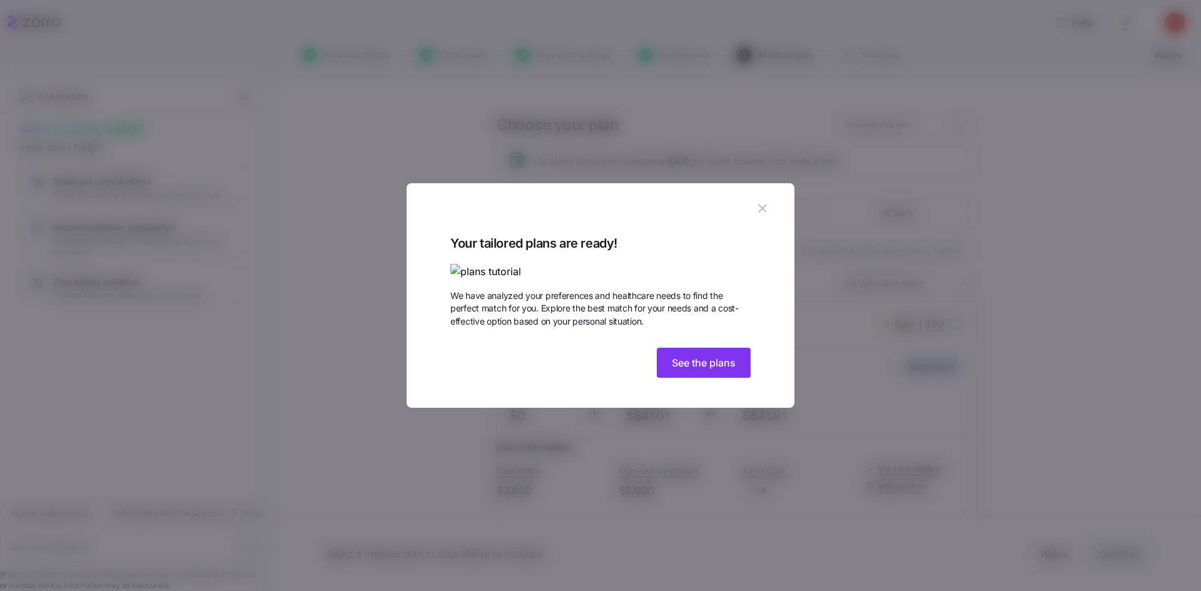
click at [679, 264] on img at bounding box center [601, 272] width 300 height 16
click at [704, 370] on span "See the plans" at bounding box center [704, 362] width 64 height 15
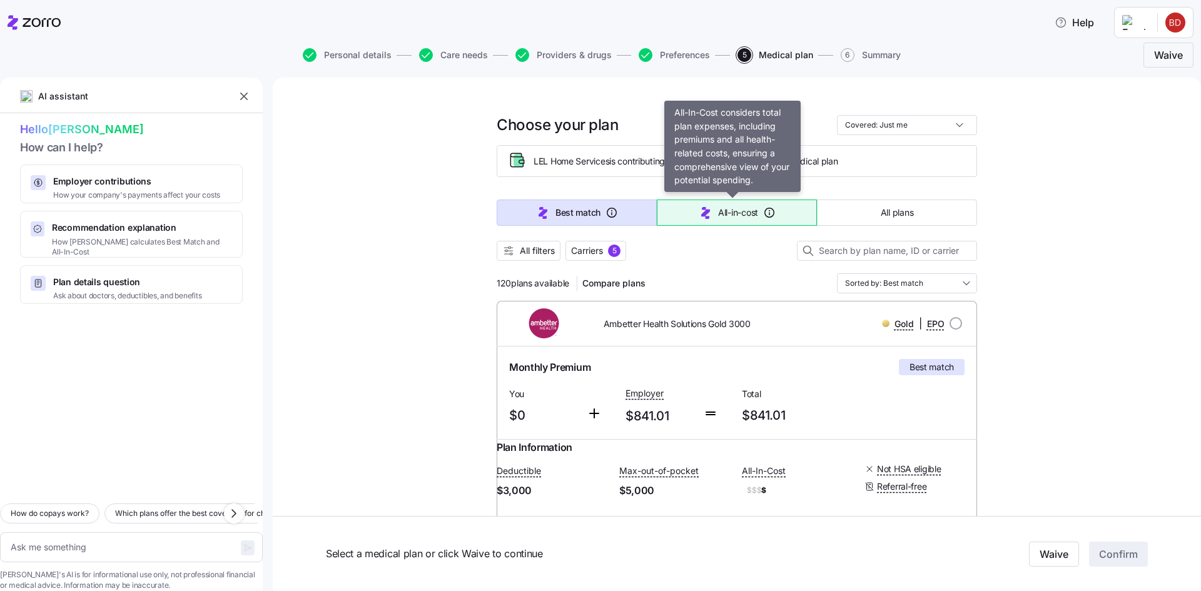
click at [718, 215] on span "All-in-cost" at bounding box center [738, 212] width 40 height 13
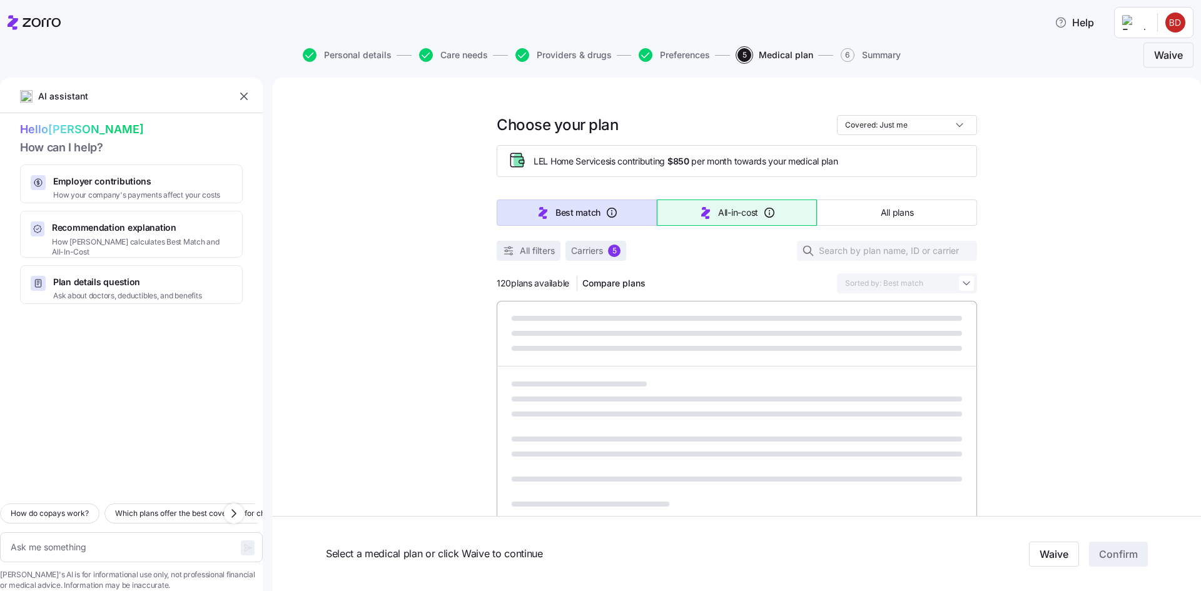
type textarea "x"
type input "Sorted by: All-in-cost"
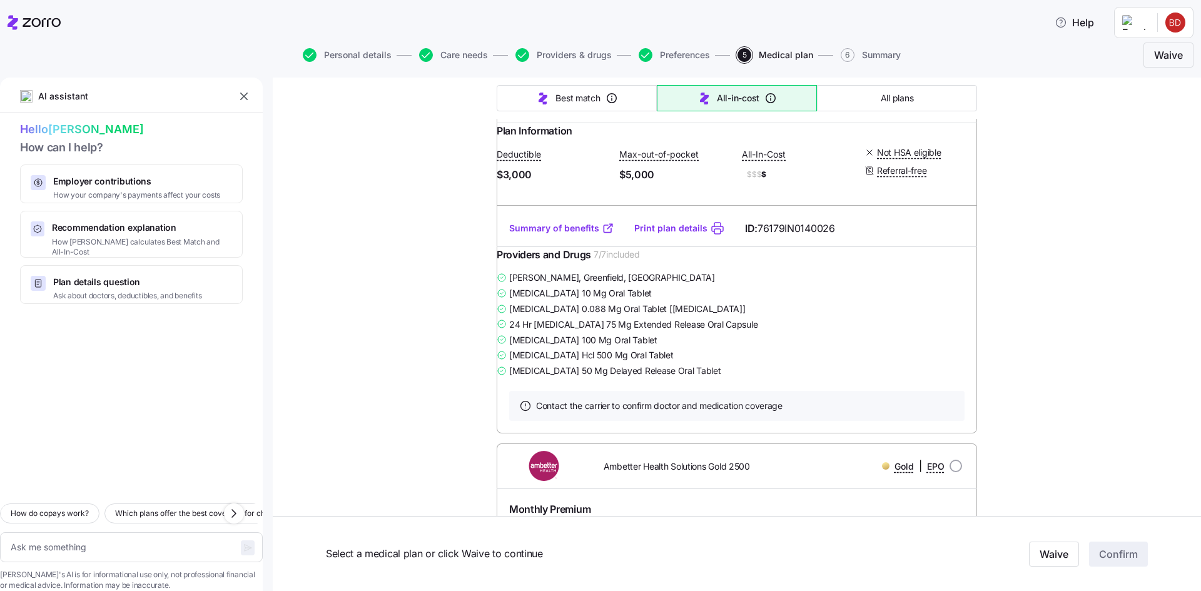
scroll to position [1251, 0]
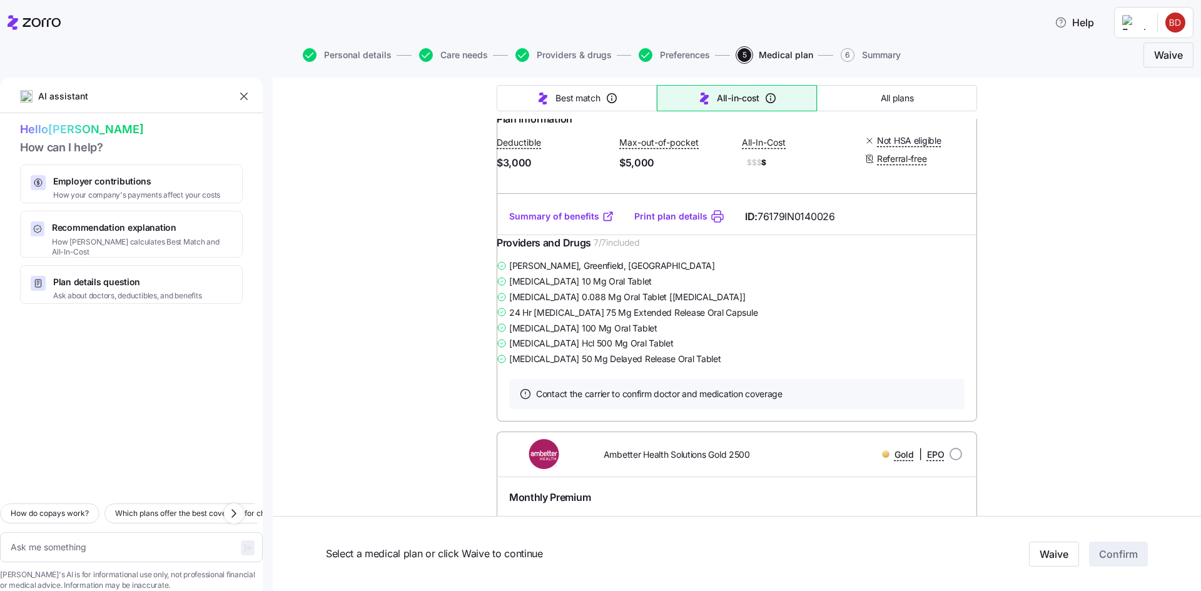
click at [551, 223] on link "Summary of benefits" at bounding box center [561, 216] width 105 height 13
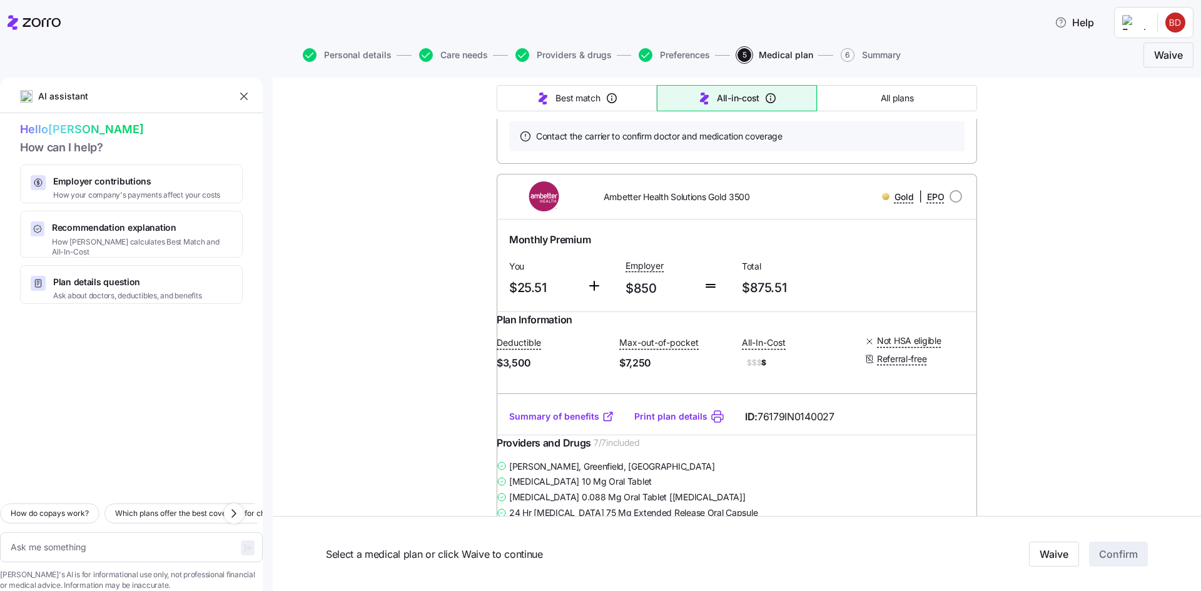
scroll to position [3817, 0]
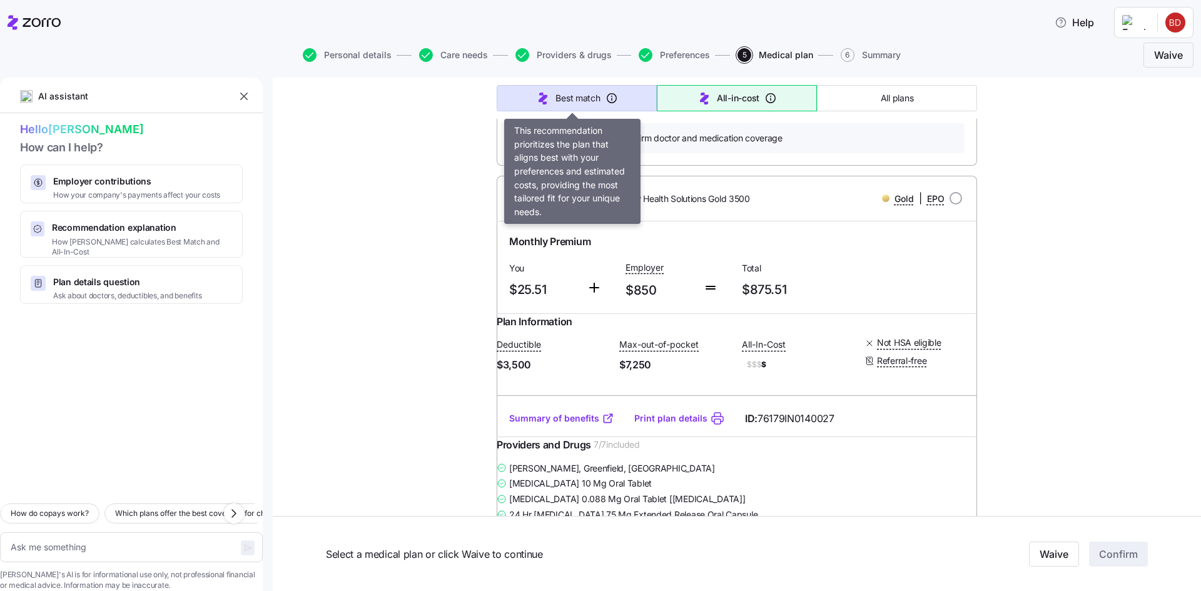
click at [556, 101] on span "Best match" at bounding box center [578, 98] width 44 height 13
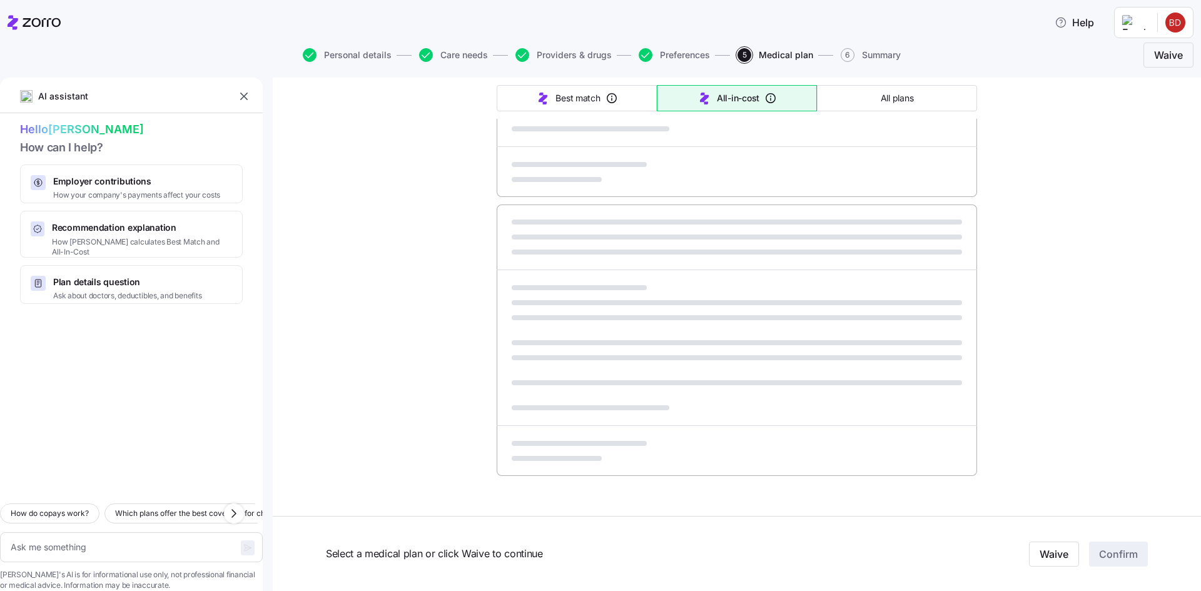
type textarea "x"
type input "Sorted by: Best match"
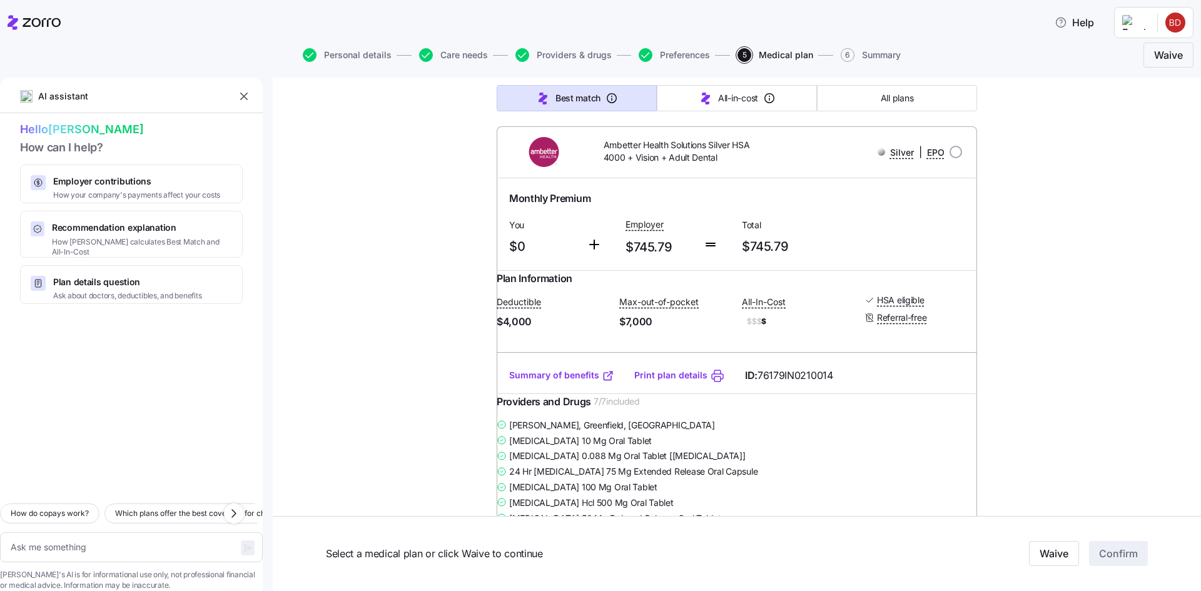
scroll to position [3880, 0]
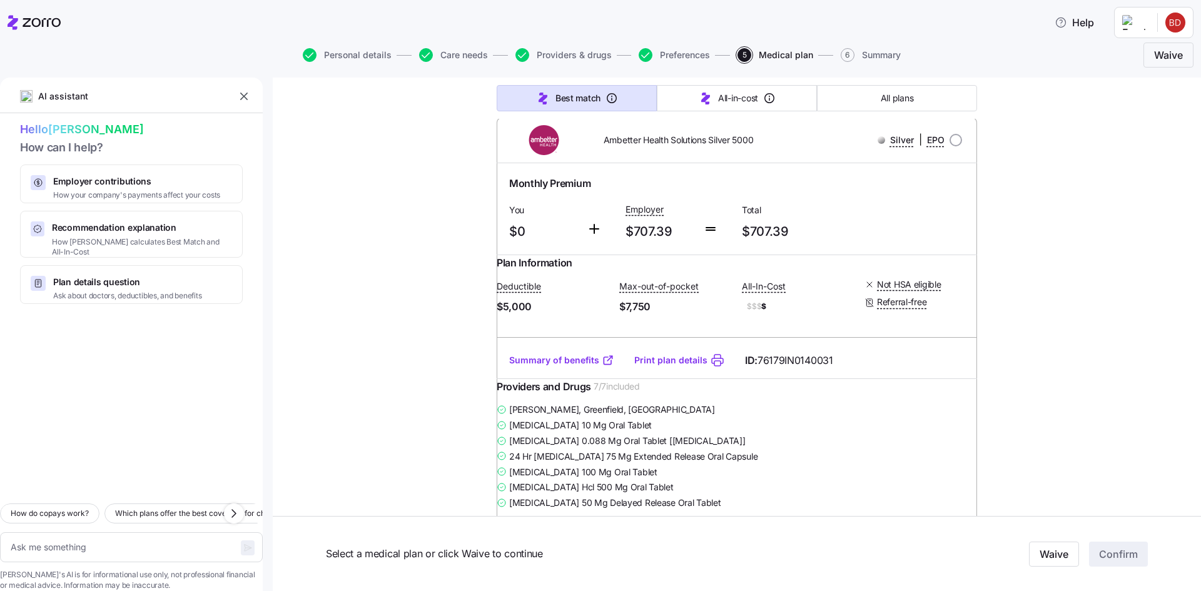
scroll to position [11263, 0]
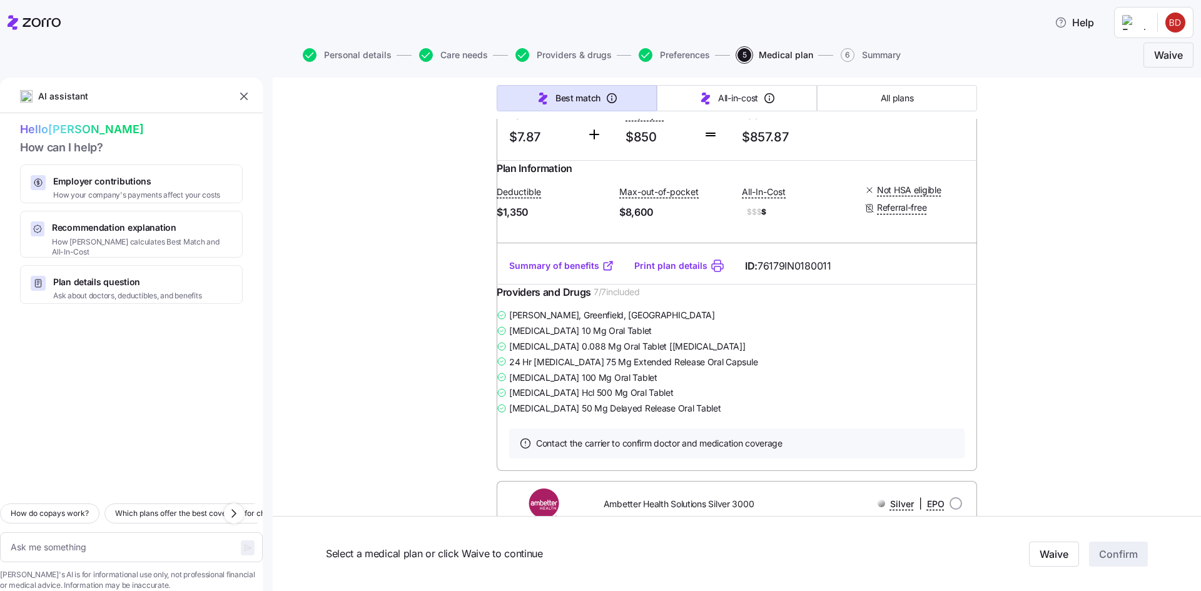
scroll to position [13266, 0]
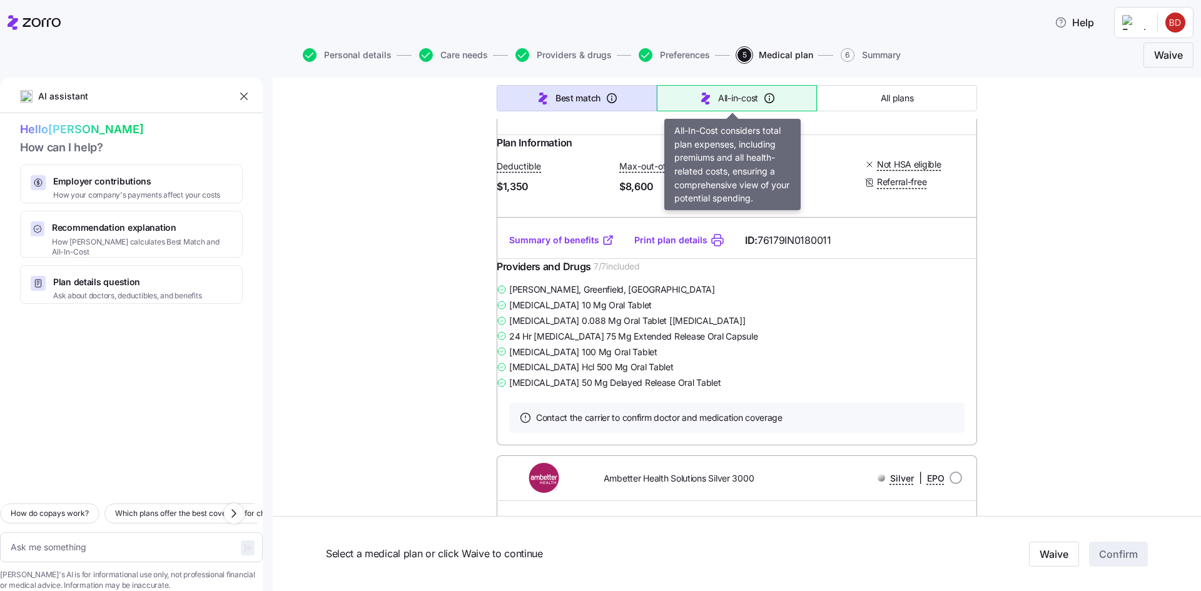
click at [723, 96] on span "All-in-cost" at bounding box center [738, 98] width 40 height 13
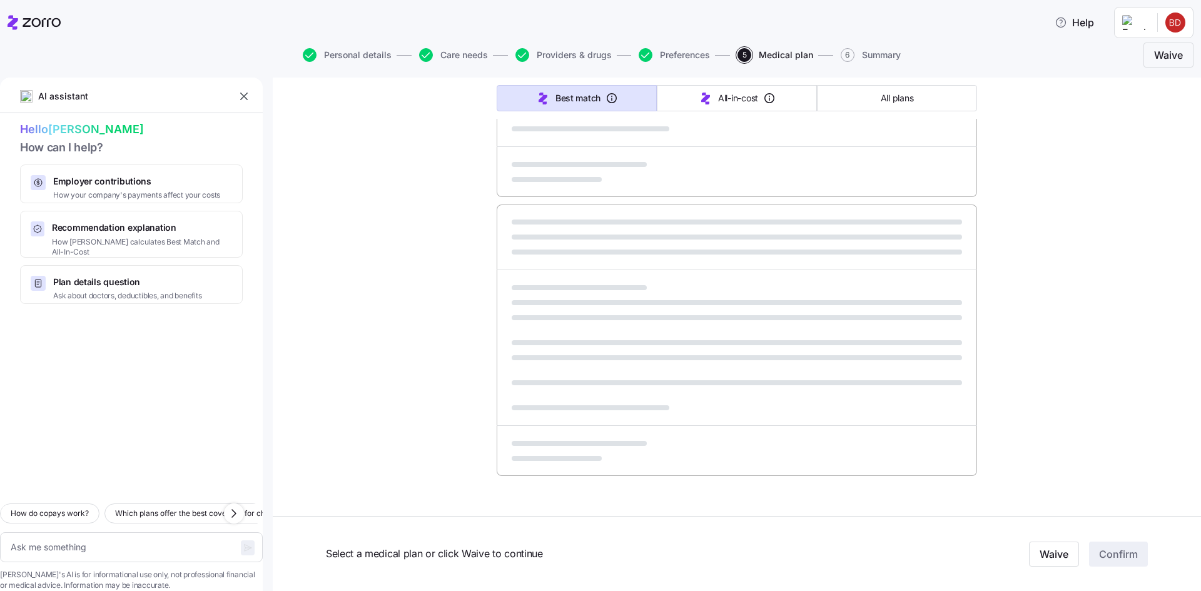
scroll to position [655, 0]
type textarea "x"
type input "Sorted by: All-in-cost"
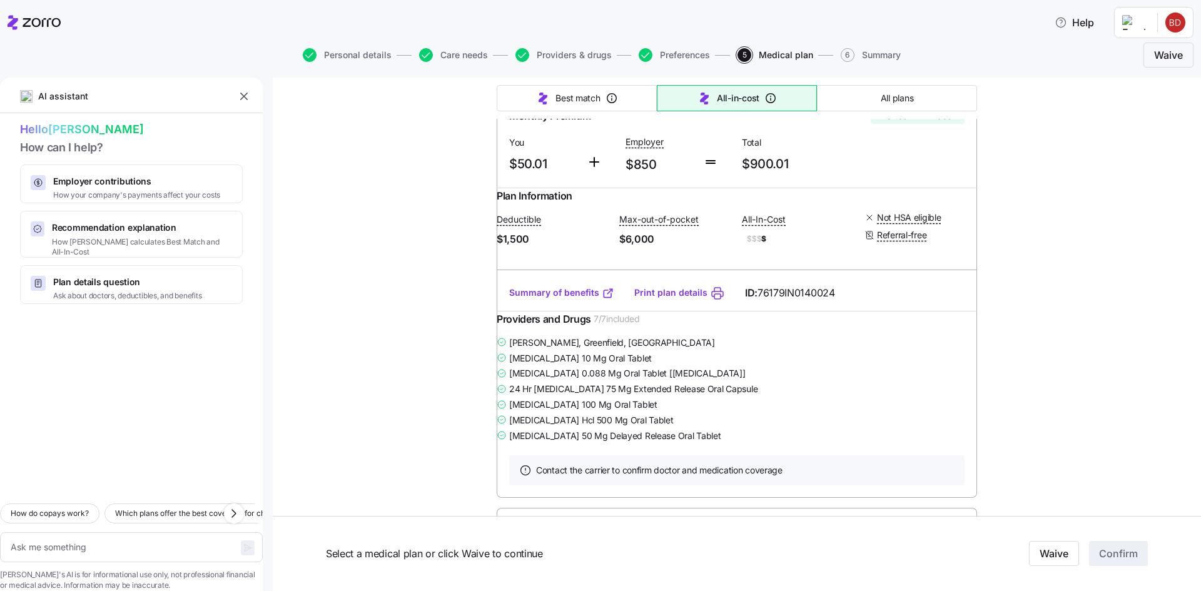
scroll to position [250, 0]
click at [551, 300] on link "Summary of benefits" at bounding box center [561, 294] width 105 height 13
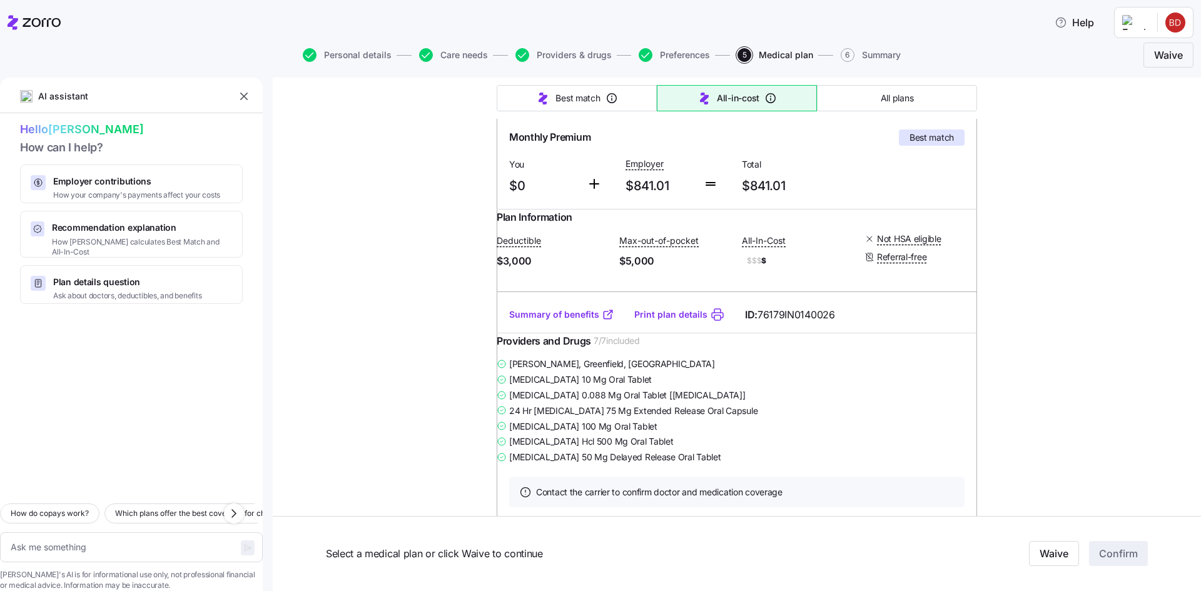
scroll to position [1126, 0]
